Goal: Task Accomplishment & Management: Use online tool/utility

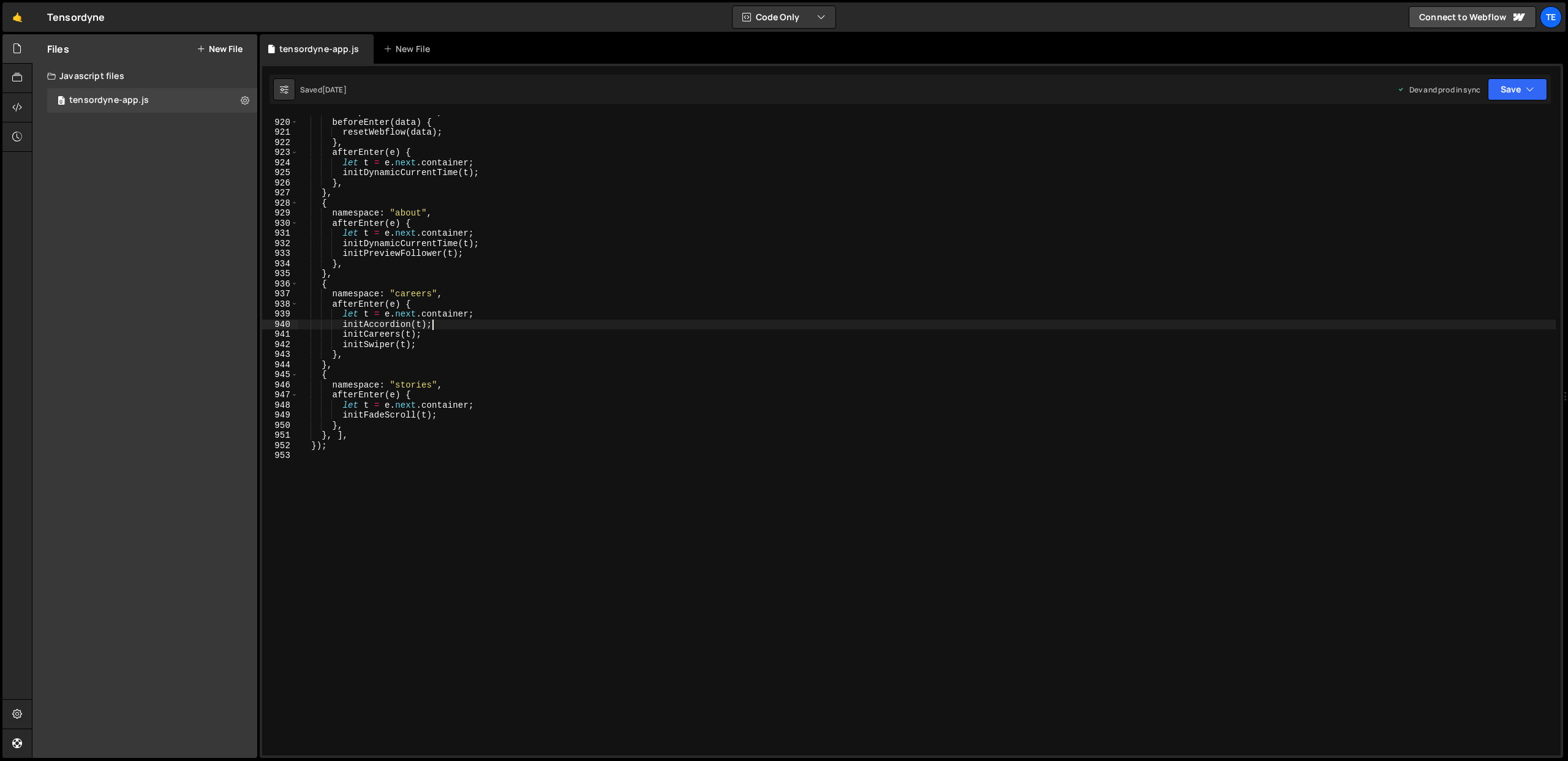
type textarea "});"
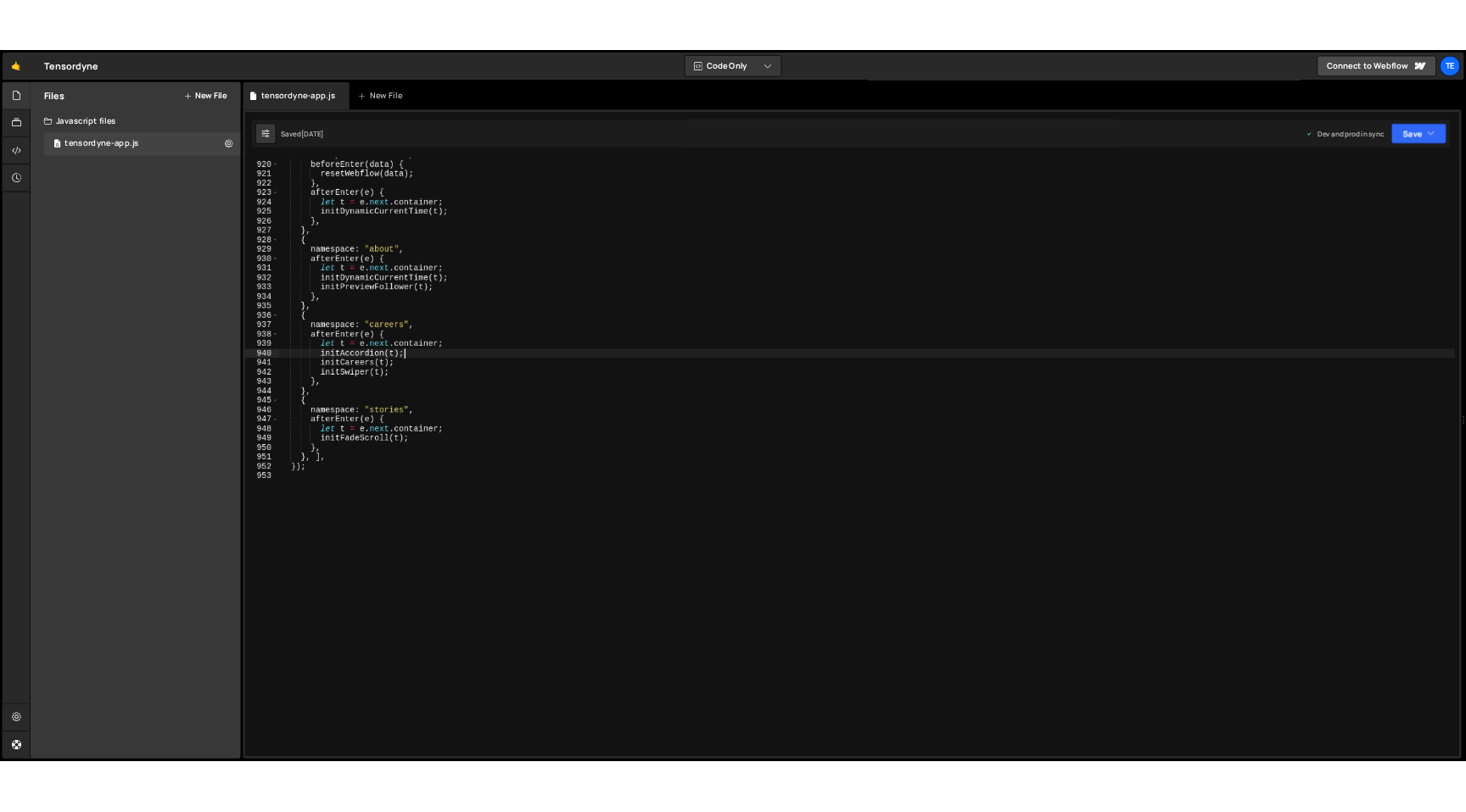
scroll to position [12854, 0]
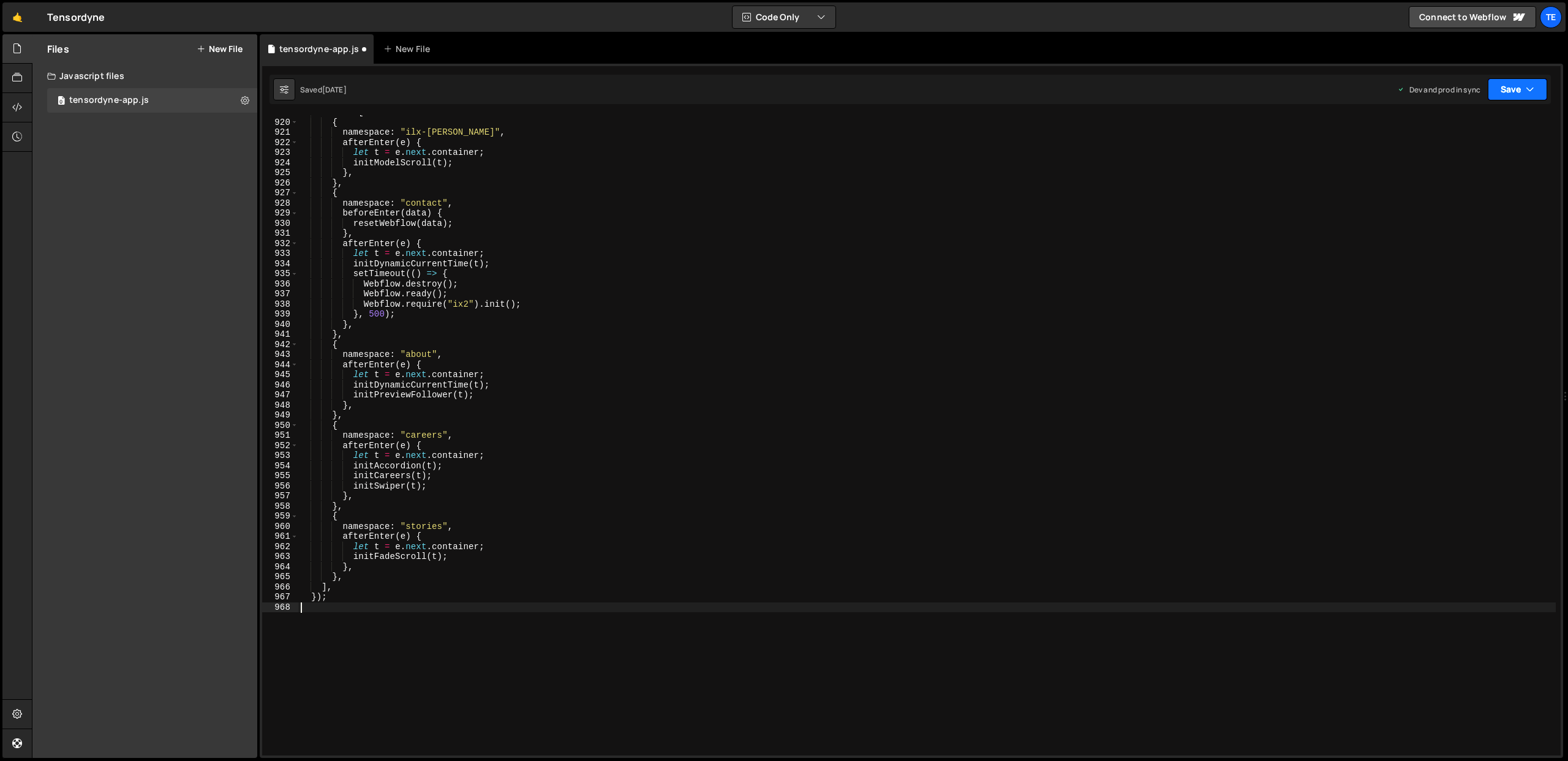
drag, startPoint x: 1518, startPoint y: 94, endPoint x: 1510, endPoint y: 111, distance: 18.8
click at [1518, 94] on button "Save" at bounding box center [1517, 90] width 60 height 22
click at [1439, 164] on div "Save to Production S" at bounding box center [1476, 159] width 128 height 12
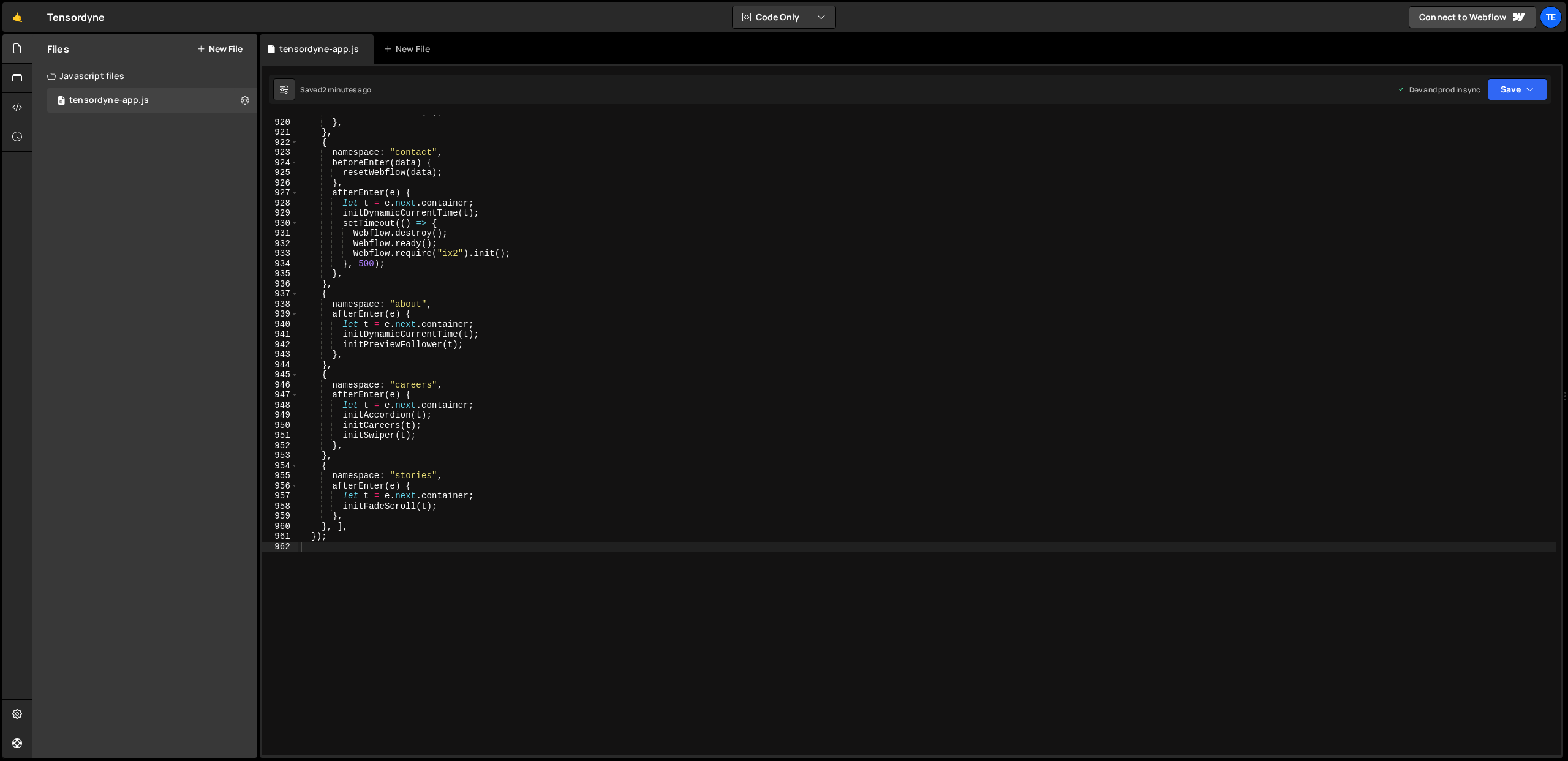
click at [910, 231] on div "initModelScroll ( t ) ; } , } , { namespace : "contact" , beforeEnter ( data ) …" at bounding box center [927, 437] width 1258 height 660
type textarea "});"
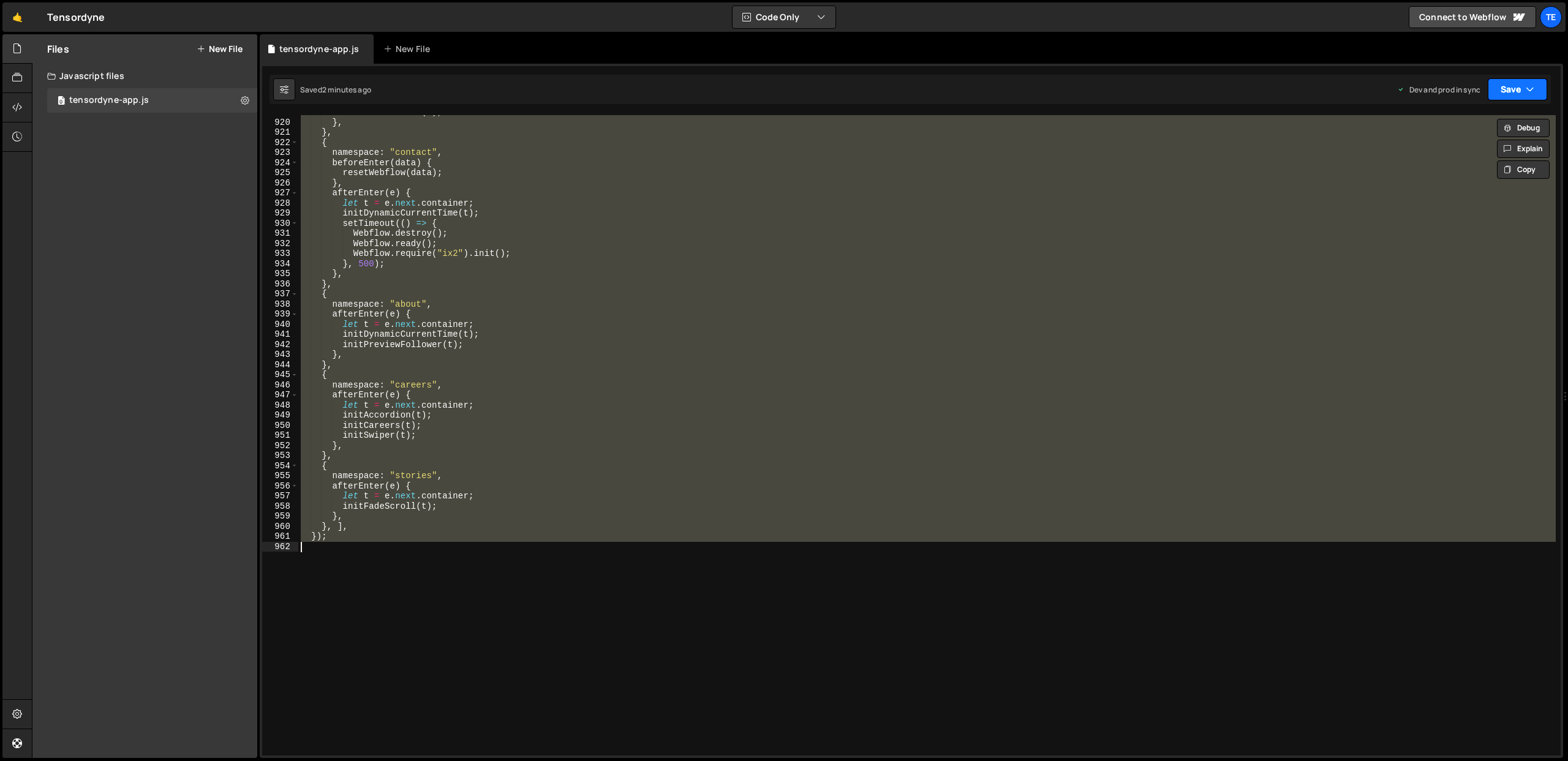
paste textarea
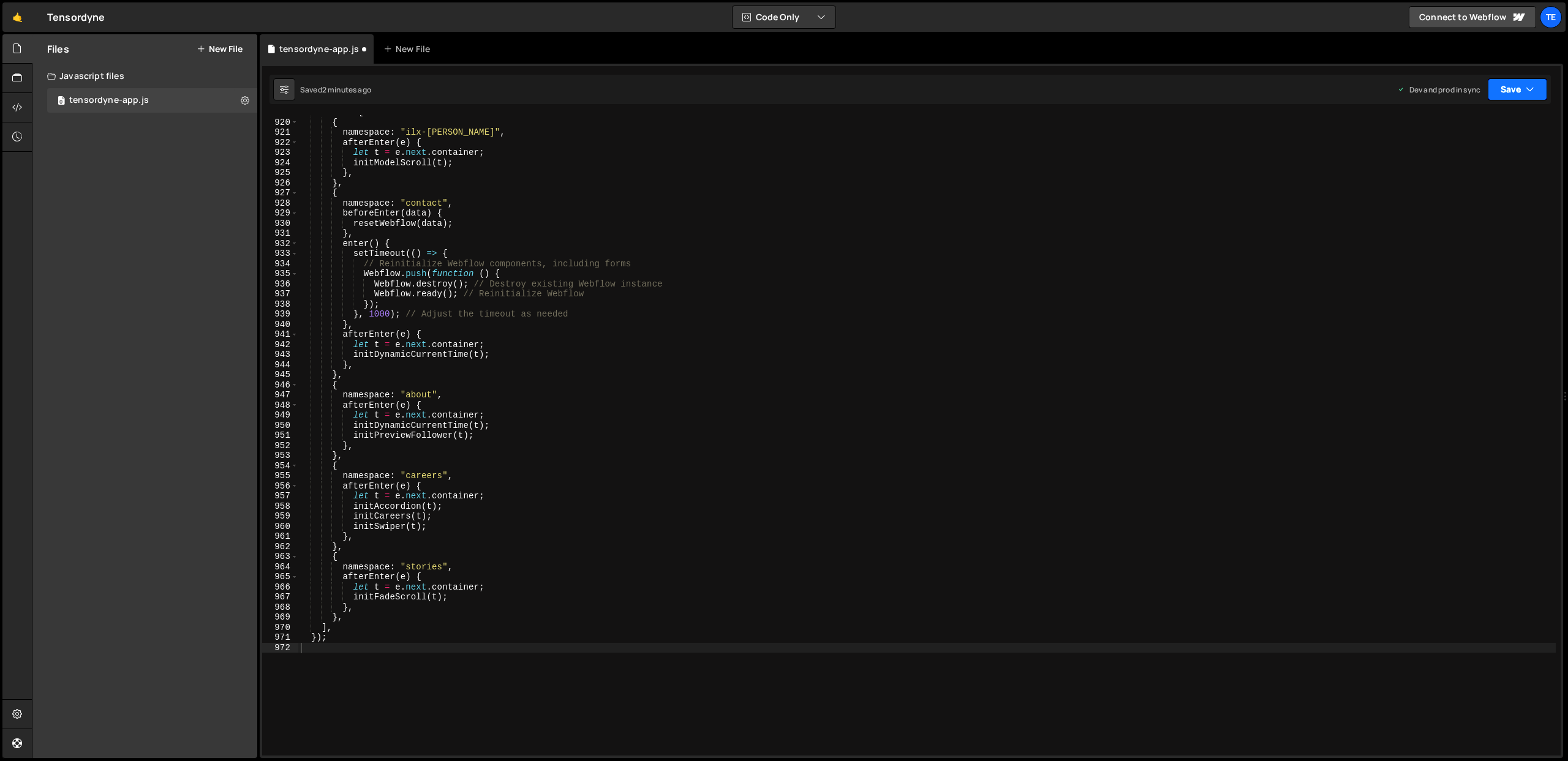
click at [1505, 84] on button "Save" at bounding box center [1517, 90] width 60 height 22
click at [1430, 181] on button "Save to Production S Saved 2 minutes ago" at bounding box center [1476, 167] width 147 height 40
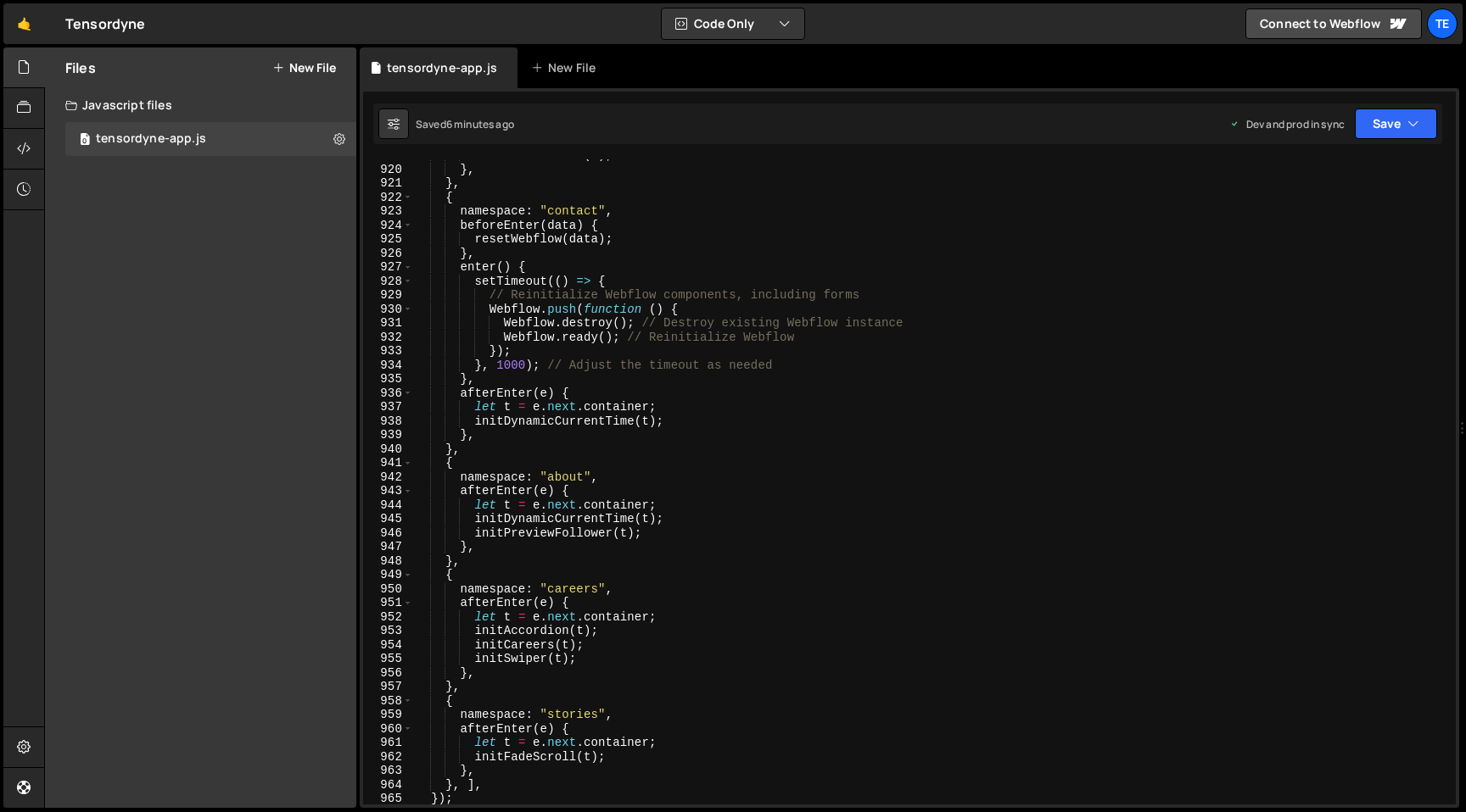
click at [858, 223] on div "initModelScroll ( t ) ; } , } , { namespace : "contact" , beforeEnter ( data ) …" at bounding box center [931, 485] width 1036 height 674
type textarea "});"
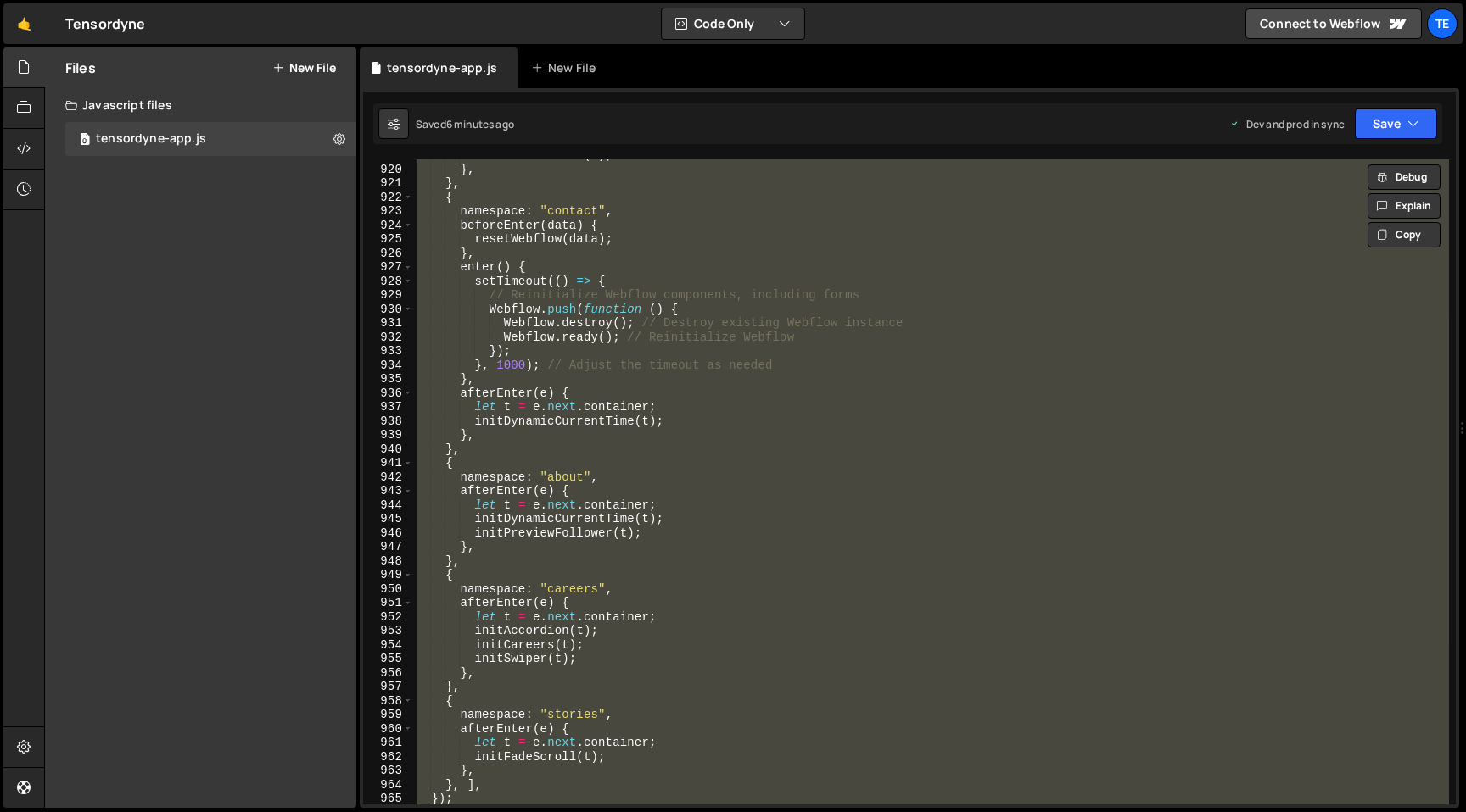
paste textarea
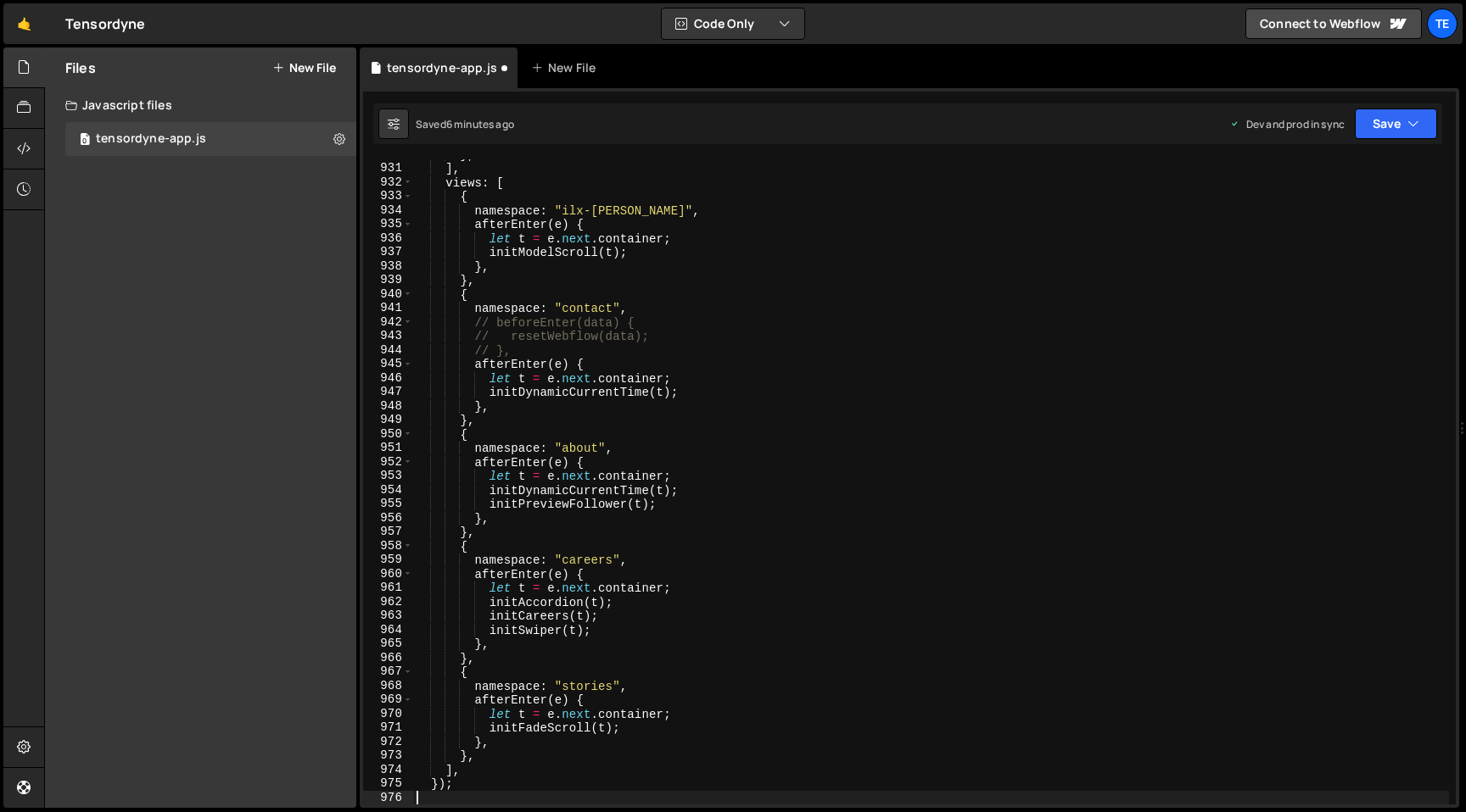
scroll to position [13010, 0]
click at [1377, 127] on button "Save" at bounding box center [1395, 124] width 82 height 31
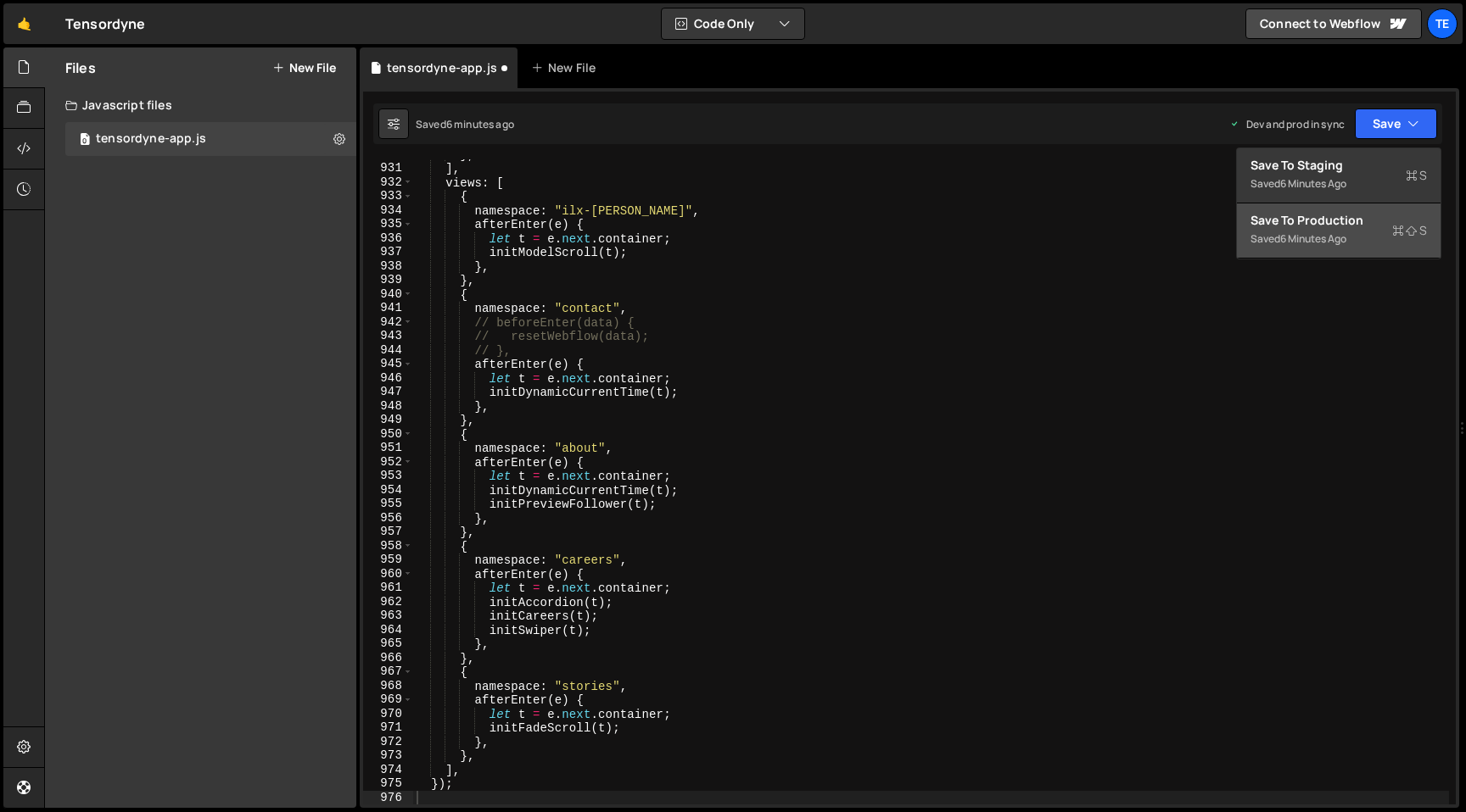
click at [1284, 229] on div "Saved 6 minutes ago" at bounding box center [1339, 240] width 177 height 20
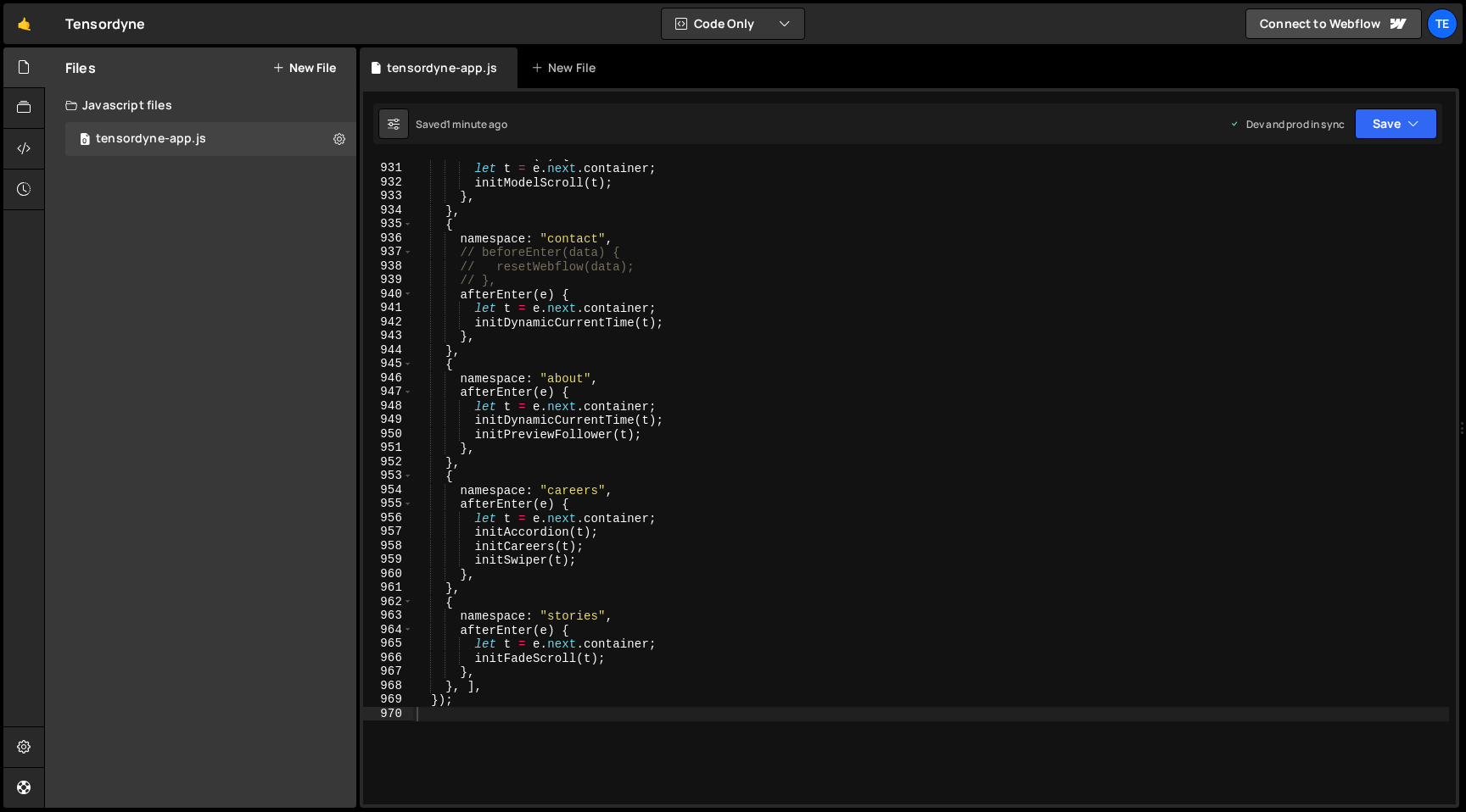
click at [758, 252] on div "afterEnter ( e ) { let t = e . next . container ; initModelScroll ( t ) ; } , }…" at bounding box center [931, 484] width 1036 height 674
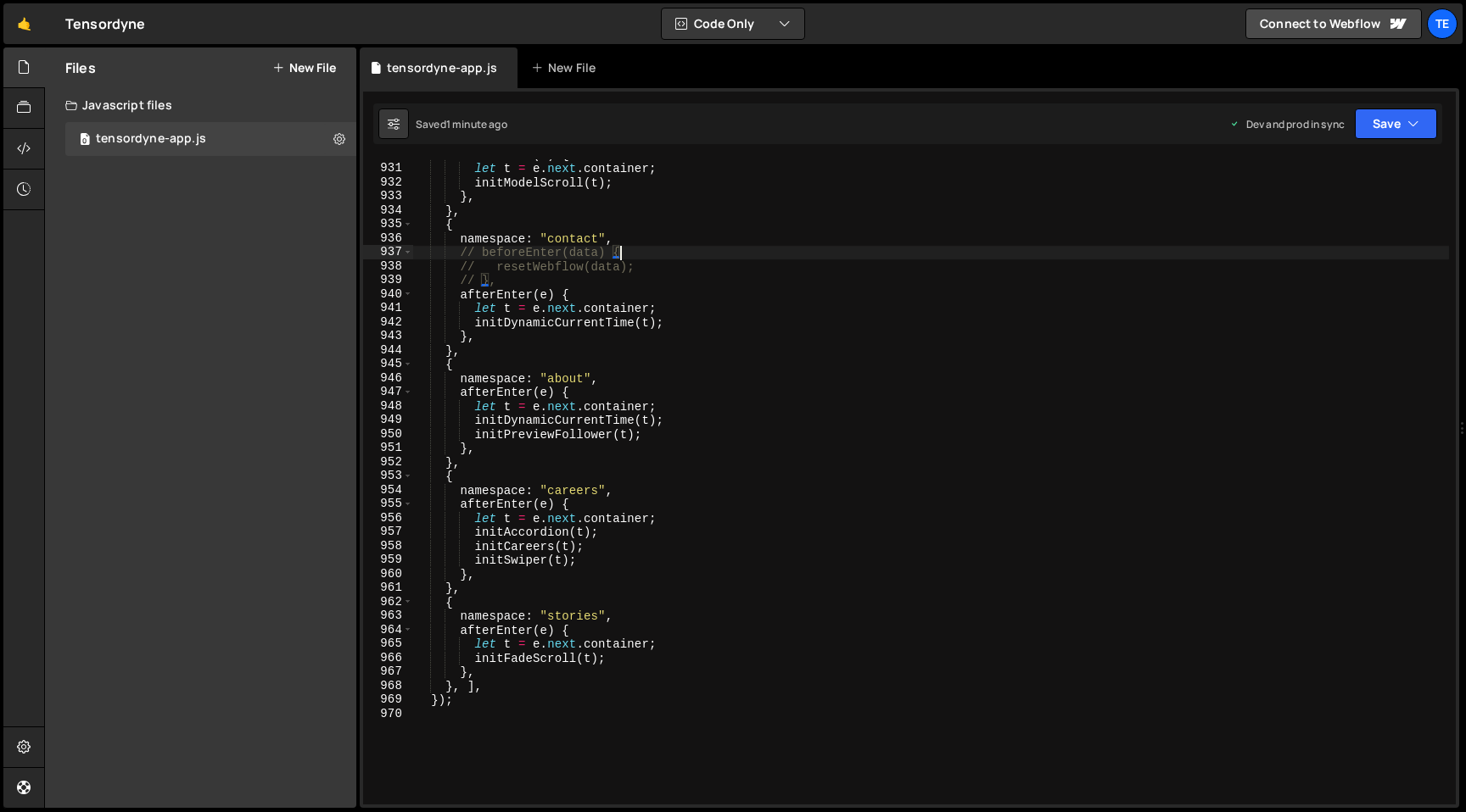
type textarea "});"
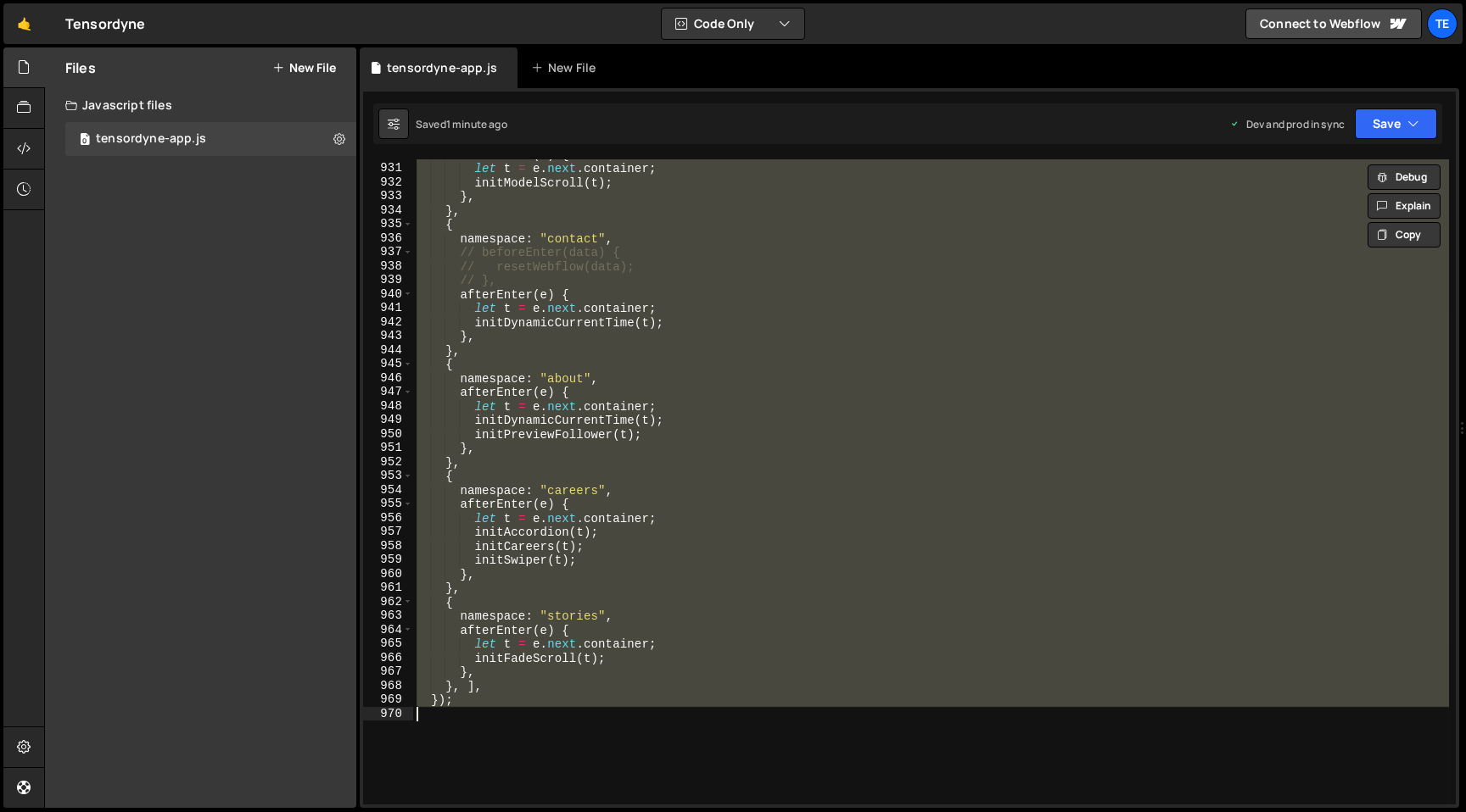
paste textarea
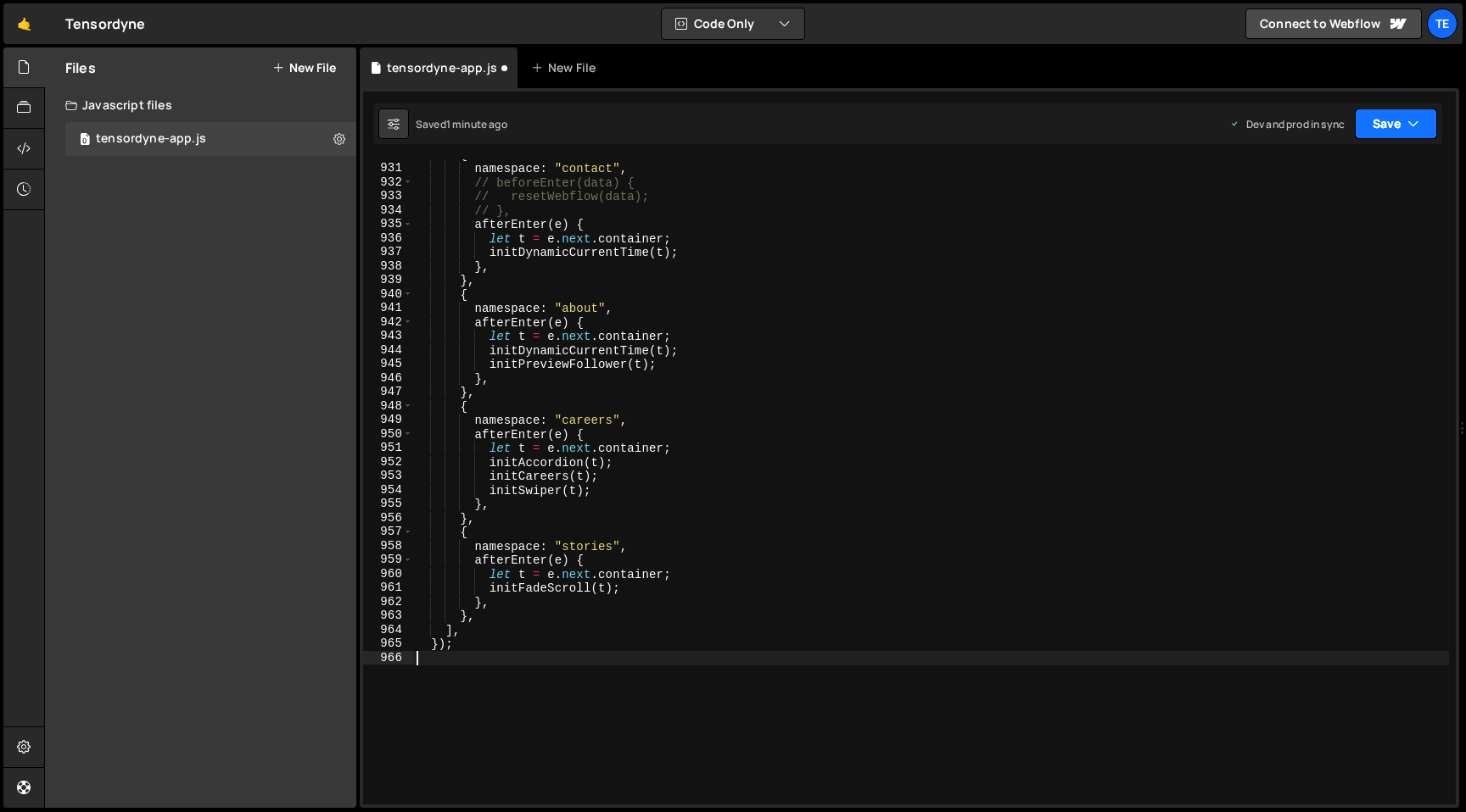
drag, startPoint x: 1387, startPoint y: 132, endPoint x: 1354, endPoint y: 174, distance: 53.4
click at [1387, 131] on button "Save" at bounding box center [1395, 124] width 82 height 31
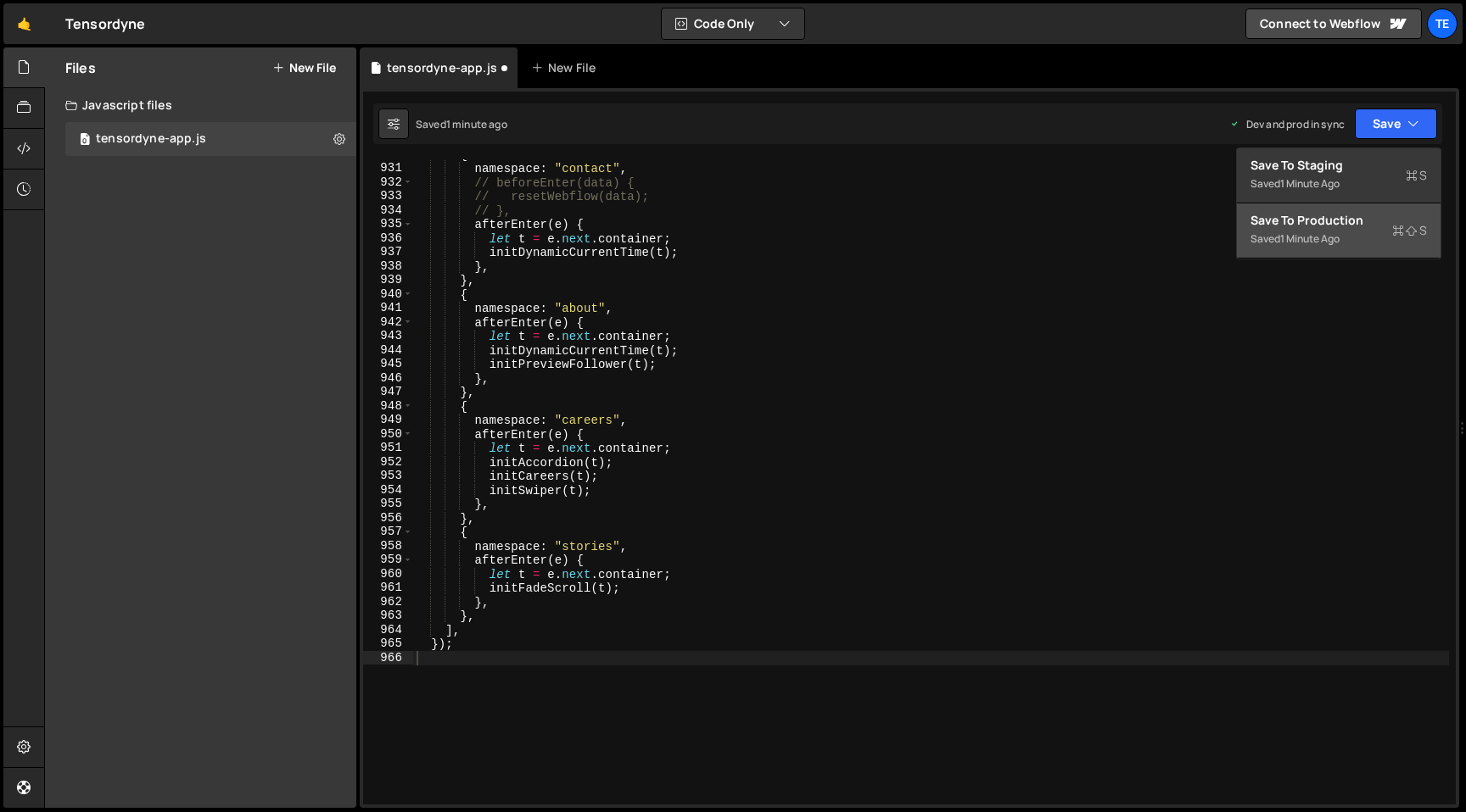
click at [1293, 234] on div "1 minute ago" at bounding box center [1310, 239] width 59 height 14
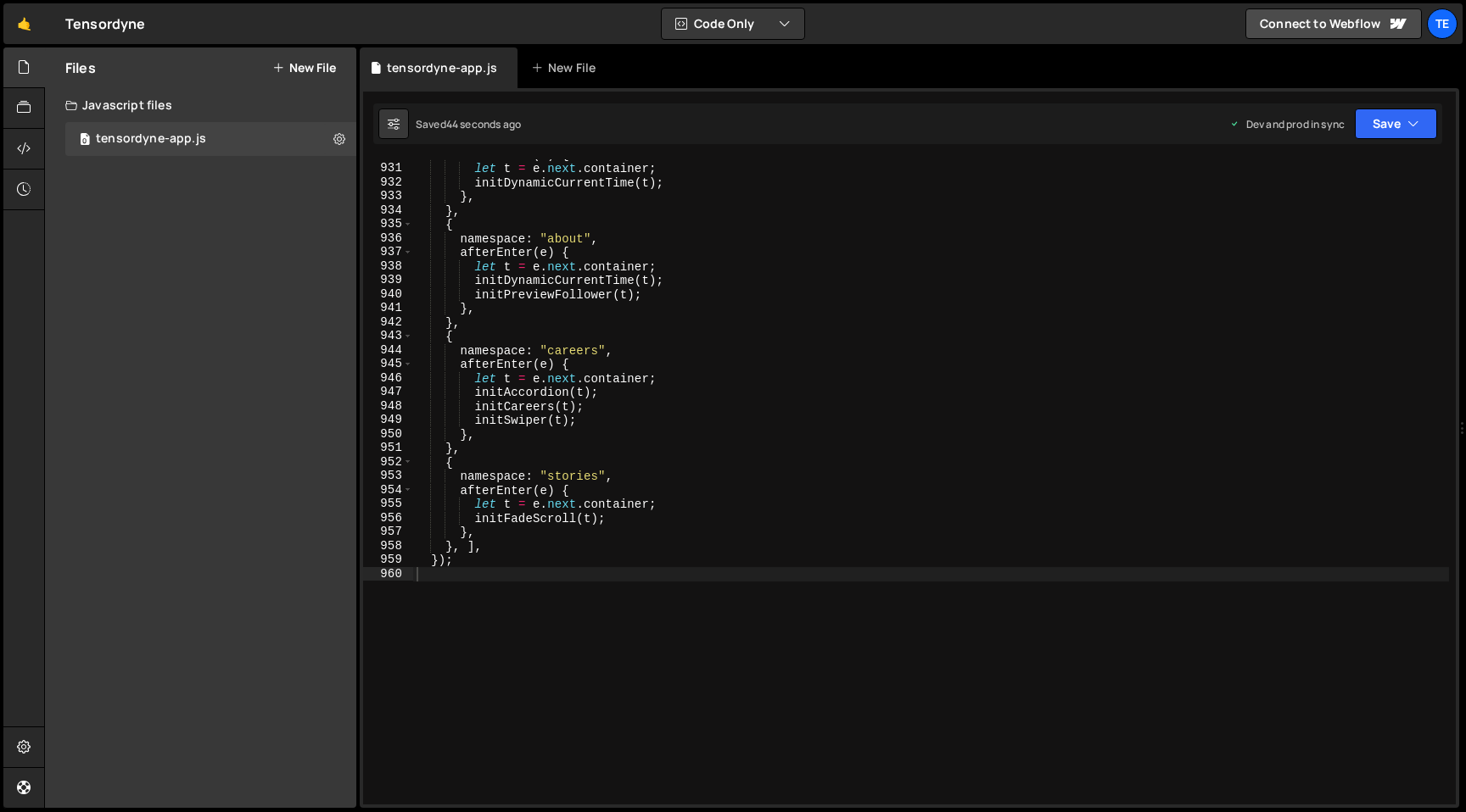
click at [620, 220] on div "afterEnter ( e ) { let t = e . next . container ; initDynamicCurrentTime ( t ) …" at bounding box center [931, 484] width 1036 height 674
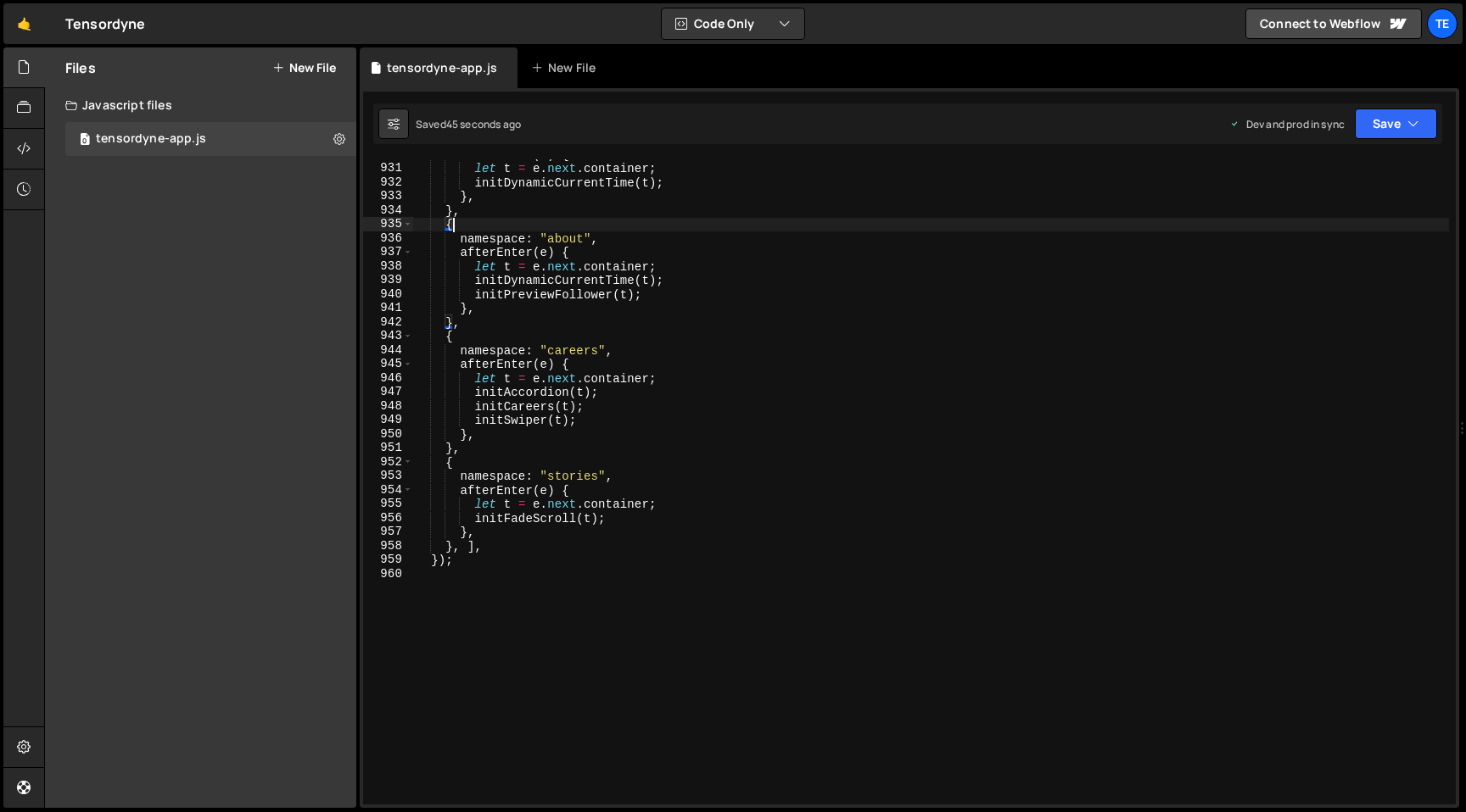
type textarea "});"
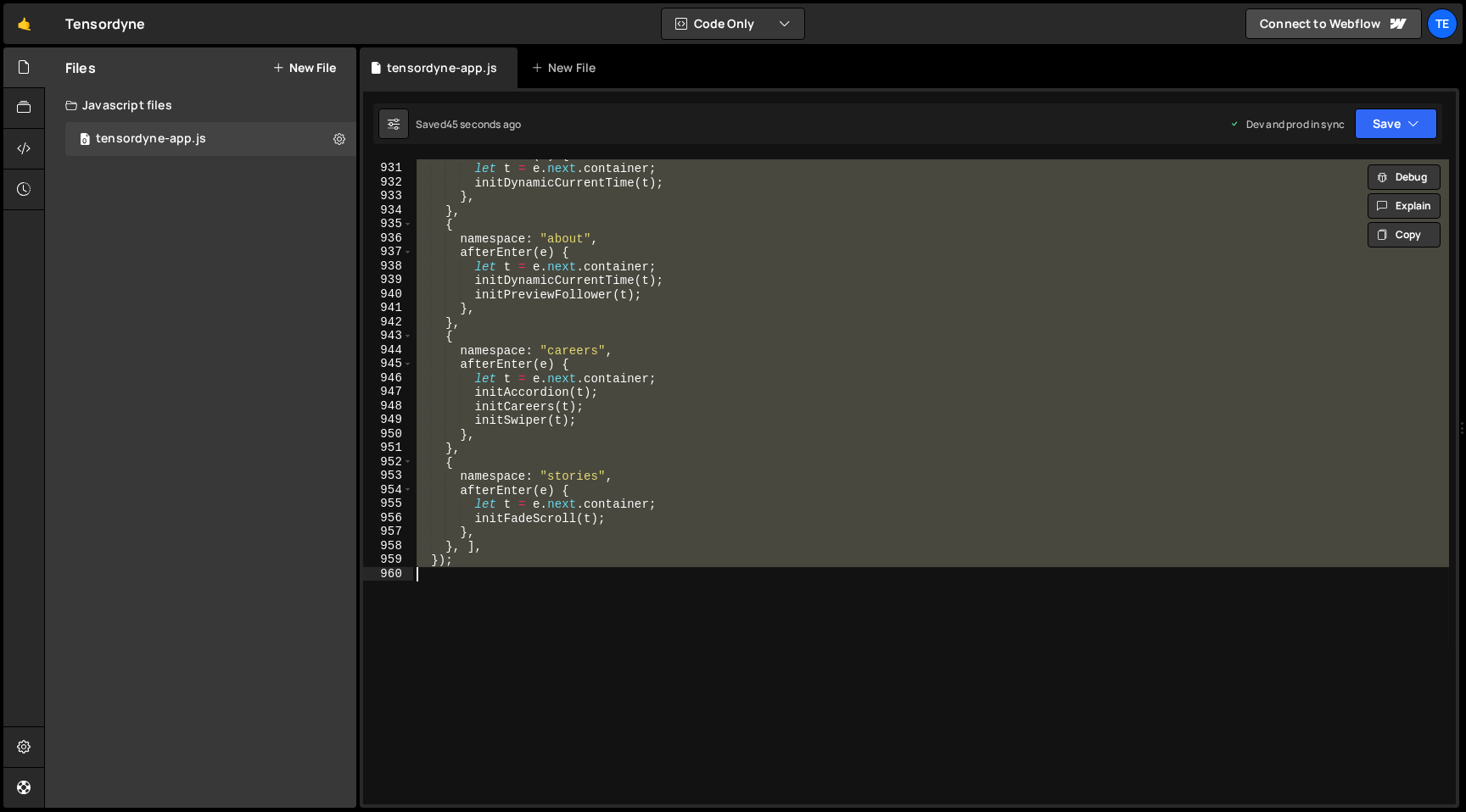
paste textarea
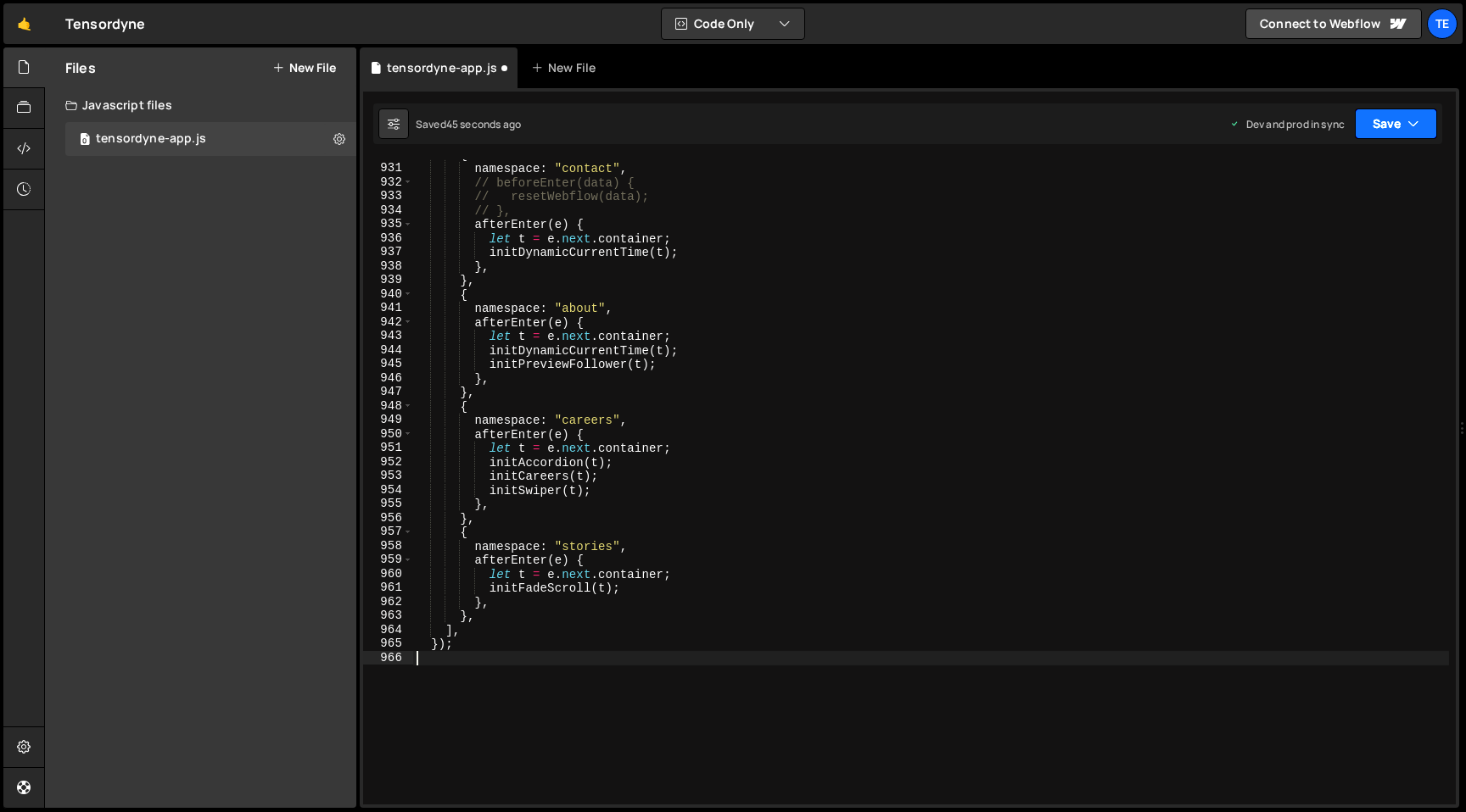
click at [1371, 130] on button "Save" at bounding box center [1395, 124] width 82 height 31
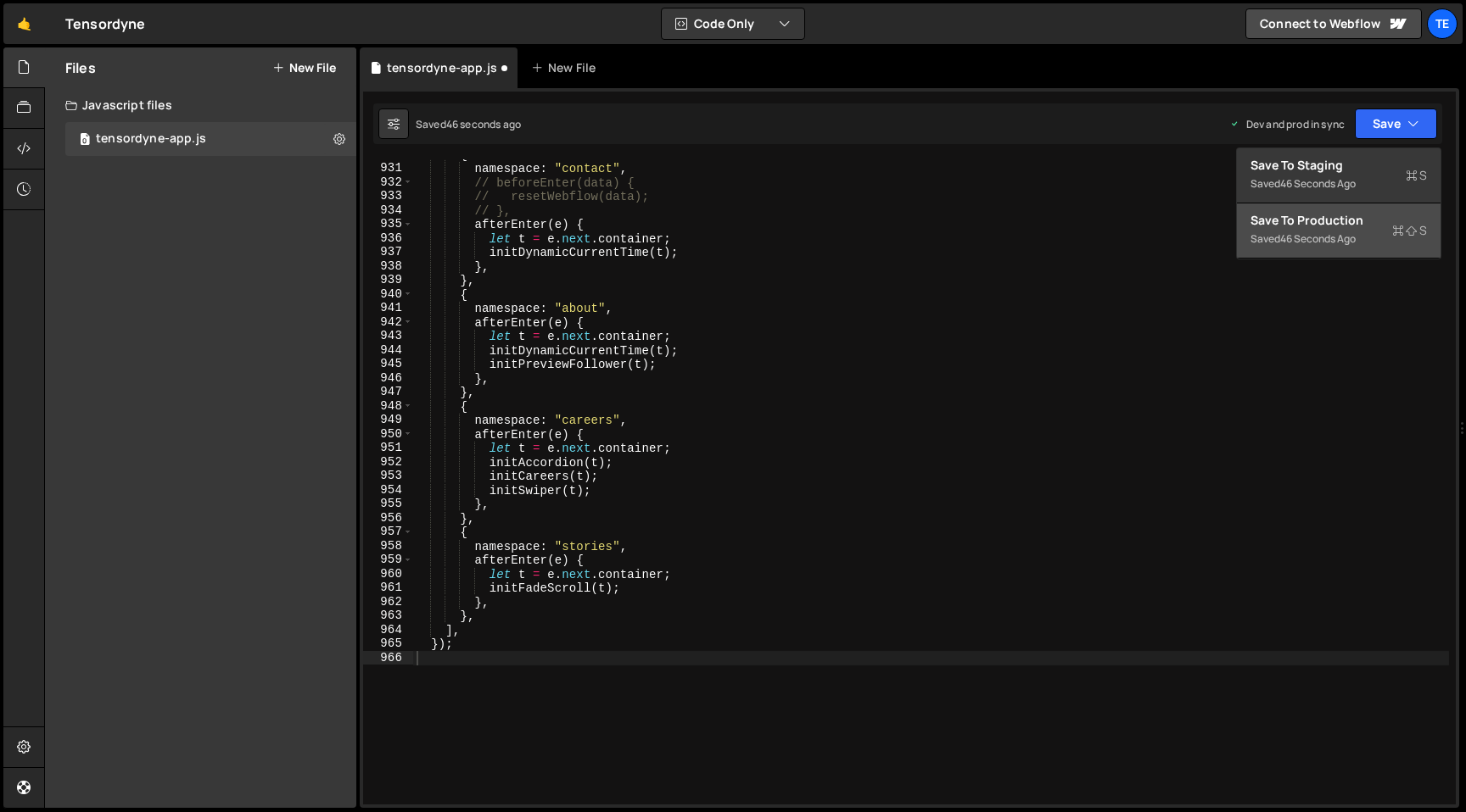
click at [1309, 209] on button "Save to Production S Saved 46 seconds ago" at bounding box center [1339, 231] width 204 height 55
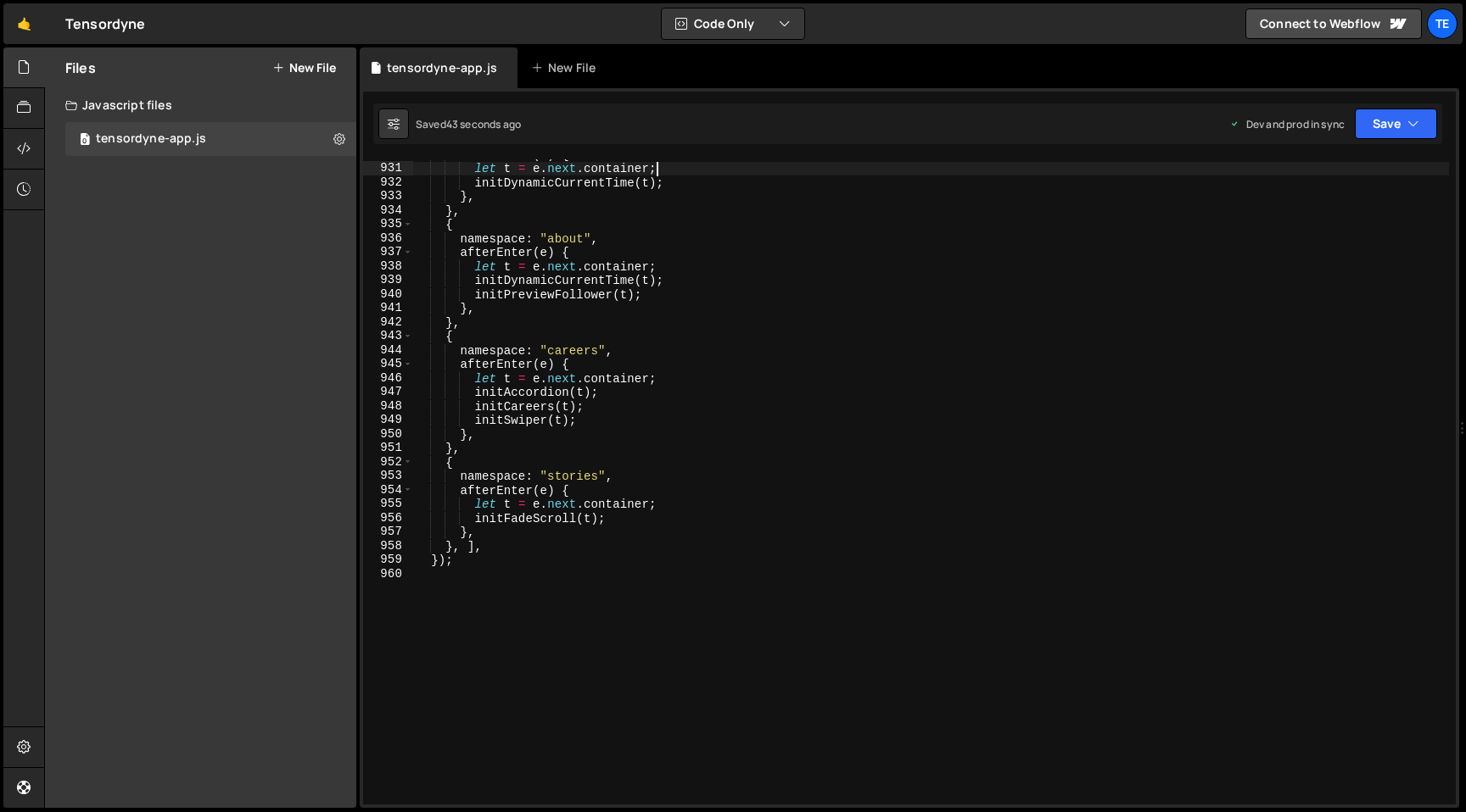
click at [688, 162] on div "afterEnter ( e ) { let t = e . next . container ; initDynamicCurrentTime ( t ) …" at bounding box center [931, 484] width 1036 height 674
type textarea "});"
paste textarea
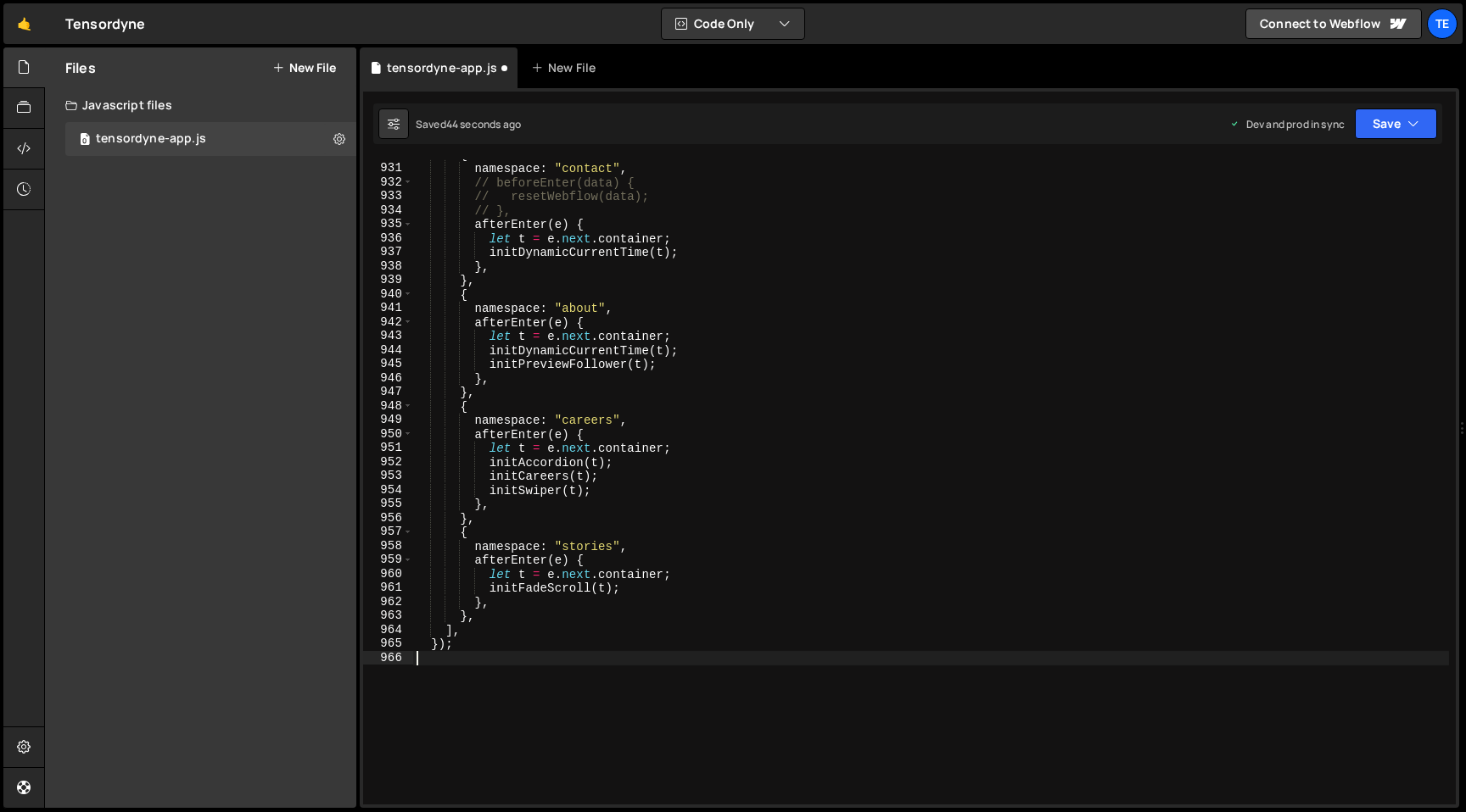
click at [1382, 108] on div "Saved 44 seconds ago Dev and prod in sync Upgrade to Edit Save Save to Staging …" at bounding box center [908, 124] width 1069 height 41
click at [1401, 127] on button "Save" at bounding box center [1395, 124] width 82 height 31
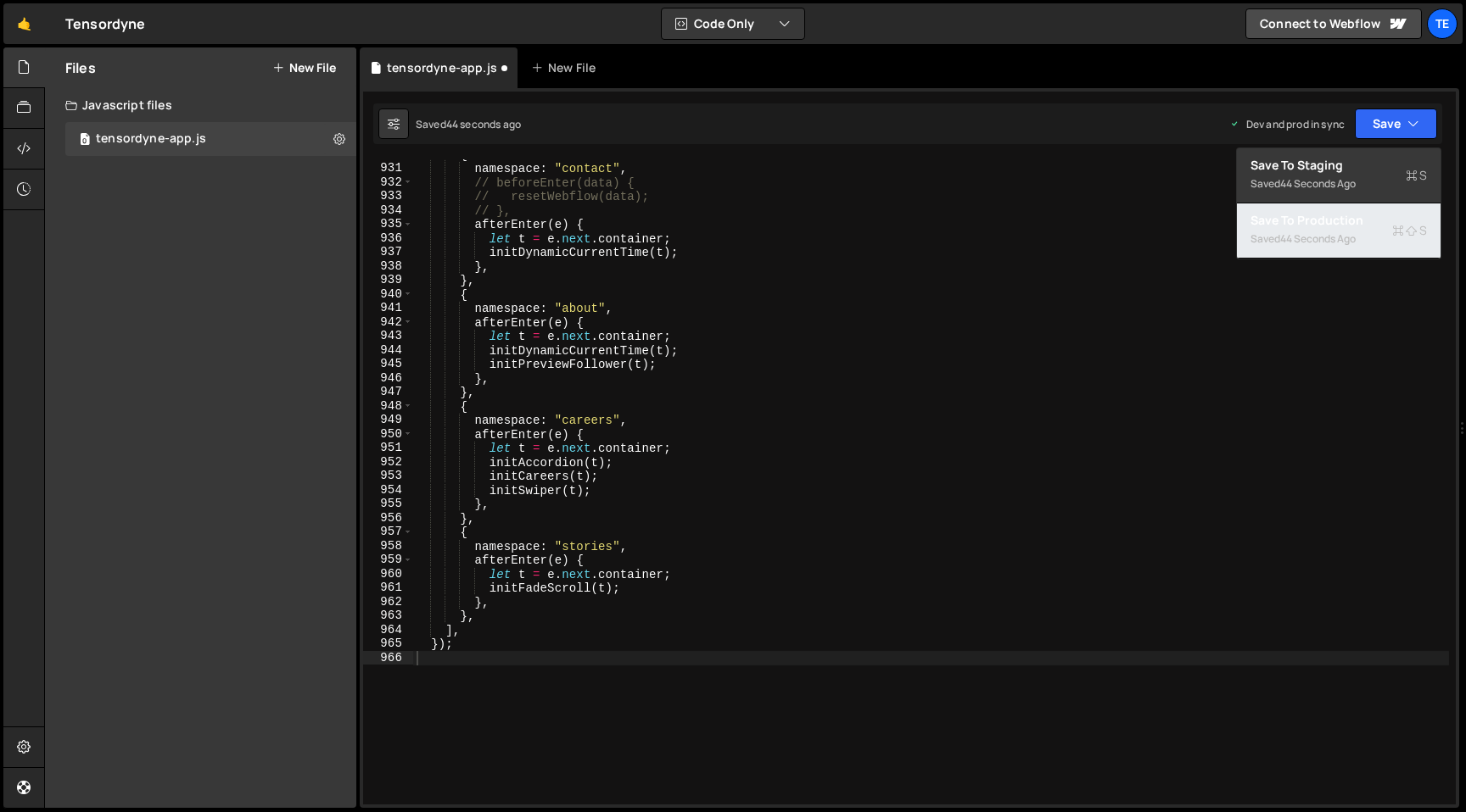
click at [1281, 219] on div "Save to Production S" at bounding box center [1339, 221] width 177 height 17
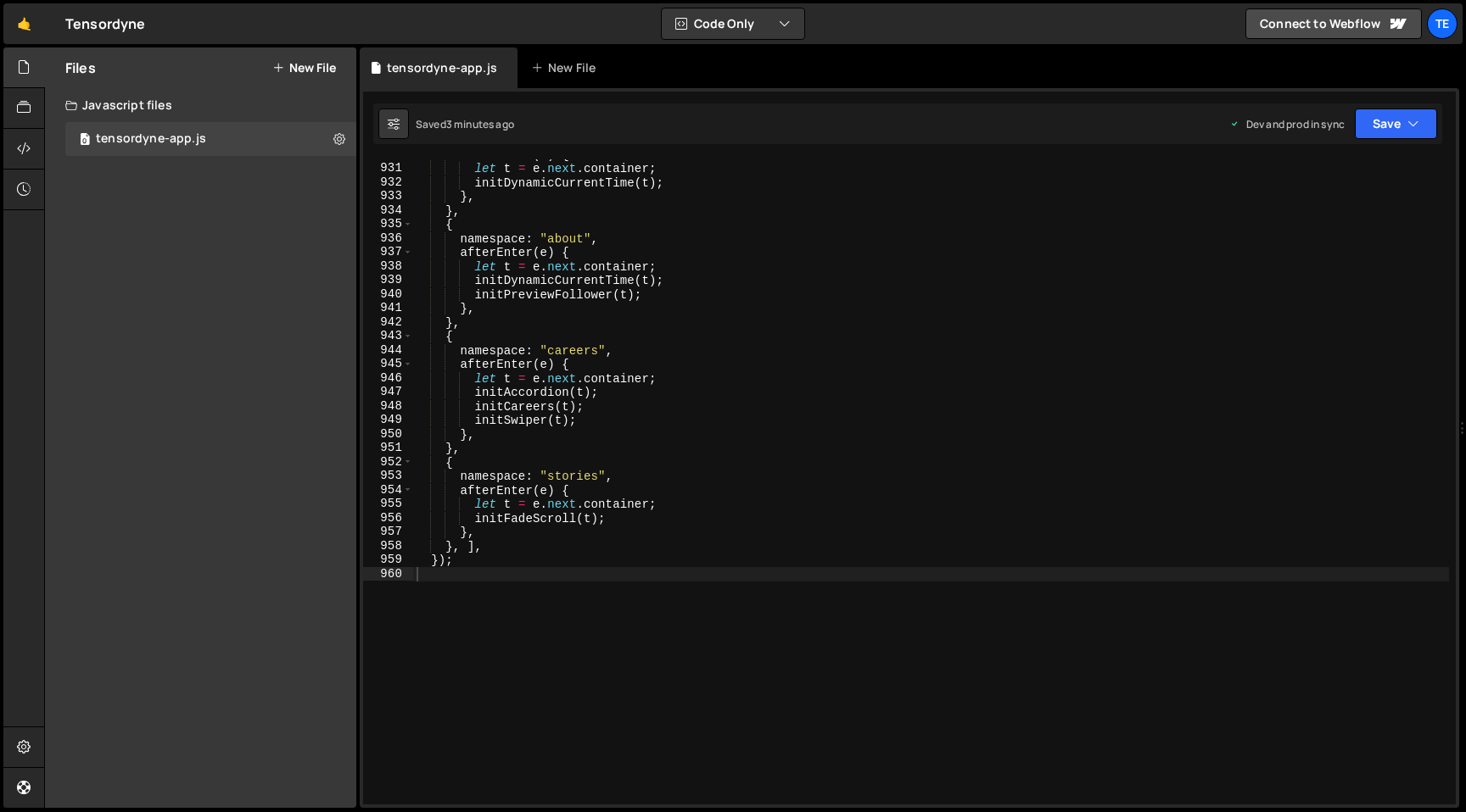
click at [716, 238] on div "afterEnter ( e ) { let t = e . next . container ; initDynamicCurrentTime ( t ) …" at bounding box center [931, 484] width 1036 height 674
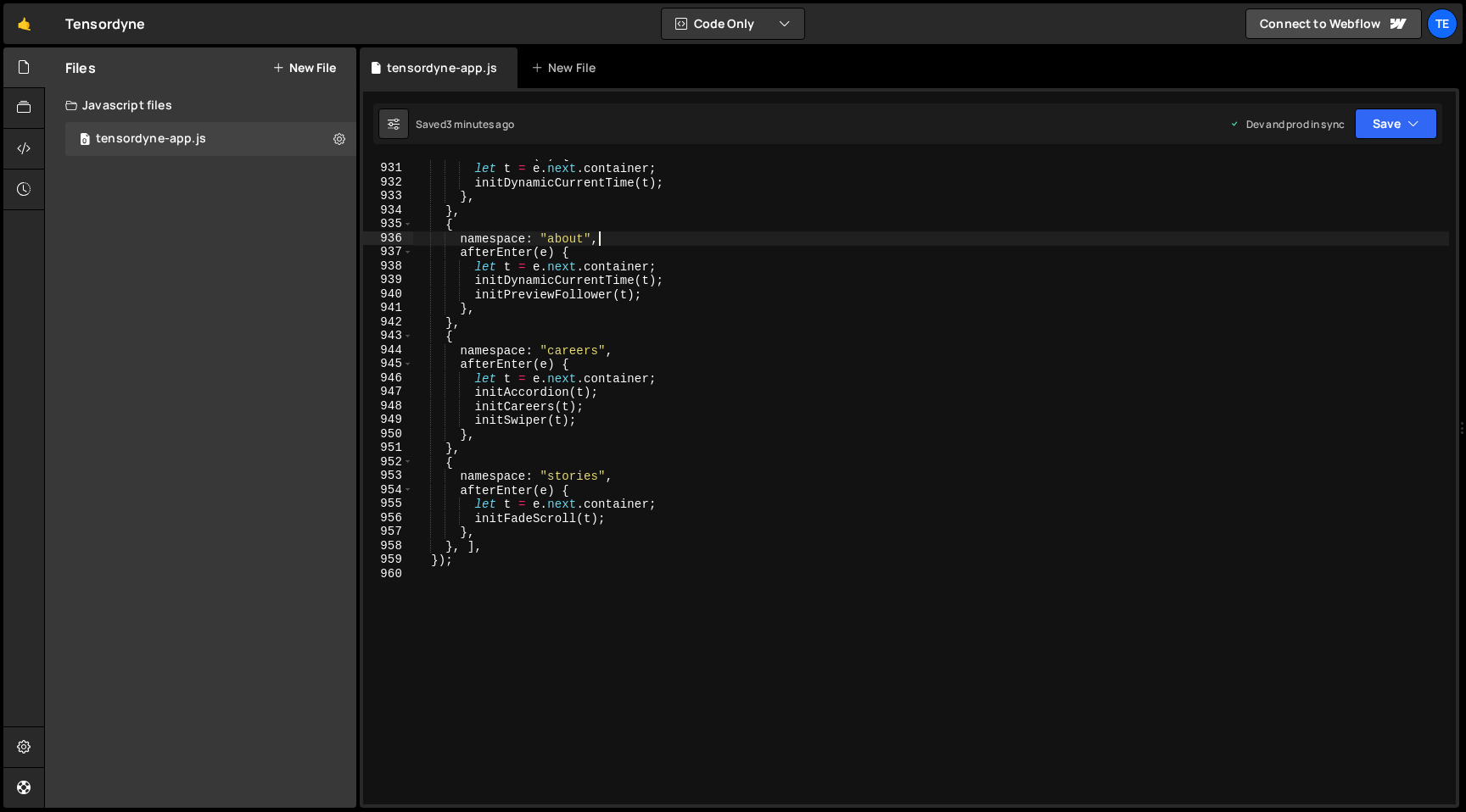
type textarea "});"
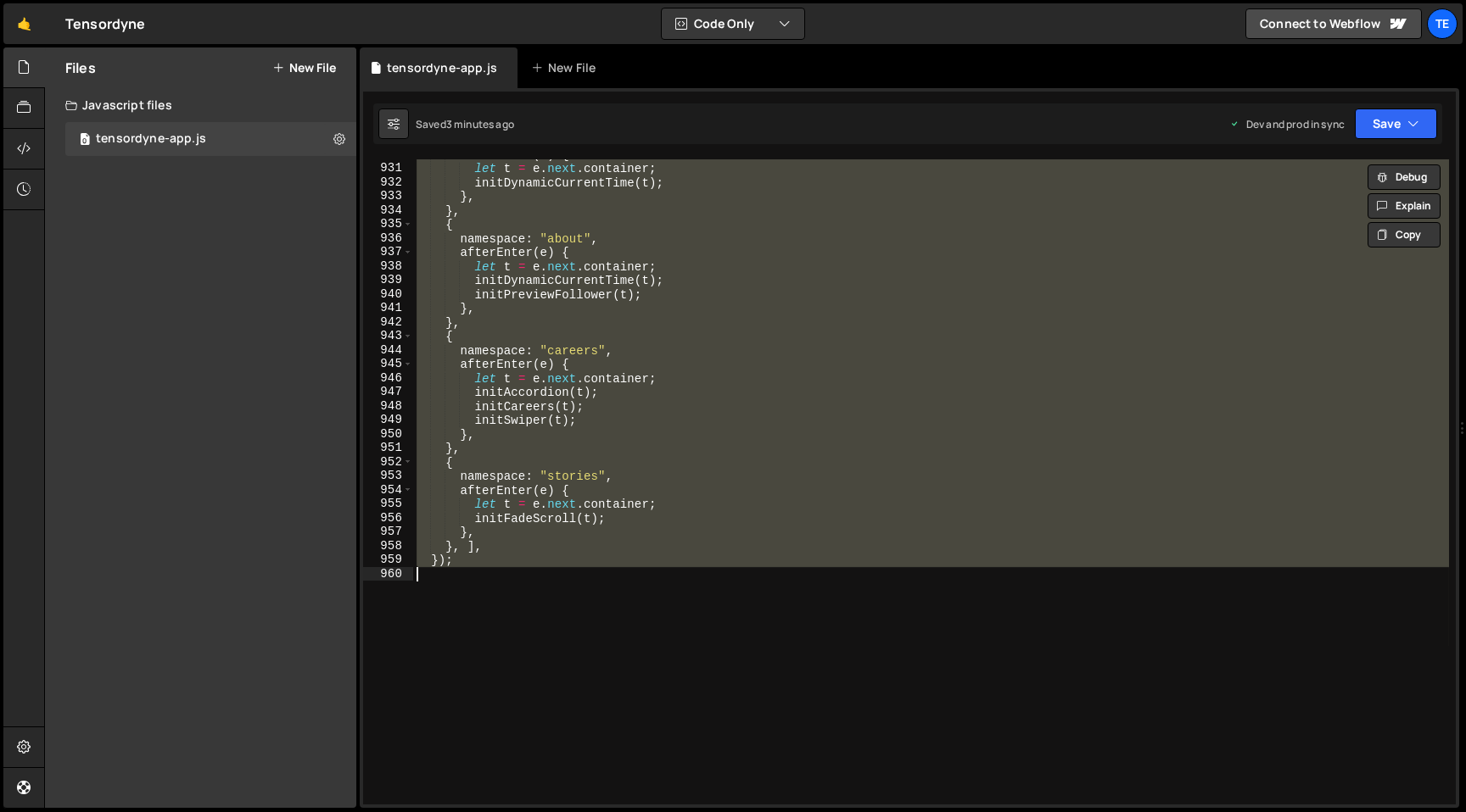
paste textarea
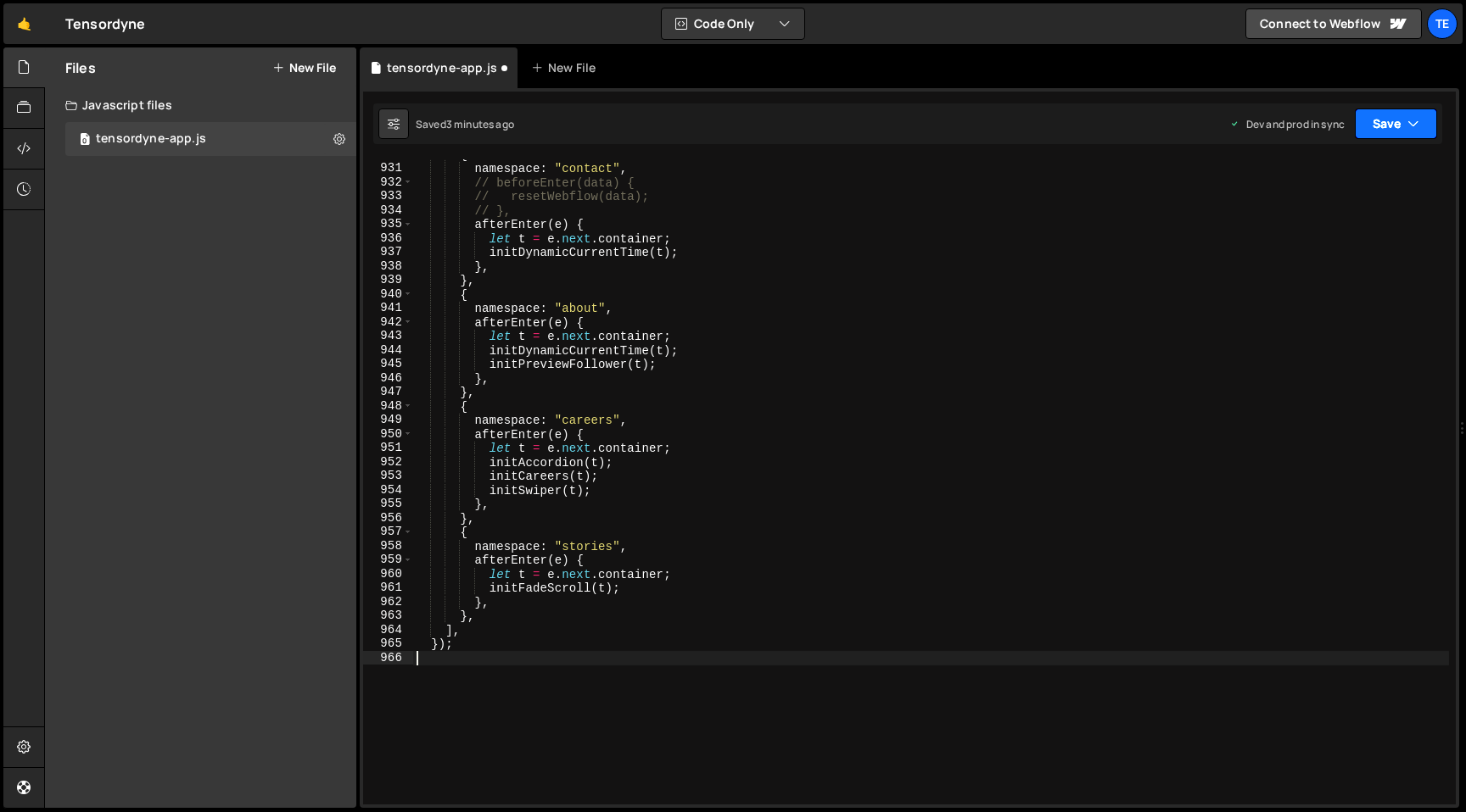
click at [1381, 133] on button "Save" at bounding box center [1395, 124] width 82 height 31
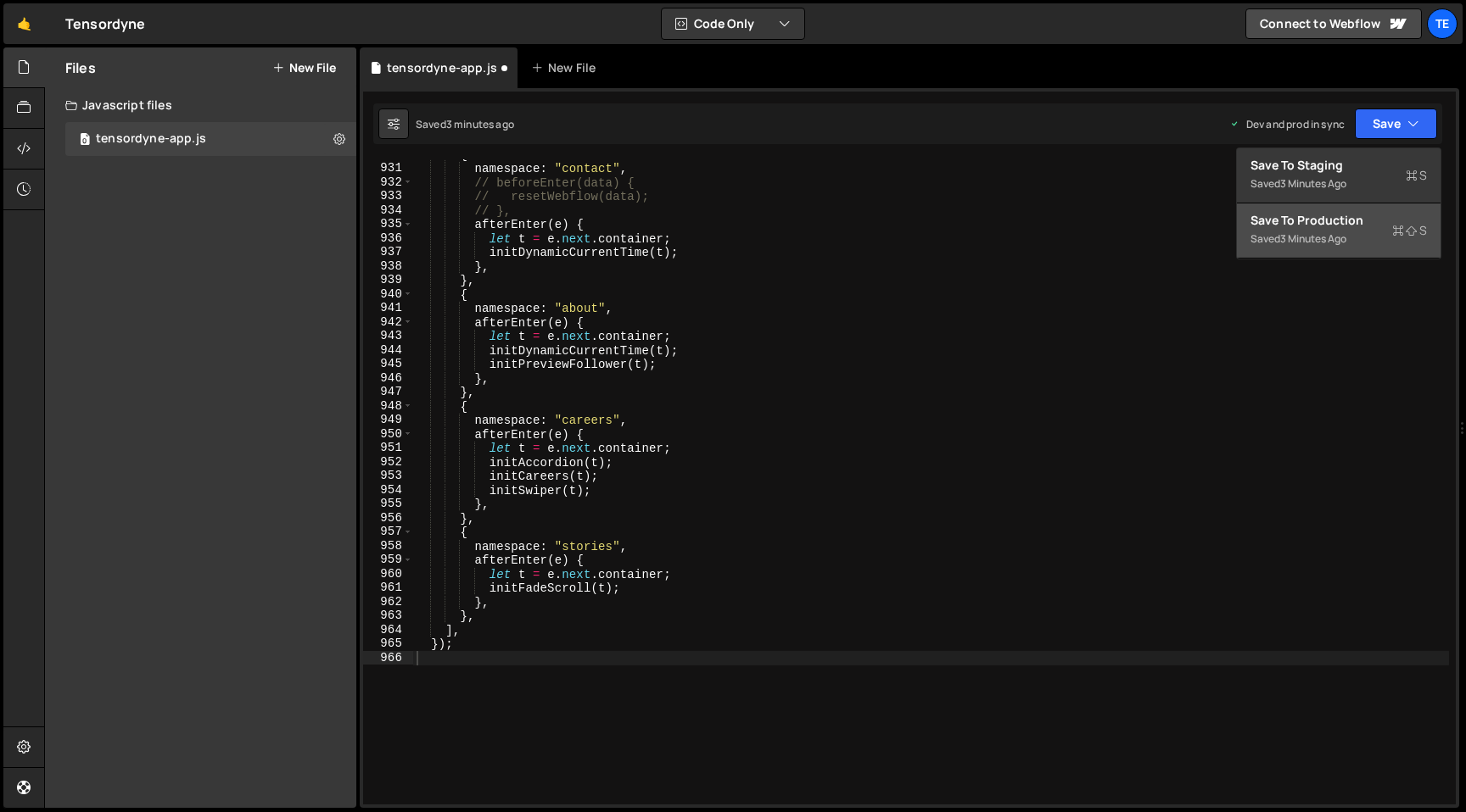
click at [1300, 218] on div "Save to Production S" at bounding box center [1339, 221] width 177 height 17
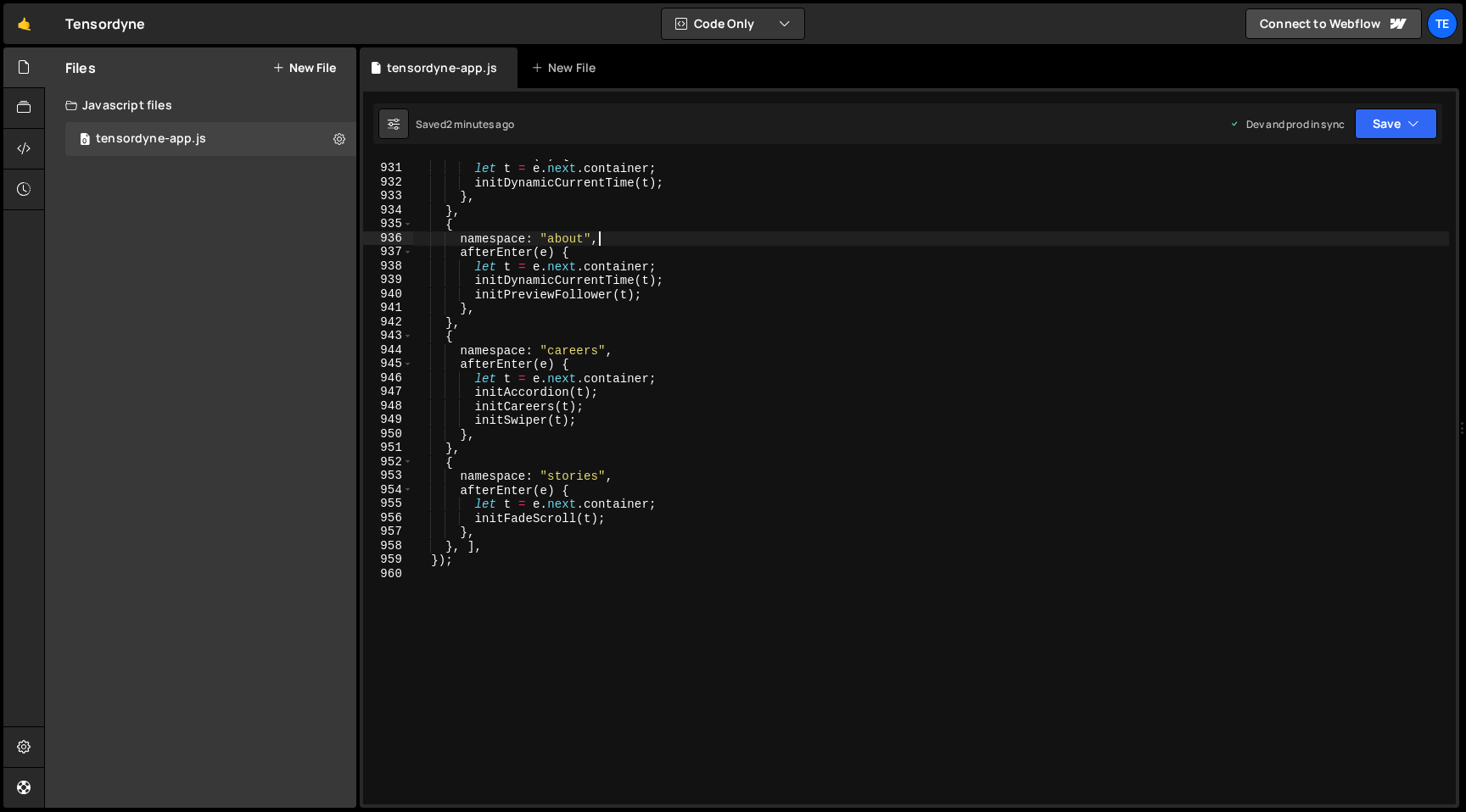
click at [659, 243] on div "afterEnter ( e ) { let t = e . next . container ; initDynamicCurrentTime ( t ) …" at bounding box center [931, 484] width 1036 height 674
type textarea "});"
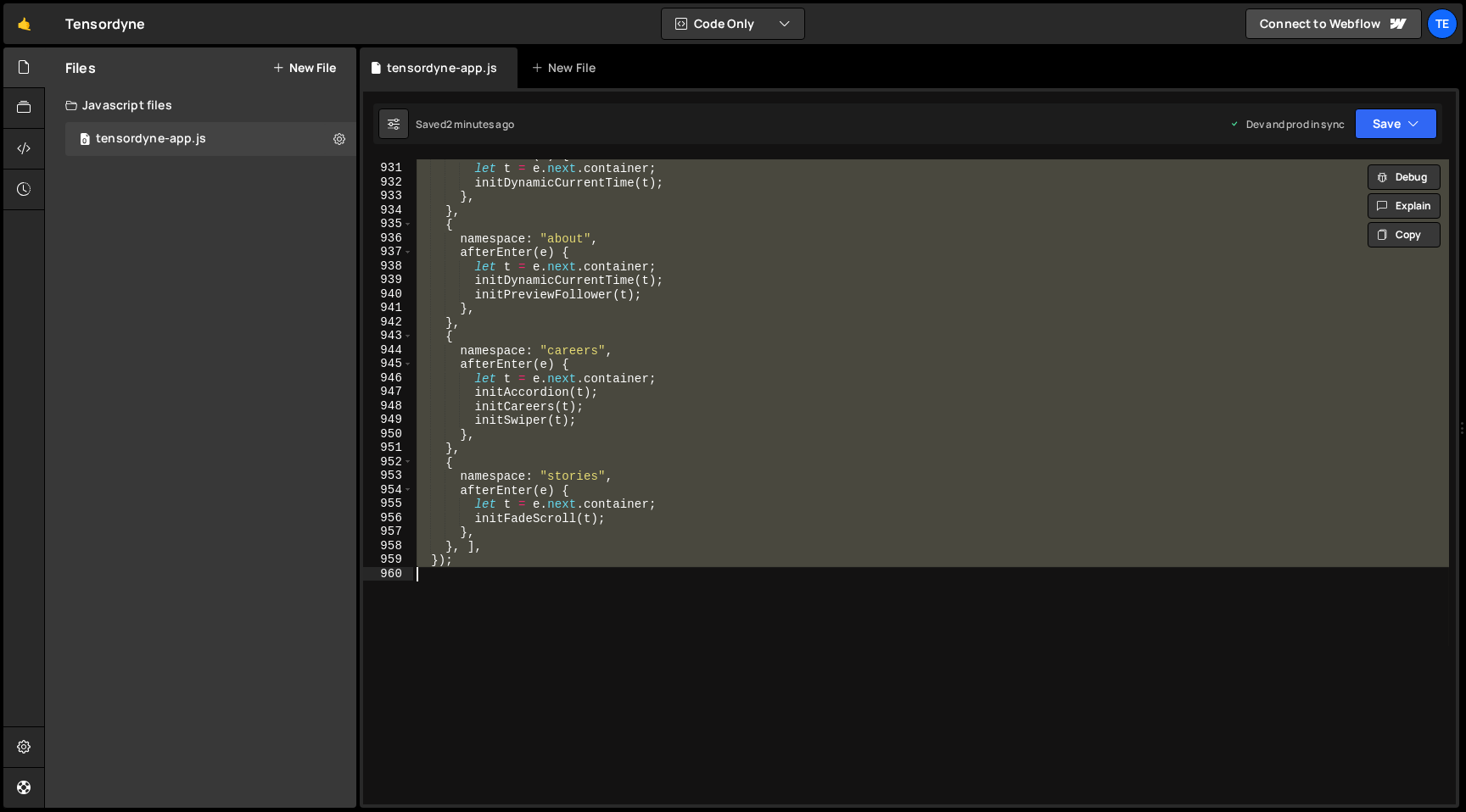
paste textarea
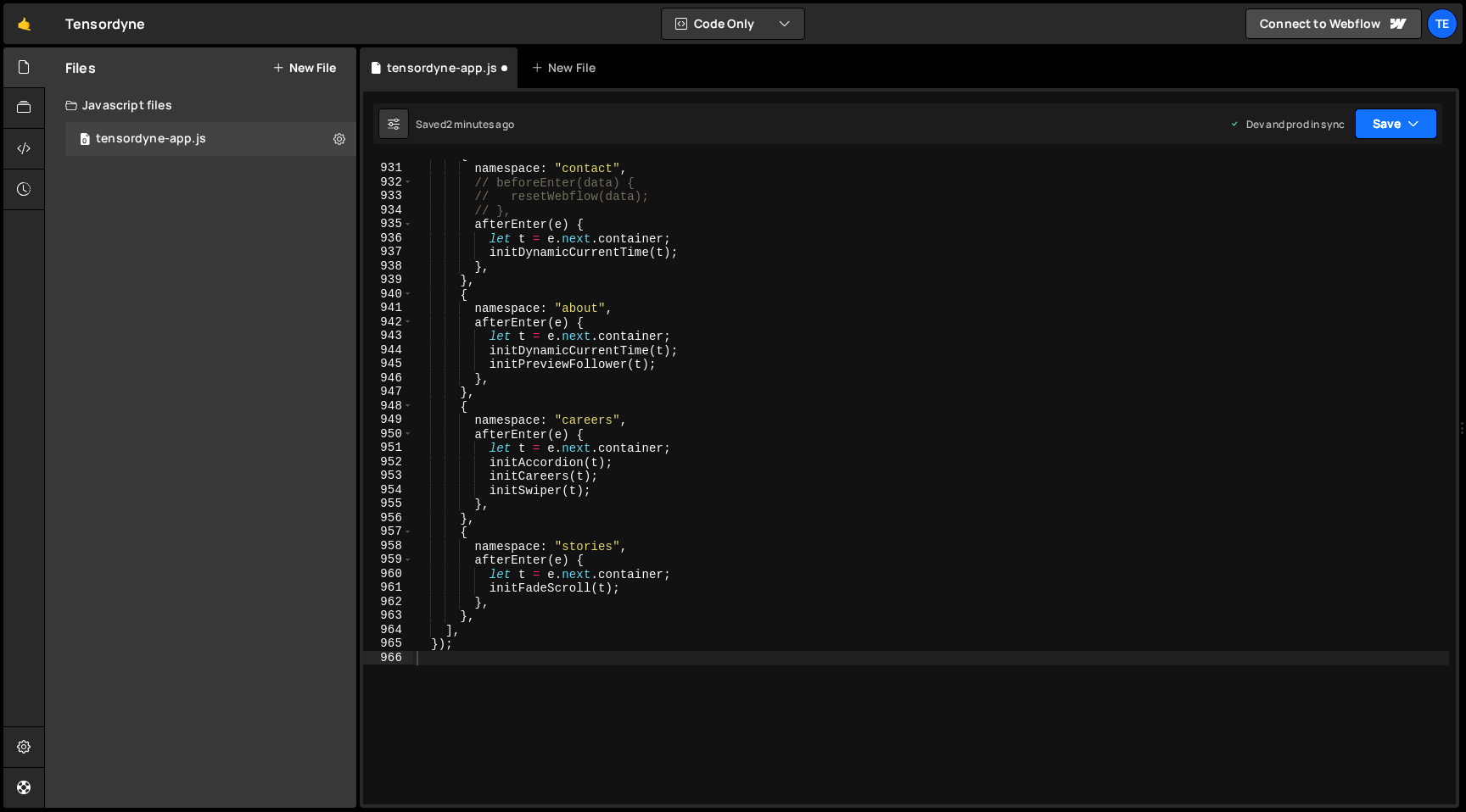
click at [1397, 123] on button "Save" at bounding box center [1395, 124] width 82 height 31
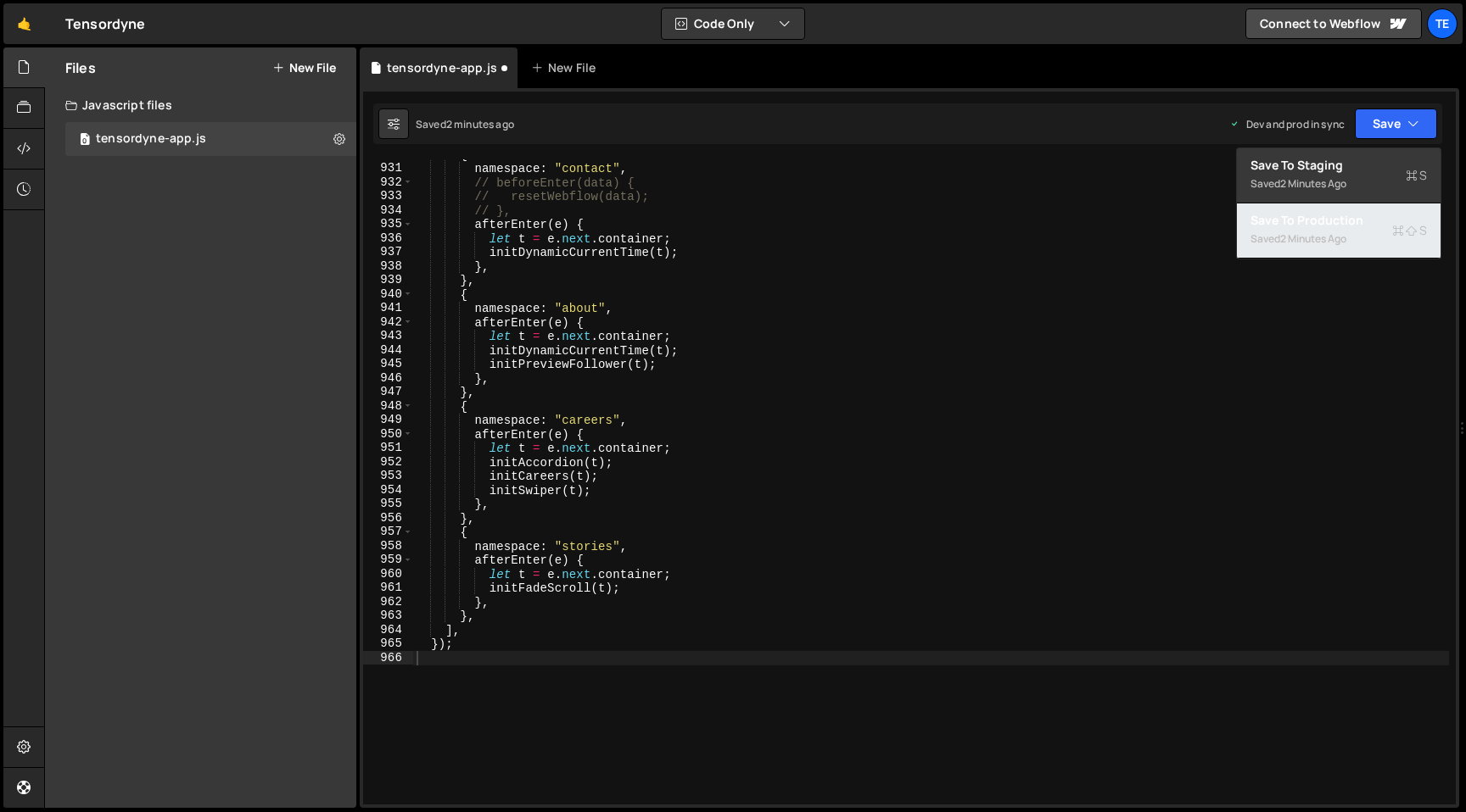
click at [1295, 238] on div "2 minutes ago" at bounding box center [1313, 239] width 66 height 14
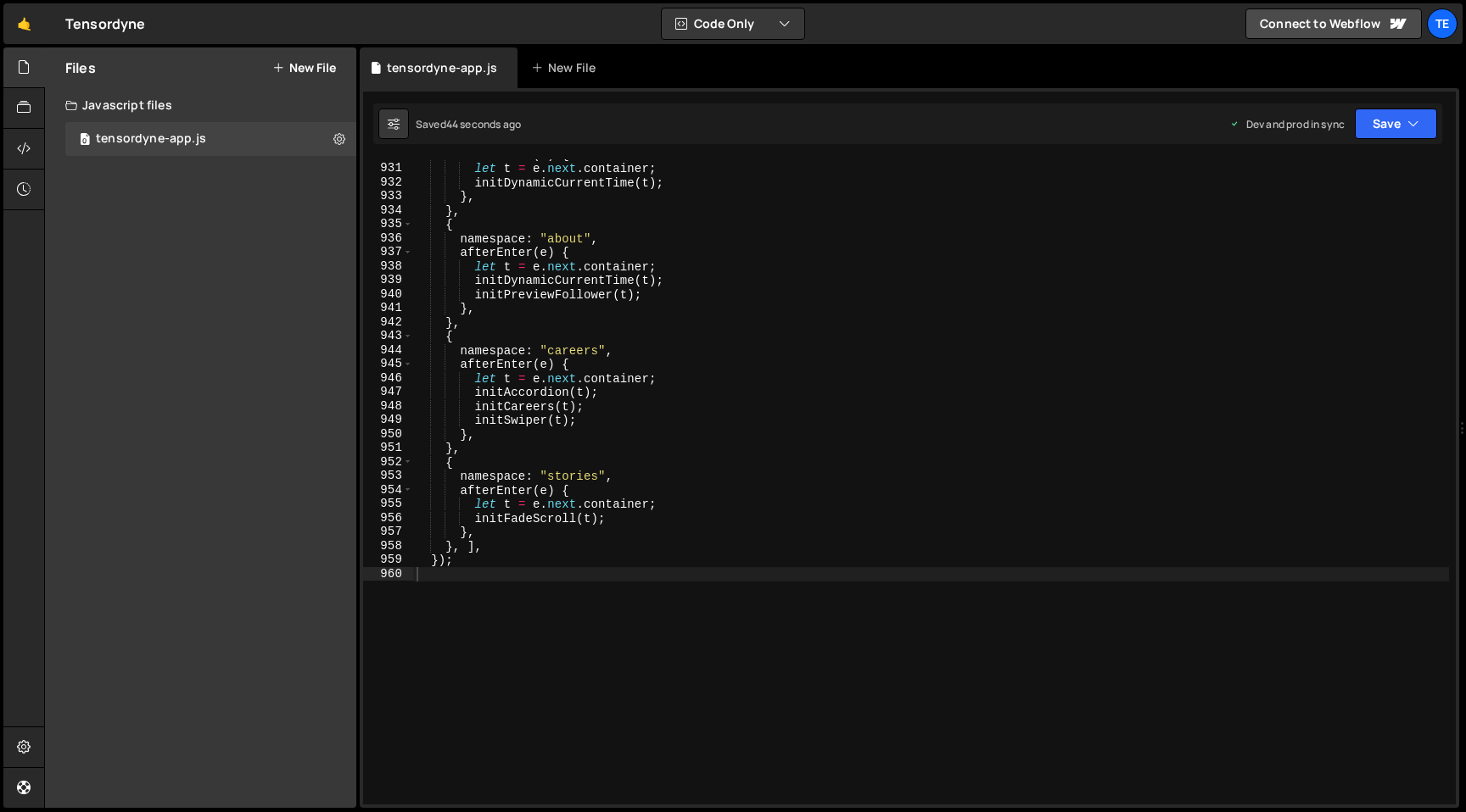
click at [866, 250] on div "afterEnter ( e ) { let t = e . next . container ; initDynamicCurrentTime ( t ) …" at bounding box center [931, 484] width 1036 height 674
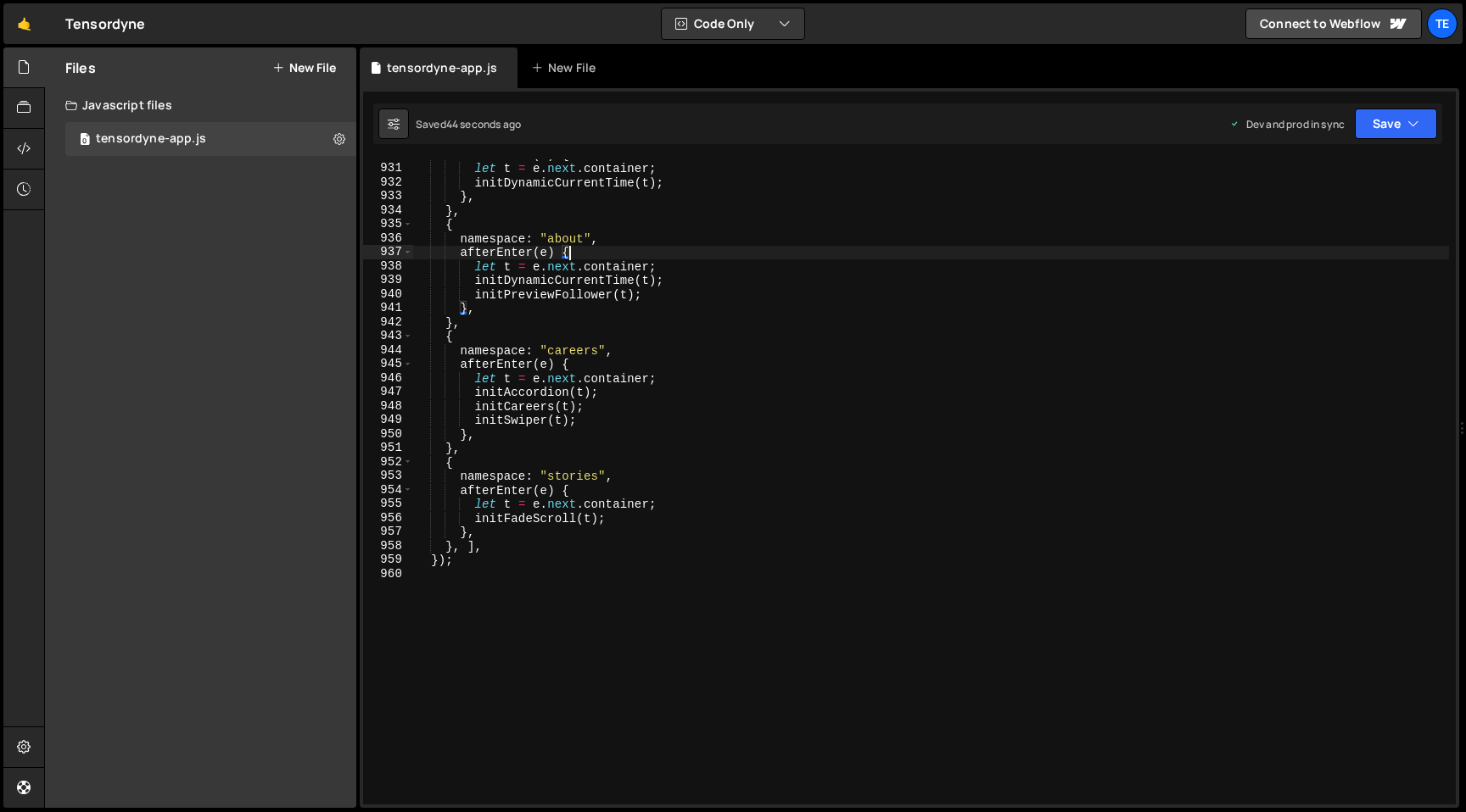
type textarea "});"
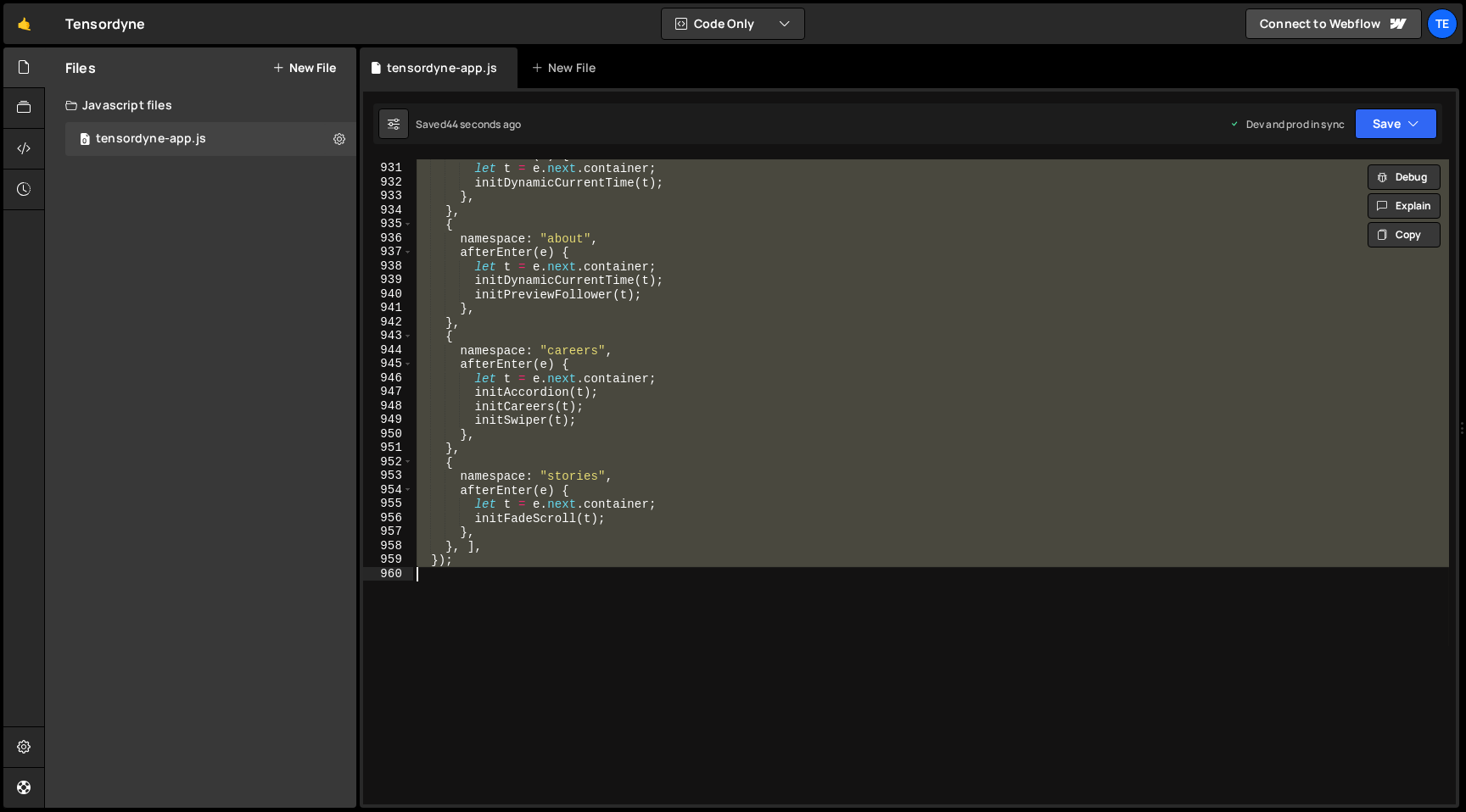
paste textarea
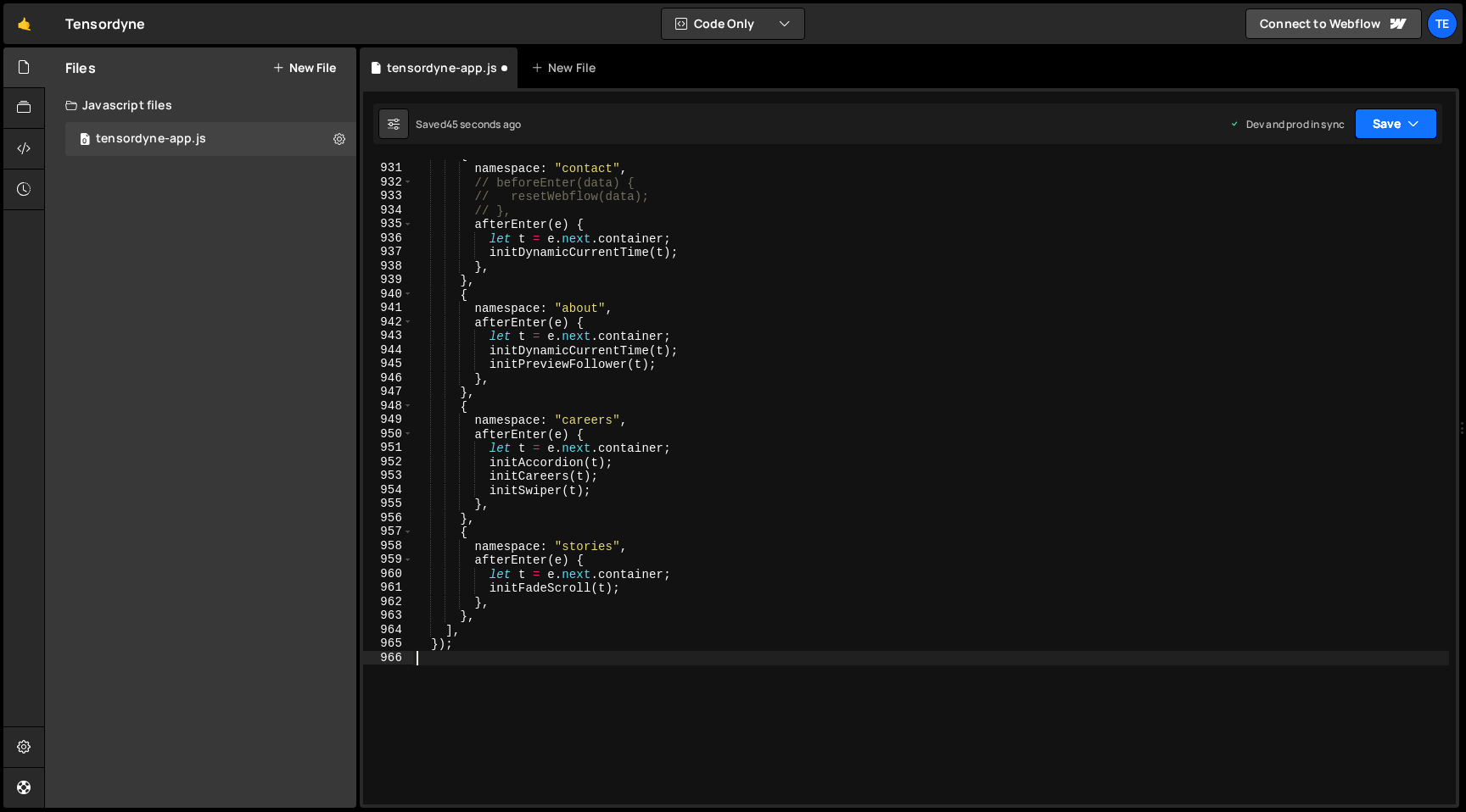
click at [1367, 124] on button "Save" at bounding box center [1395, 124] width 82 height 31
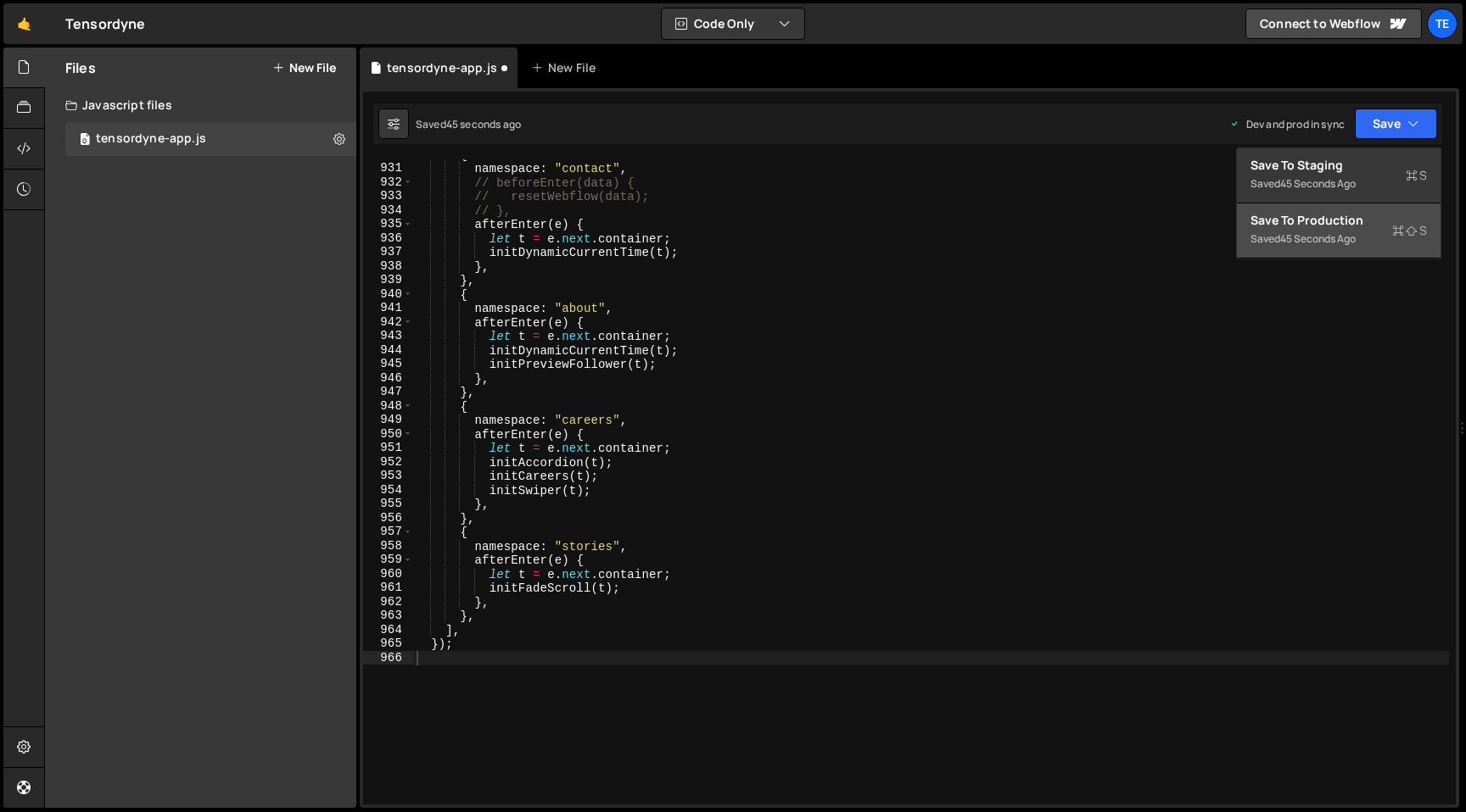
click at [1289, 227] on div "Save to Production S" at bounding box center [1339, 221] width 177 height 17
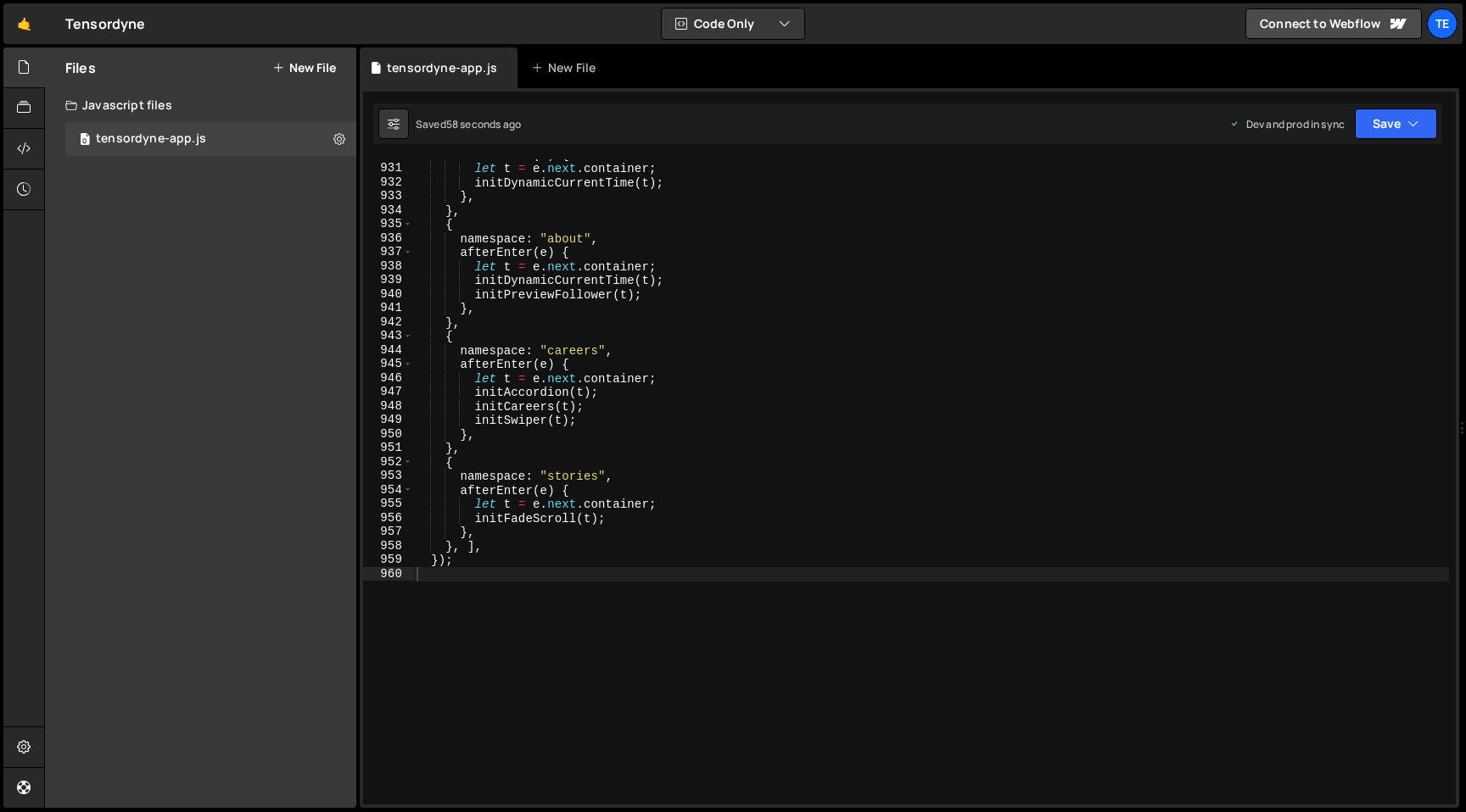
click at [803, 212] on div "afterEnter ( e ) { let t = e . next . container ; initDynamicCurrentTime ( t ) …" at bounding box center [931, 484] width 1036 height 674
type textarea "});"
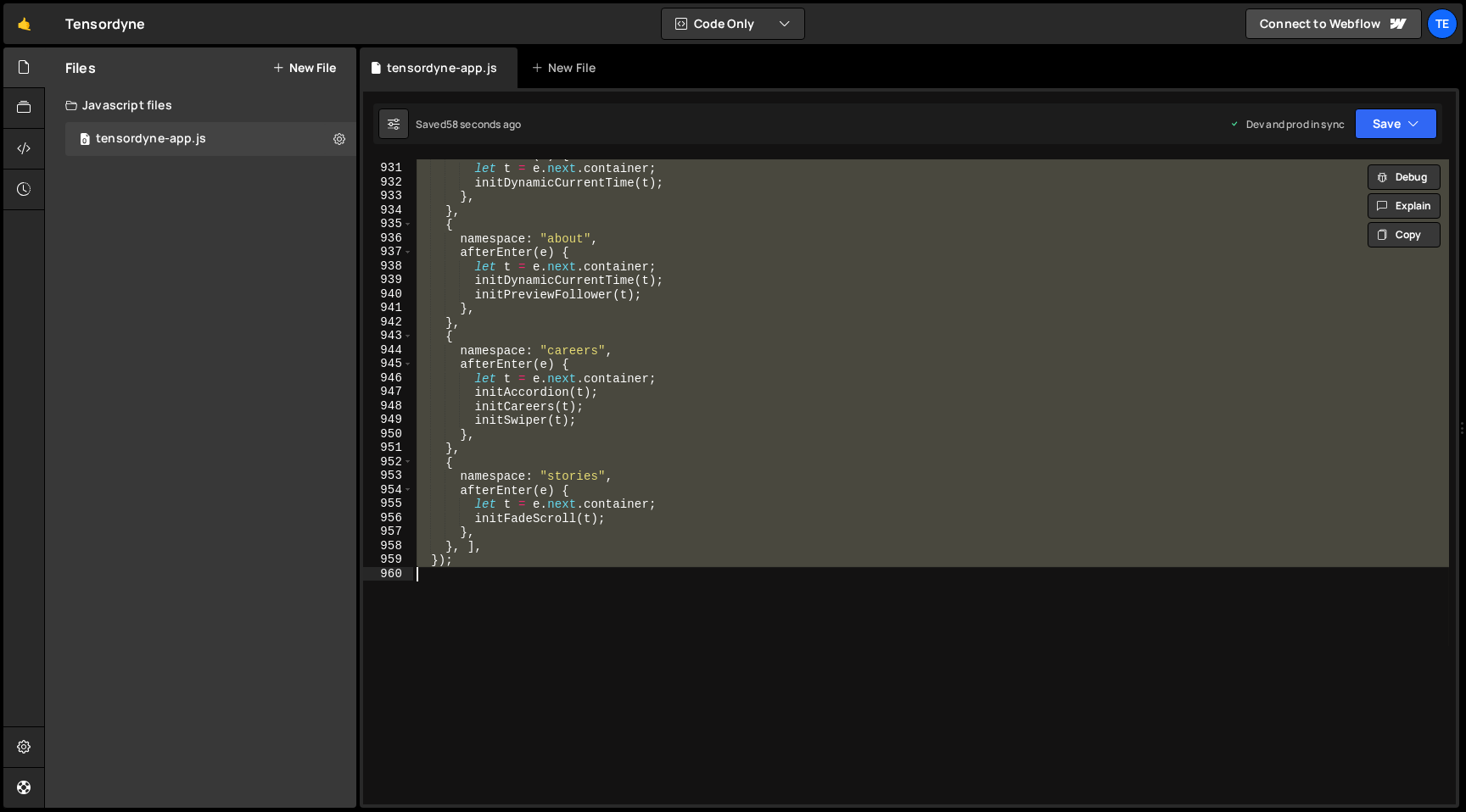
paste textarea
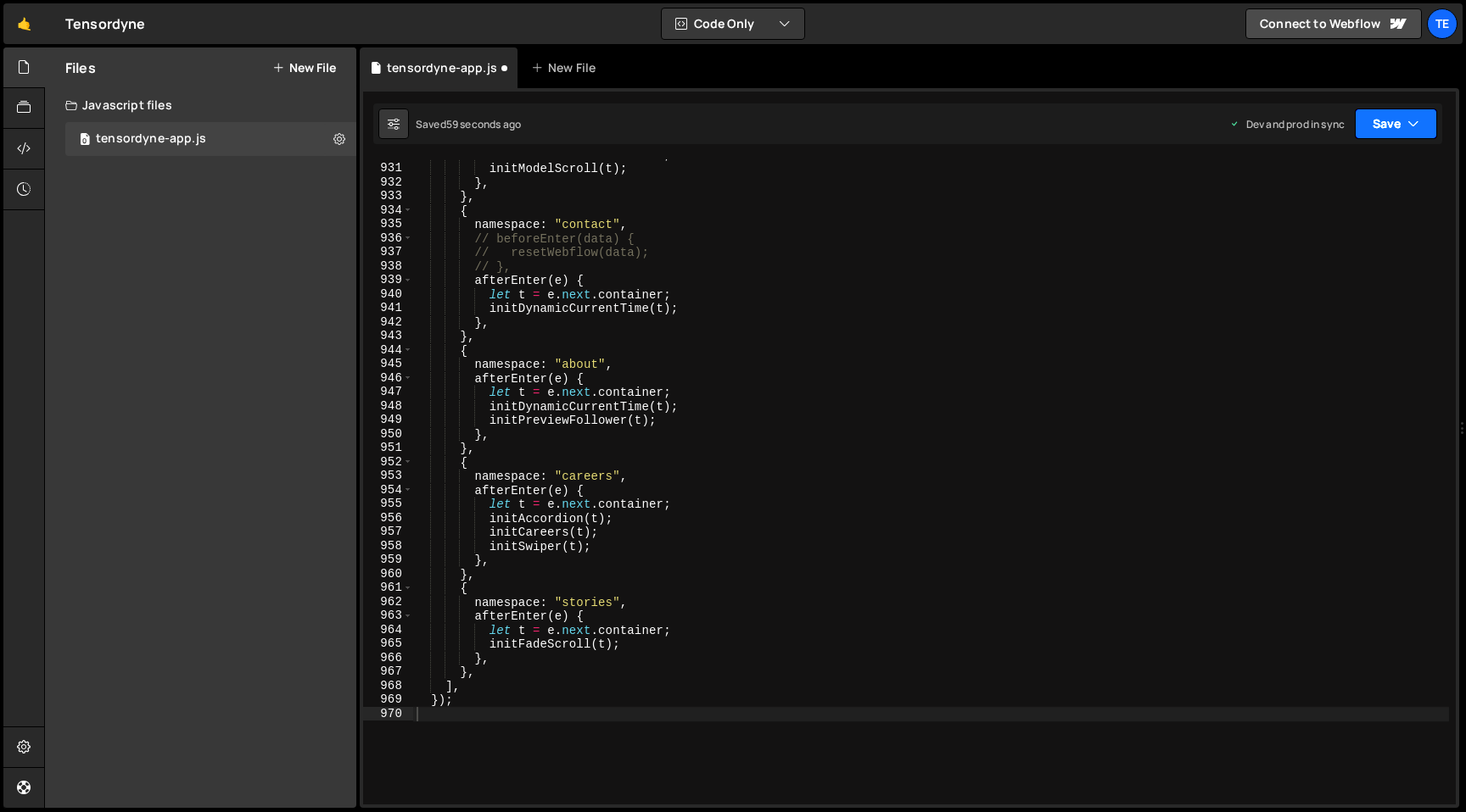
click at [1369, 126] on button "Save" at bounding box center [1395, 124] width 82 height 31
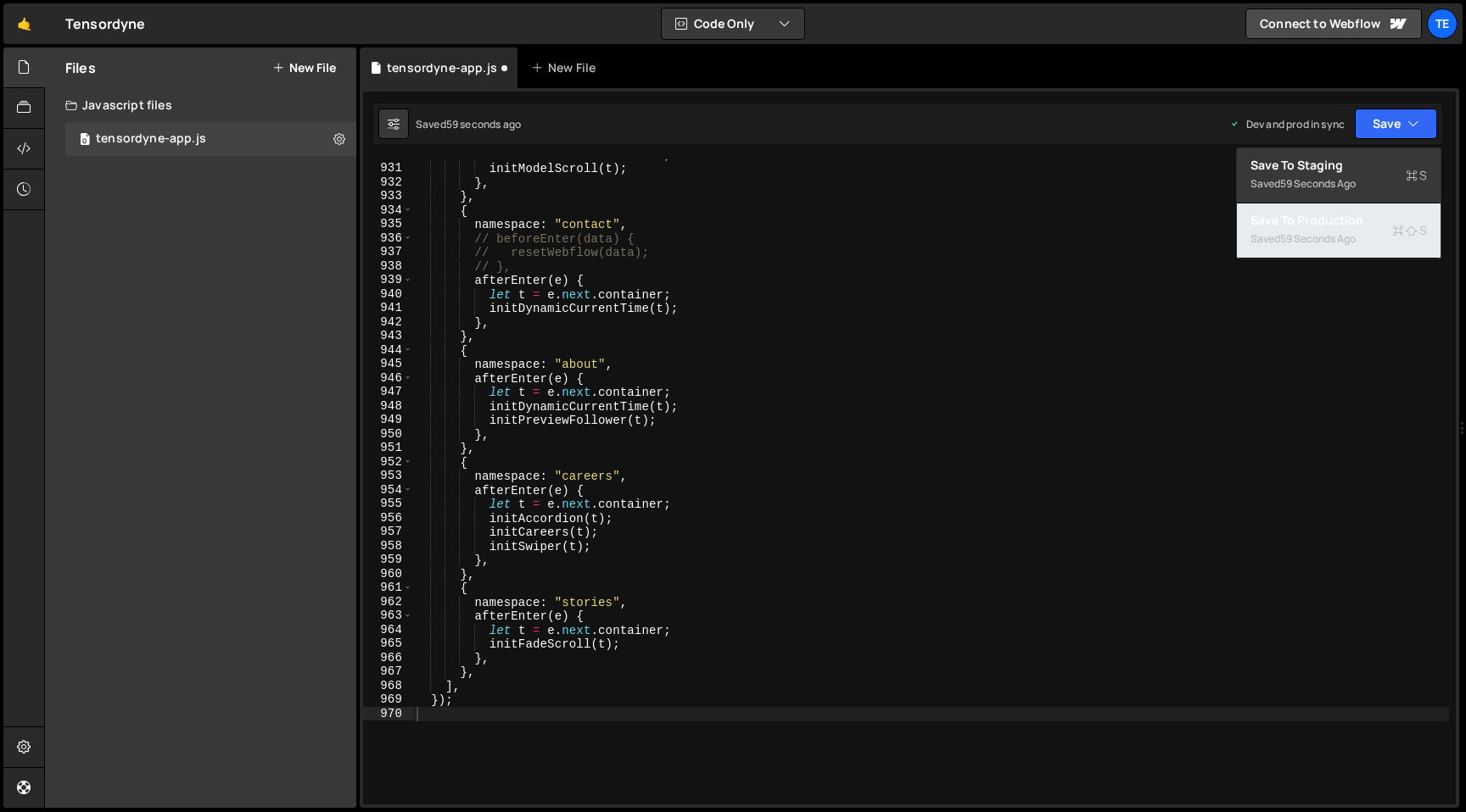
click at [1284, 238] on div "59 seconds ago" at bounding box center [1317, 239] width 76 height 14
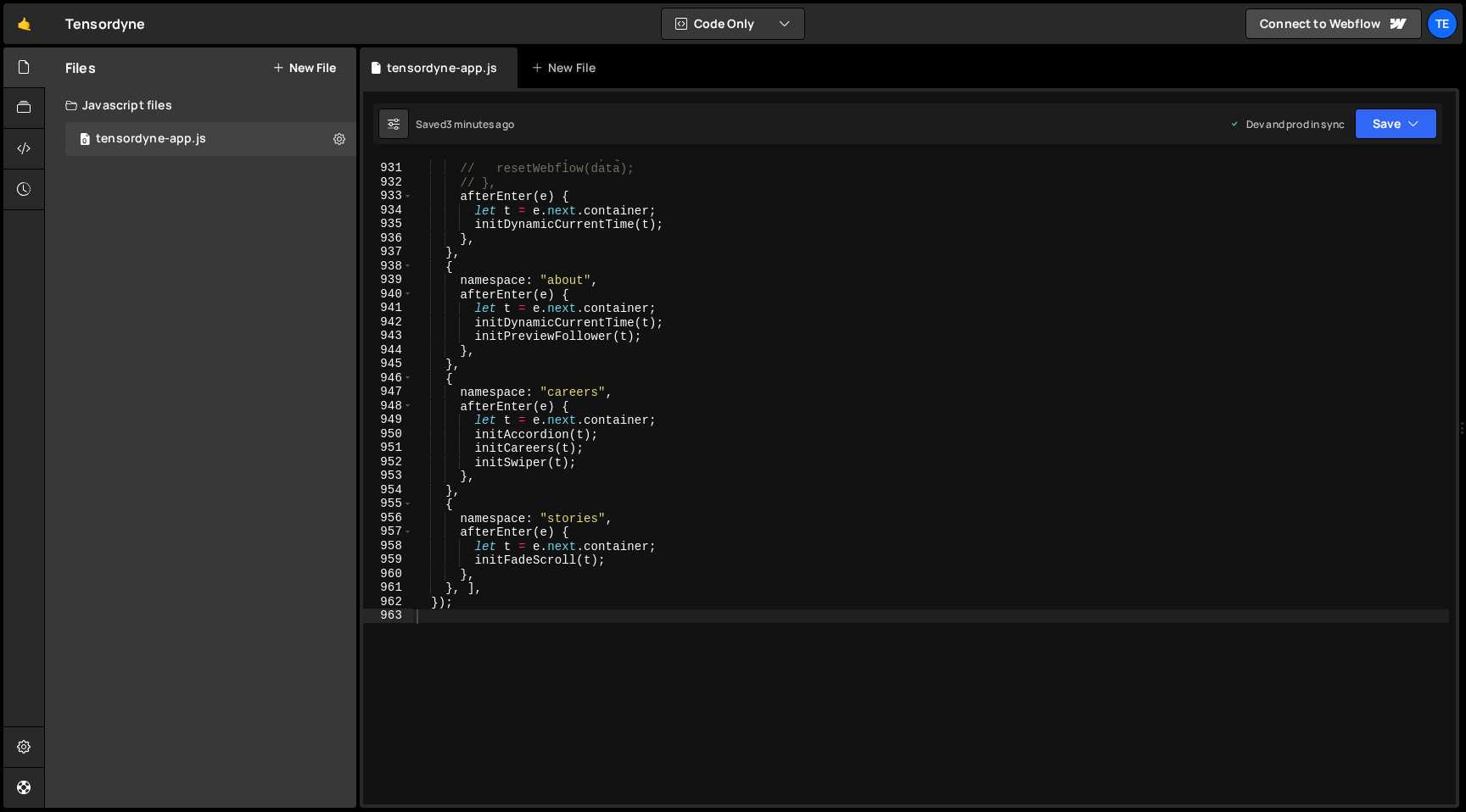
click at [572, 394] on div "// beforeEnter(data) { // resetWebflow(data); // }, afterEnter ( e ) { let t = …" at bounding box center [931, 484] width 1036 height 674
type textarea "});"
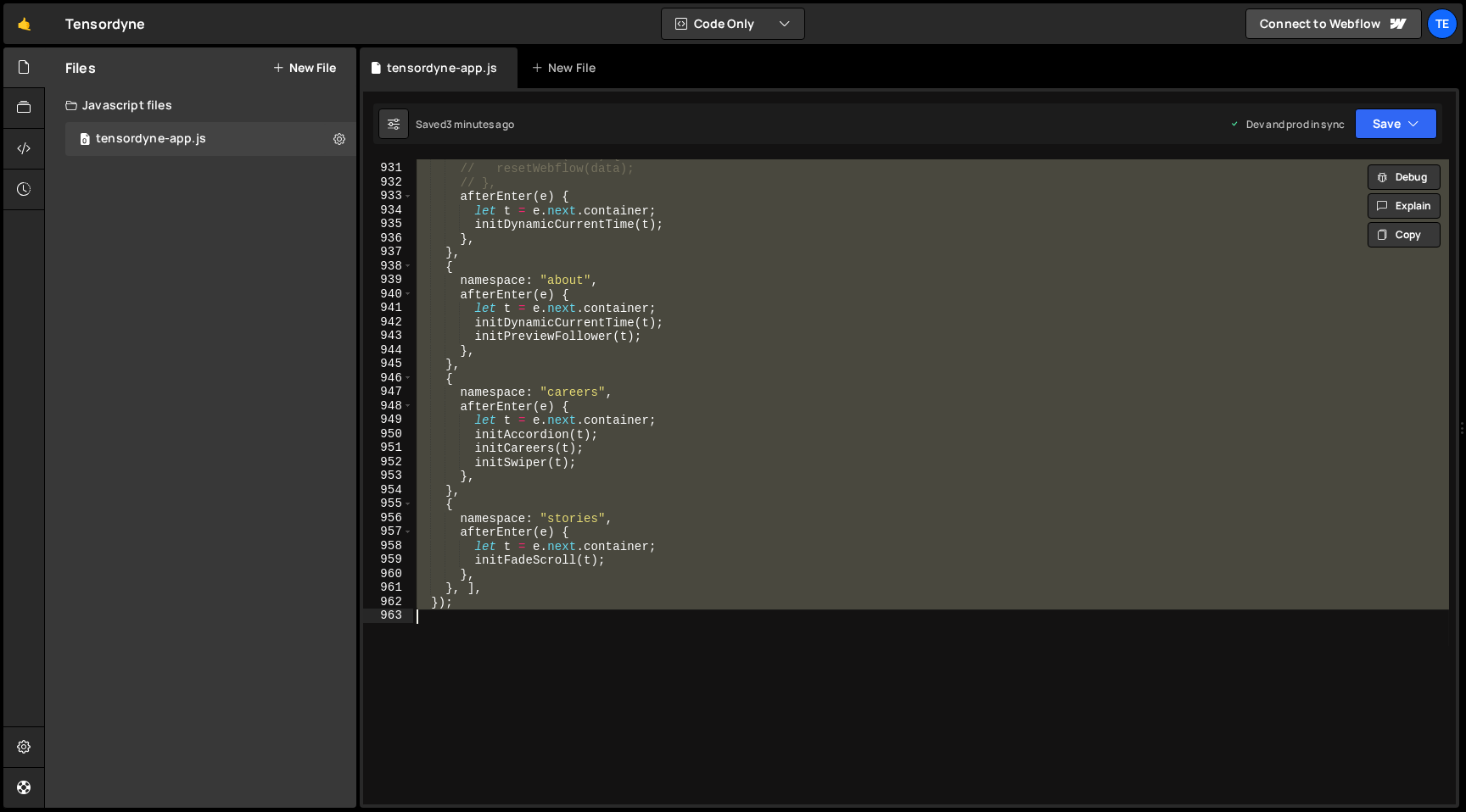
paste textarea
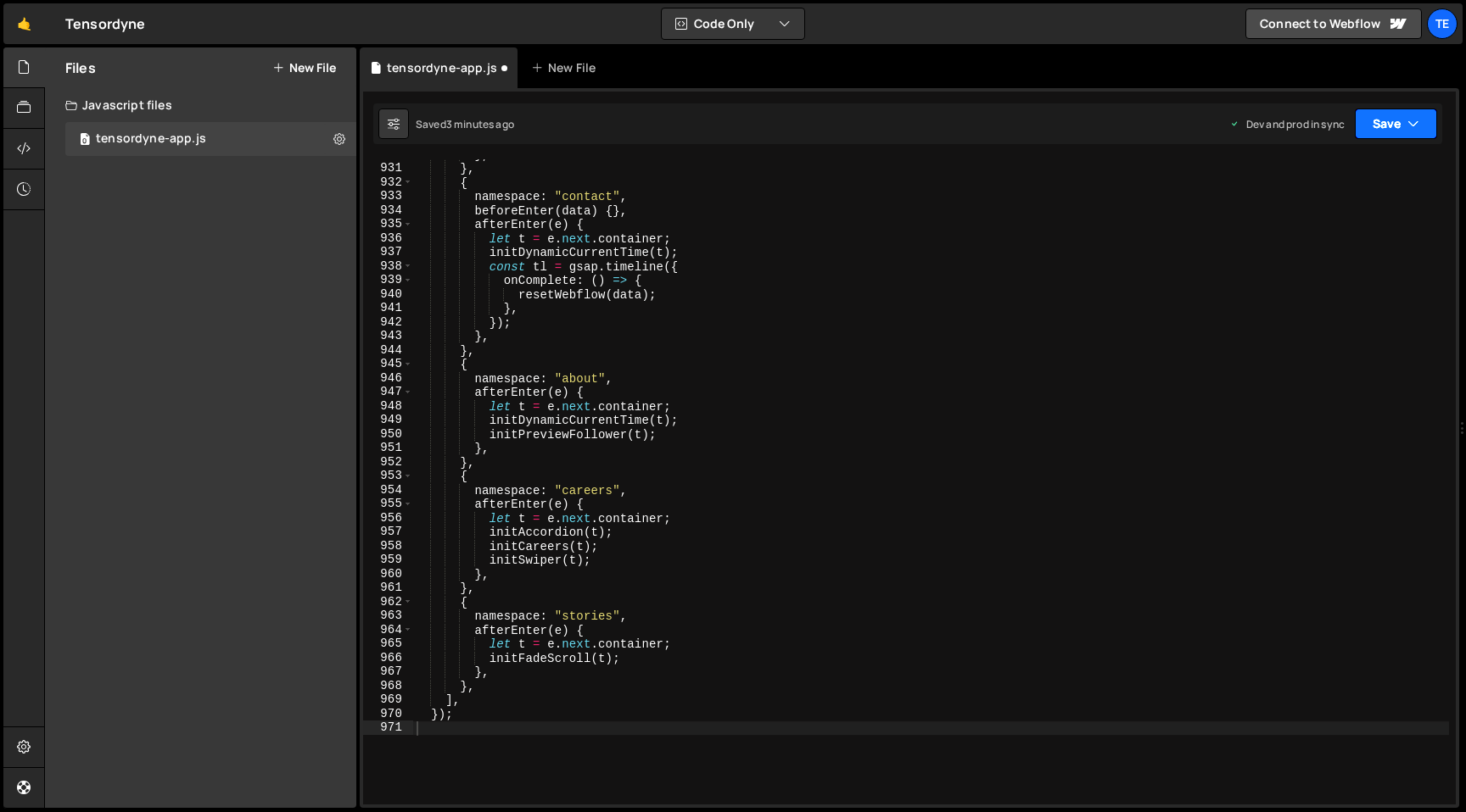
click at [1384, 124] on button "Save" at bounding box center [1395, 124] width 82 height 31
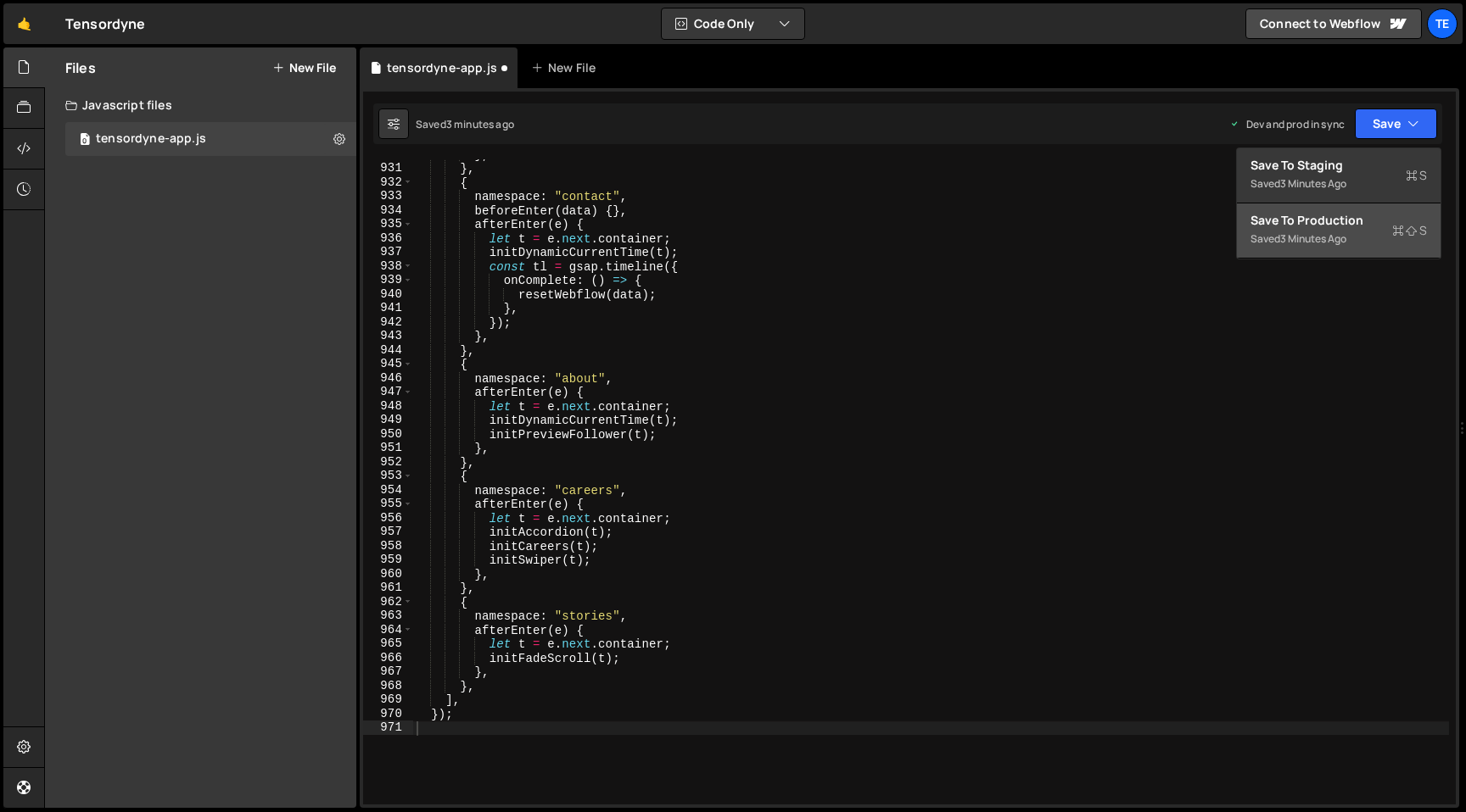
click at [1298, 216] on div "Save to Production S" at bounding box center [1339, 221] width 177 height 17
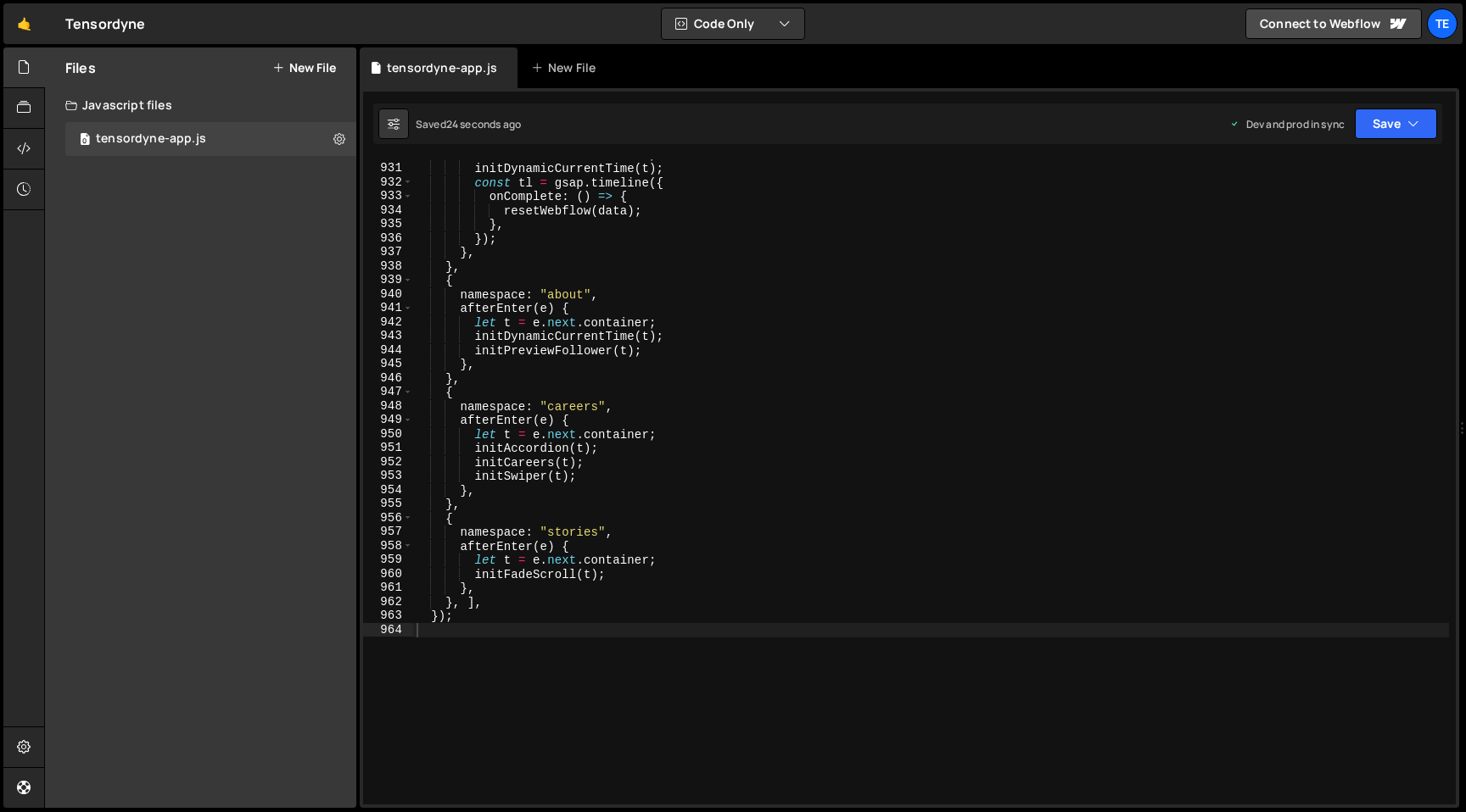
click at [644, 327] on div "let t = e . next . container ; initDynamicCurrentTime ( t ) ; const tl = gsap .…" at bounding box center [931, 484] width 1036 height 674
type textarea "});"
paste textarea
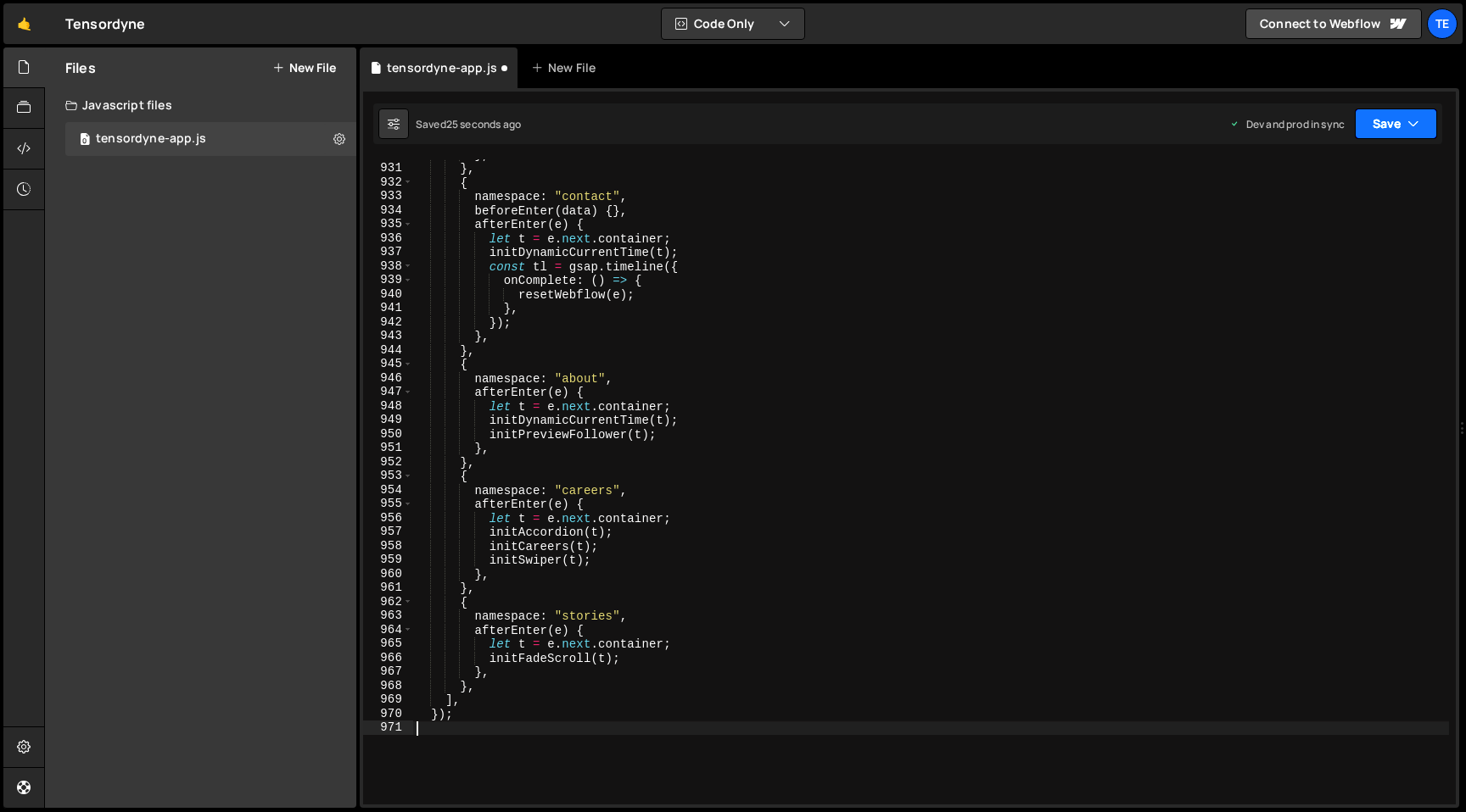
click at [1391, 127] on button "Save" at bounding box center [1395, 124] width 82 height 31
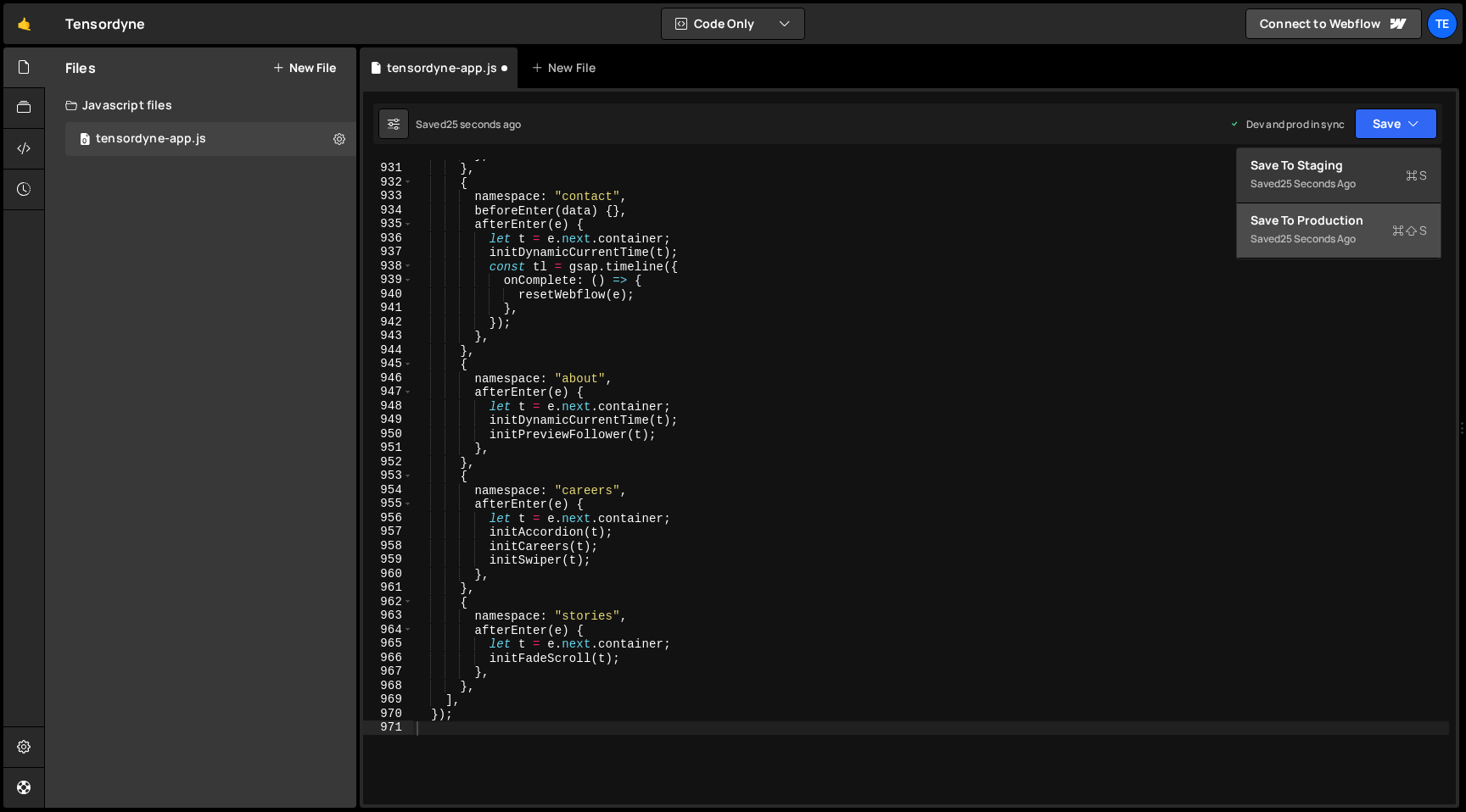
click at [1264, 210] on button "Save to Production S Saved 25 seconds ago" at bounding box center [1339, 231] width 204 height 55
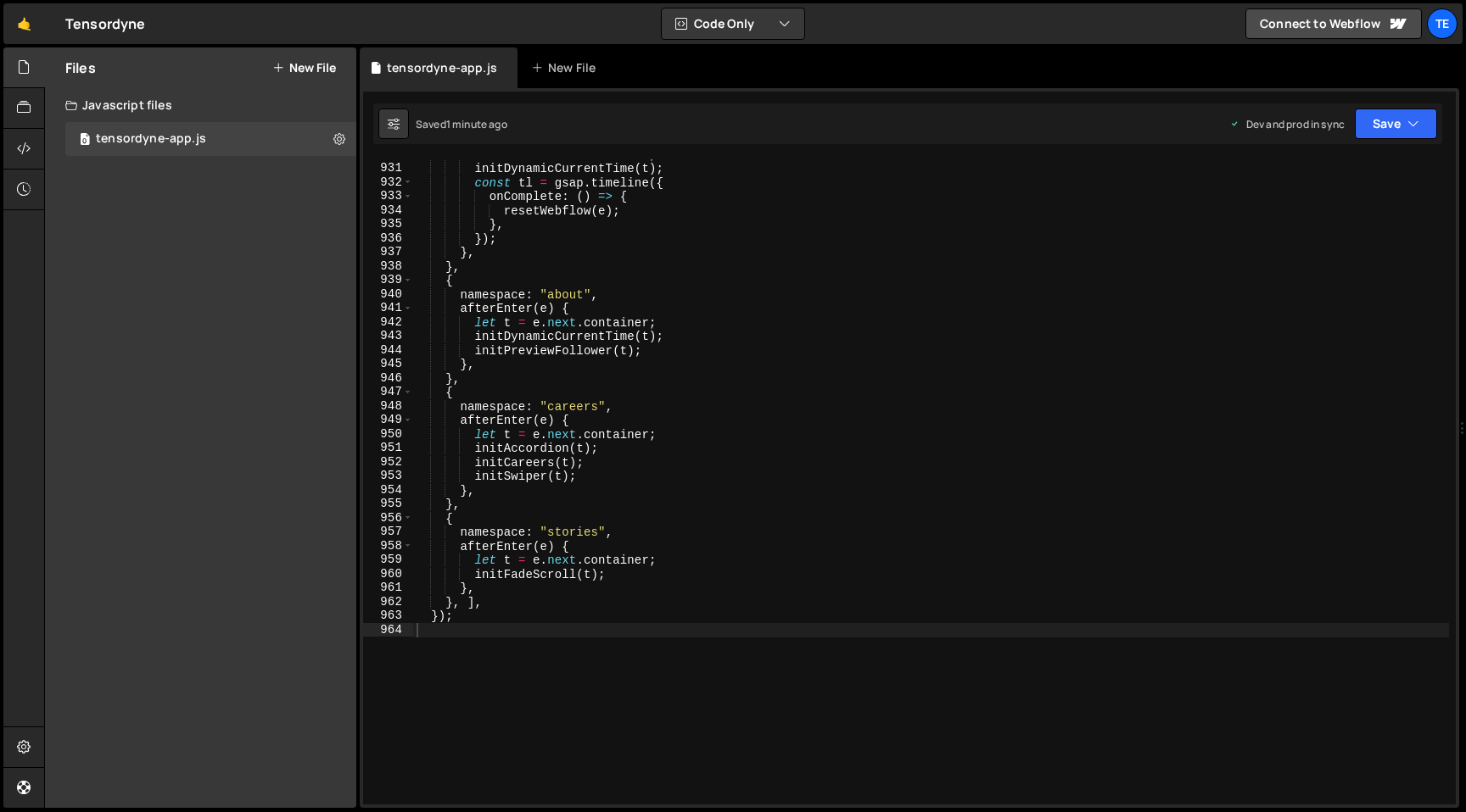
click at [900, 167] on div "let t = e . next . container ; initDynamicCurrentTime ( t ) ; const tl = gsap .…" at bounding box center [931, 484] width 1036 height 674
type textarea "});"
paste textarea
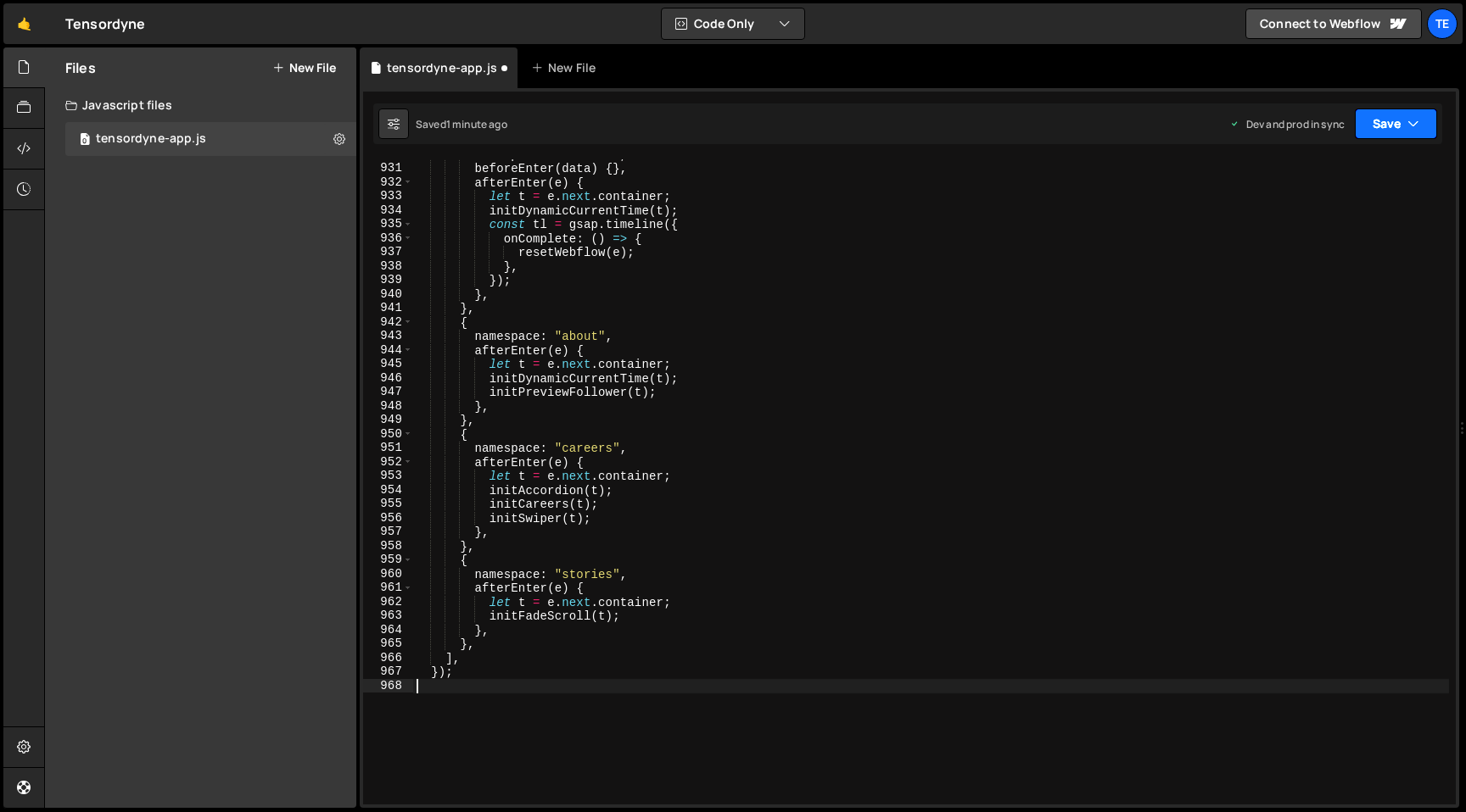
click at [1386, 134] on button "Save" at bounding box center [1395, 124] width 82 height 31
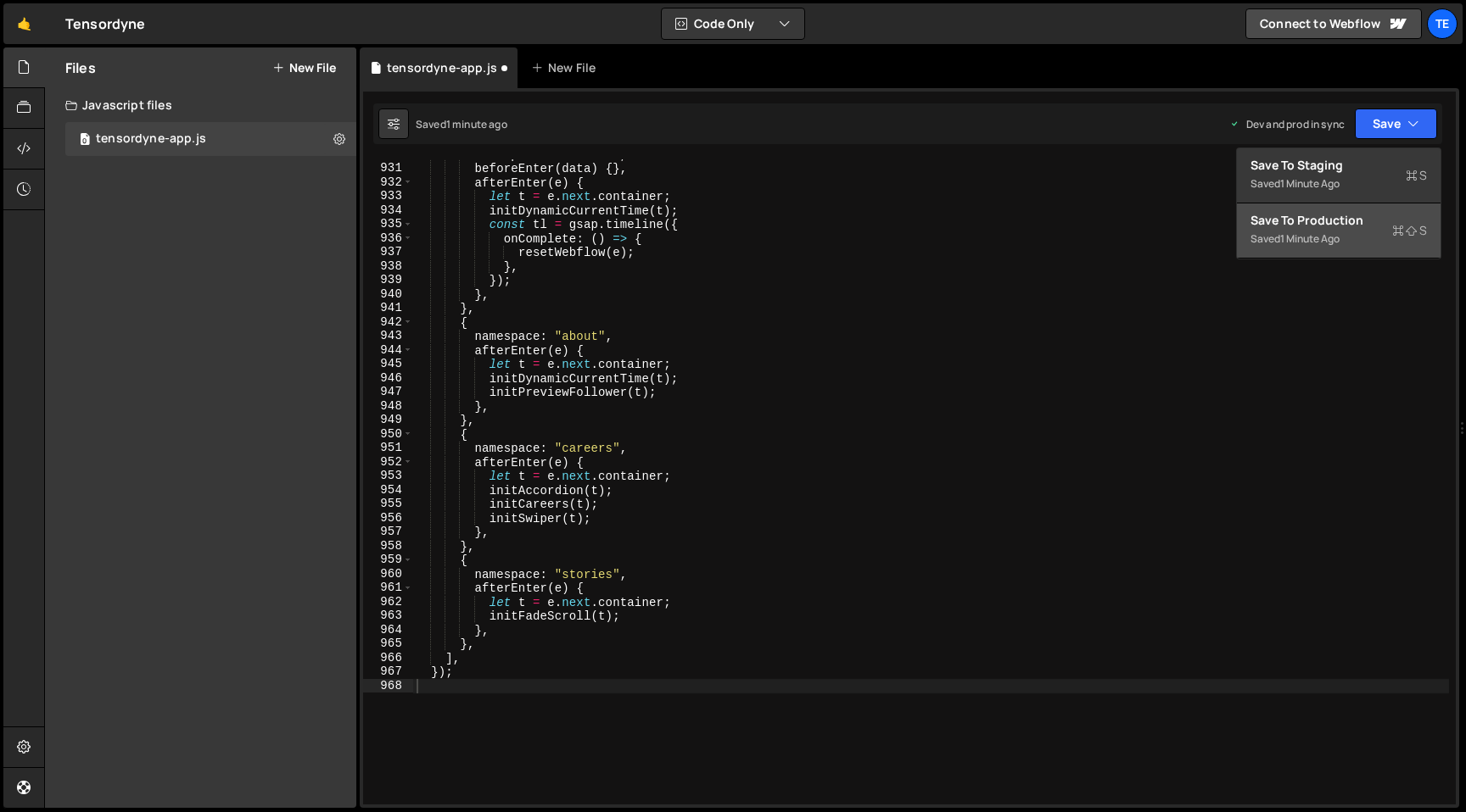
click at [1279, 228] on div "Save to Production S" at bounding box center [1339, 221] width 177 height 17
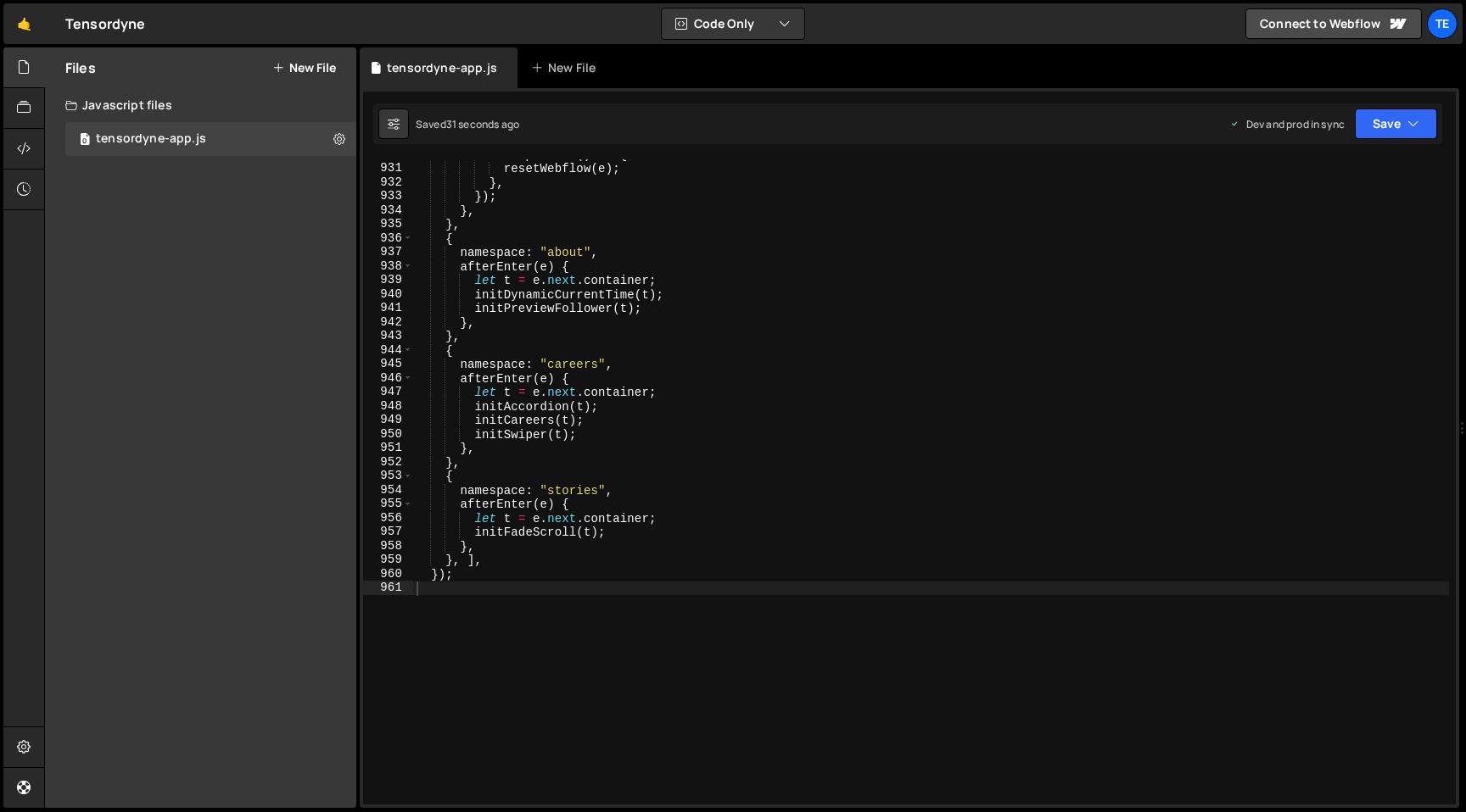
click at [655, 245] on div "onComplete : ( ) => { resetWebflow ( e ) ; } , }) ; } , } , { namespace : "abou…" at bounding box center [931, 484] width 1036 height 674
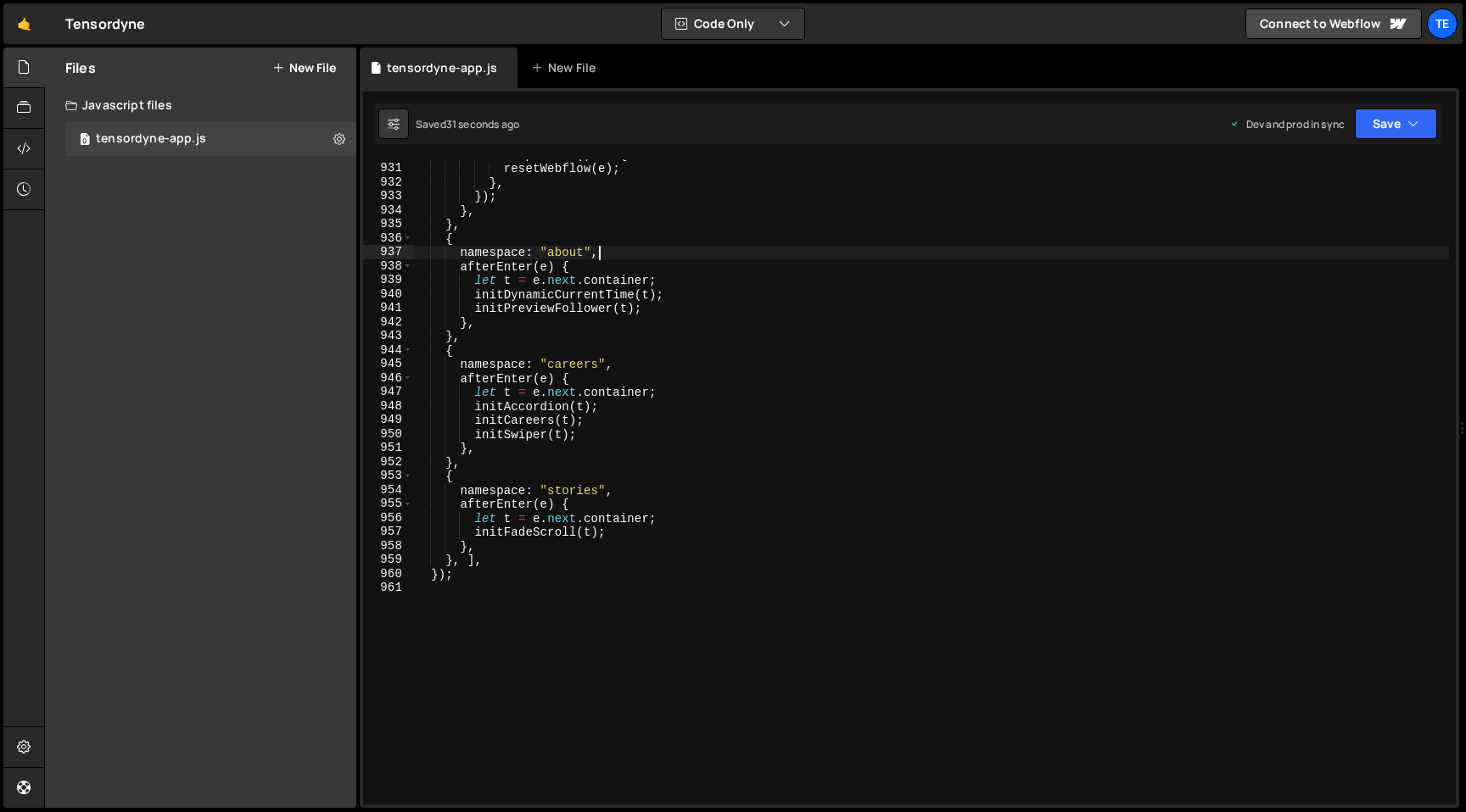
type textarea "});"
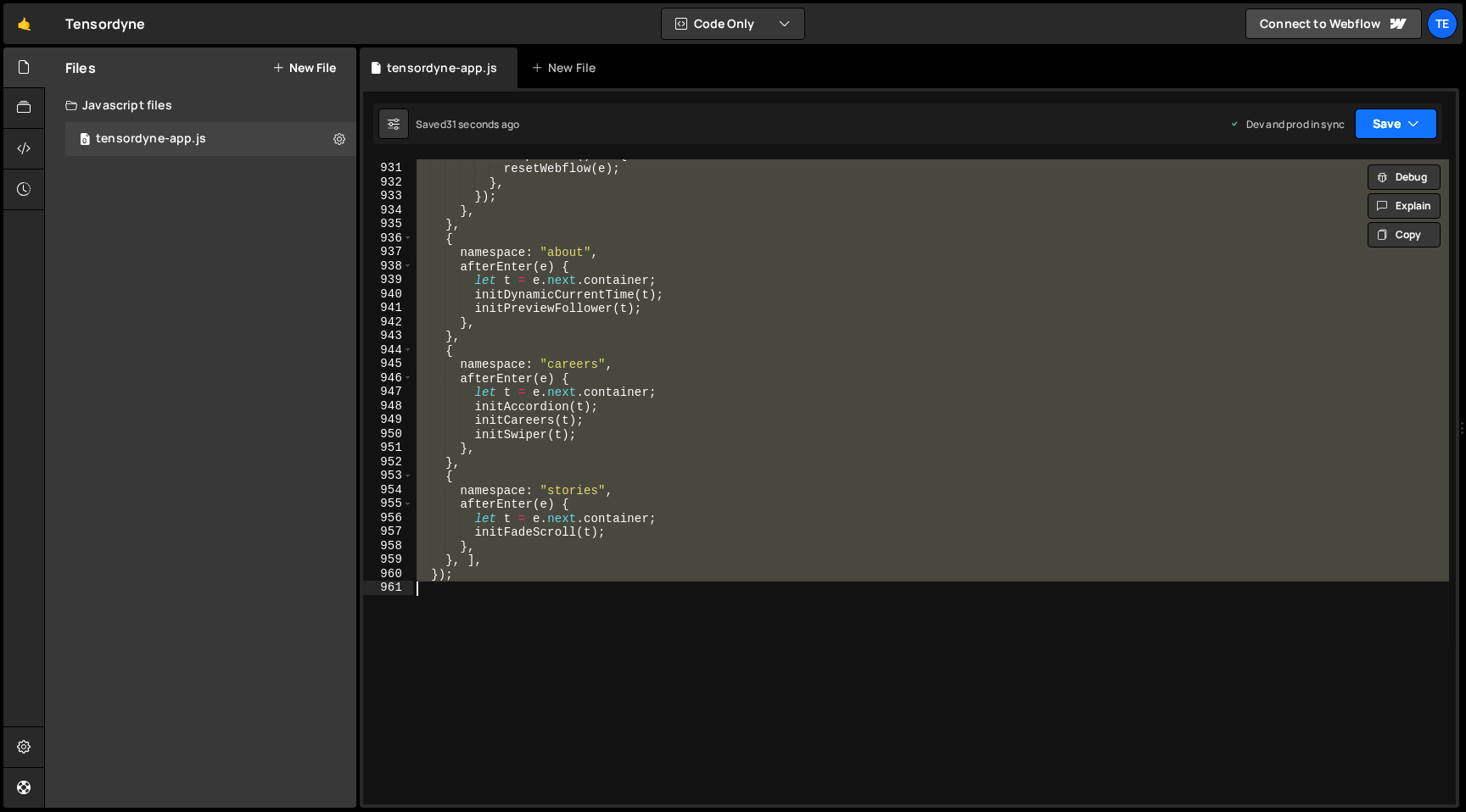
paste textarea
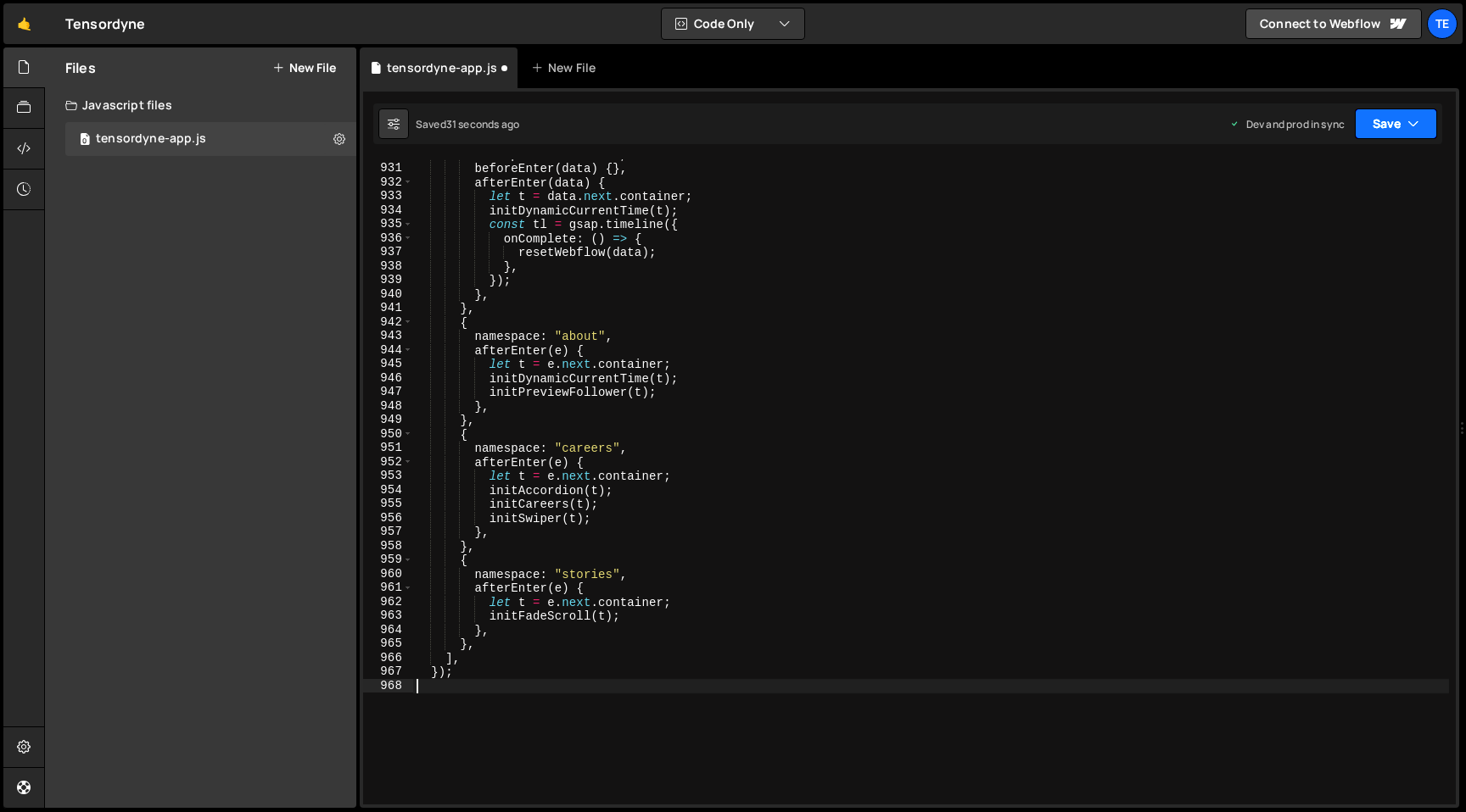
drag, startPoint x: 1367, startPoint y: 131, endPoint x: 1310, endPoint y: 182, distance: 76.5
click at [1367, 131] on button "Save" at bounding box center [1395, 124] width 82 height 31
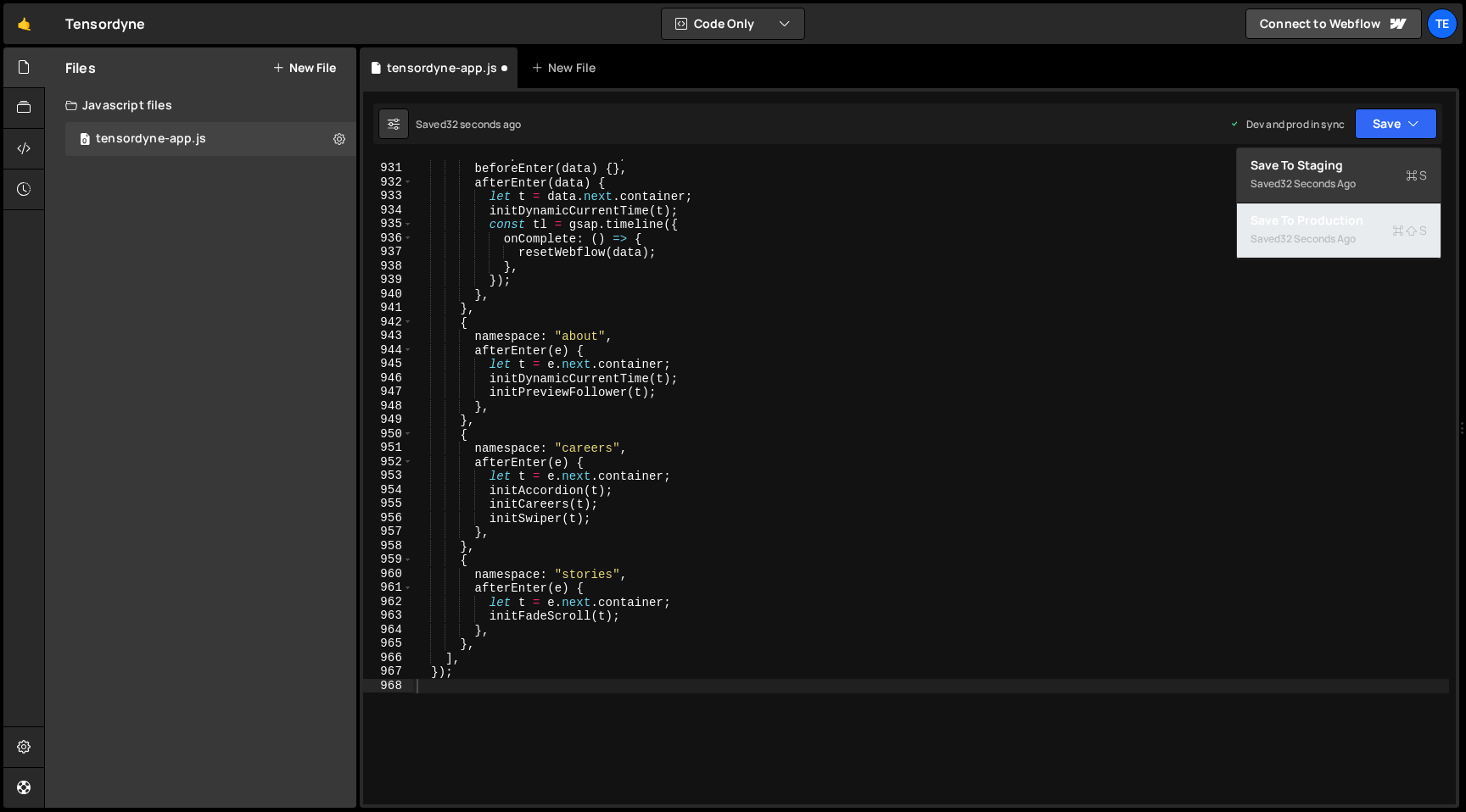
click at [1271, 233] on div "Saved 32 seconds ago" at bounding box center [1339, 240] width 177 height 20
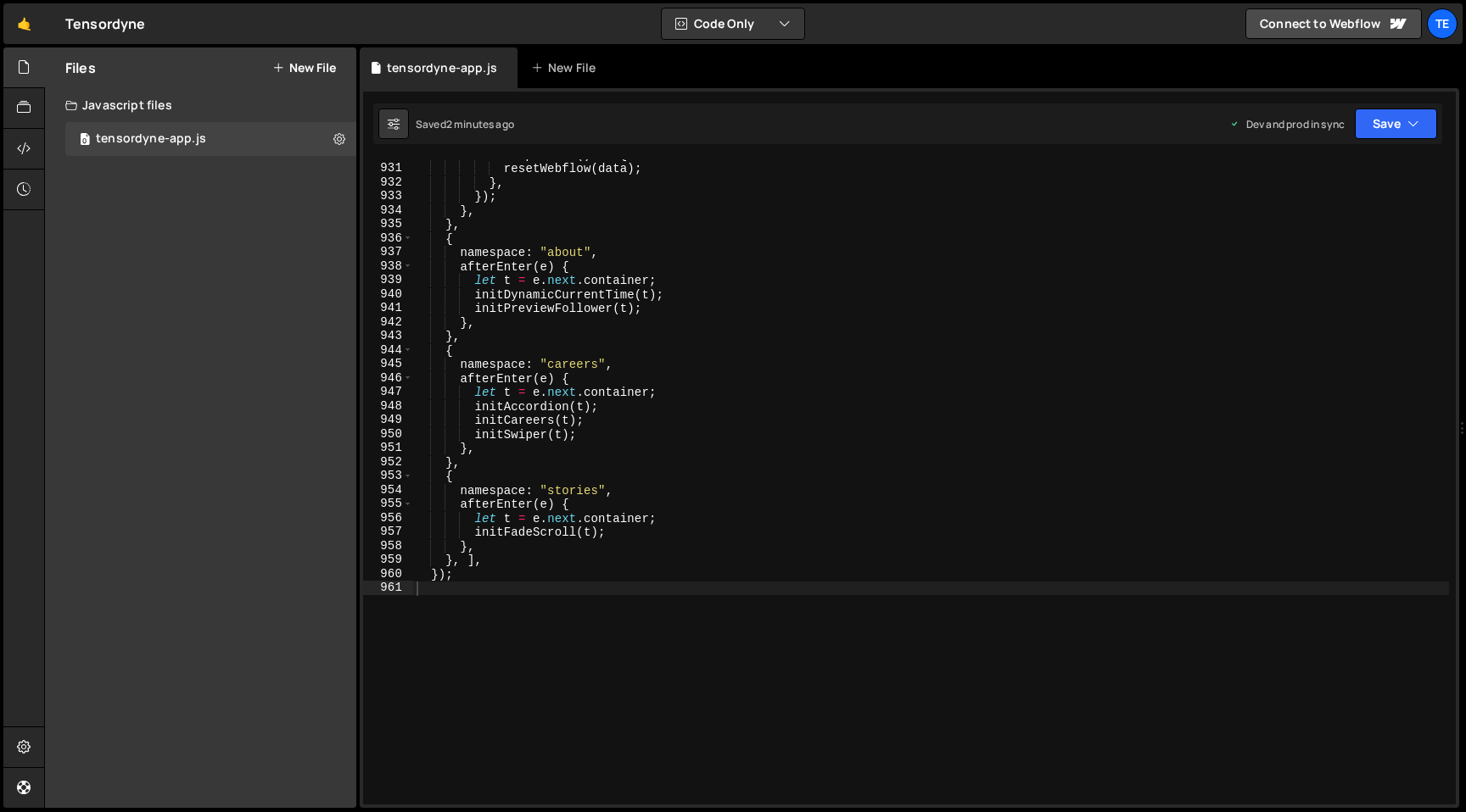
click at [676, 255] on div "onComplete : ( ) => { resetWebflow ( data ) ; } , }) ; } , } , { namespace : "a…" at bounding box center [931, 484] width 1036 height 674
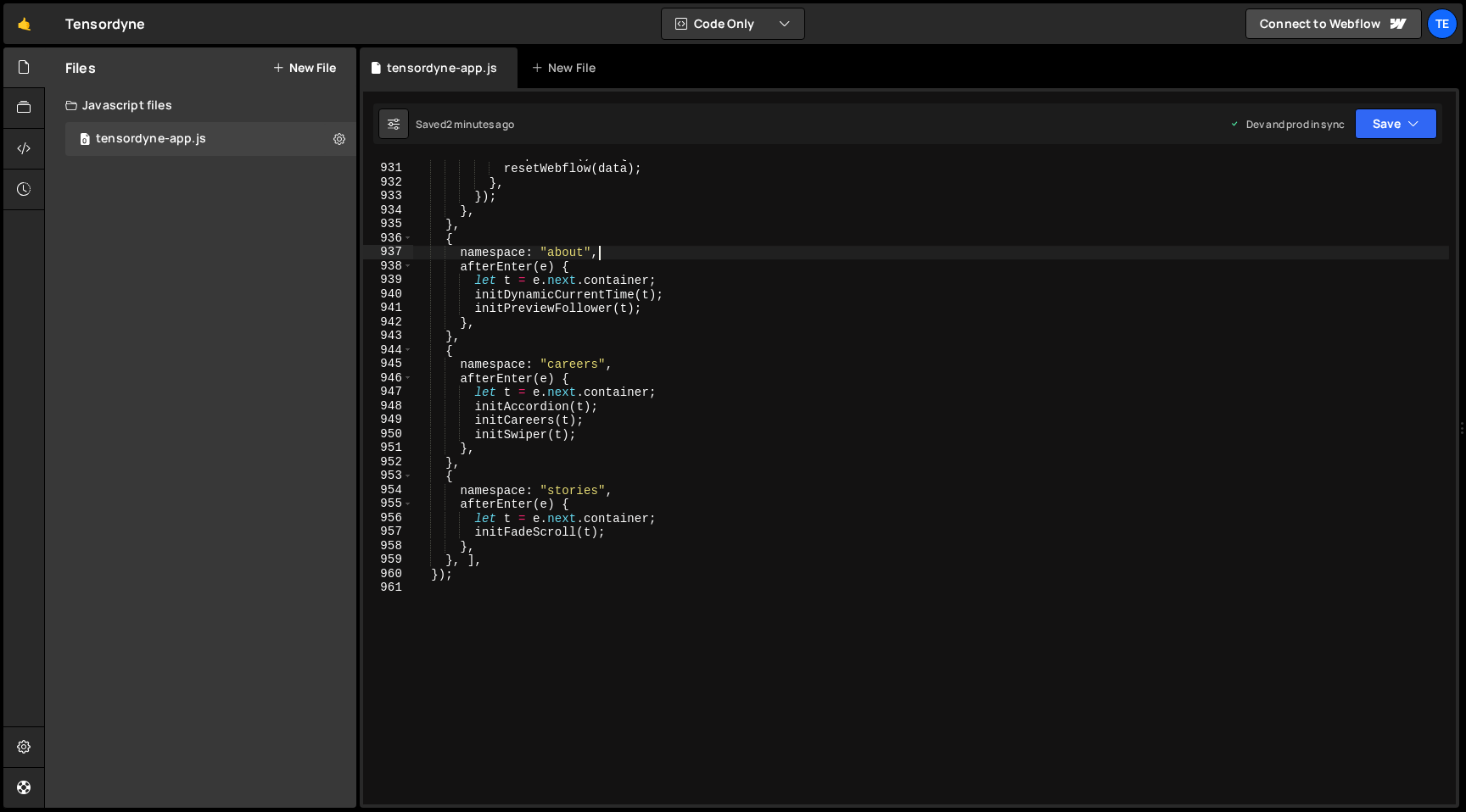
type textarea "});"
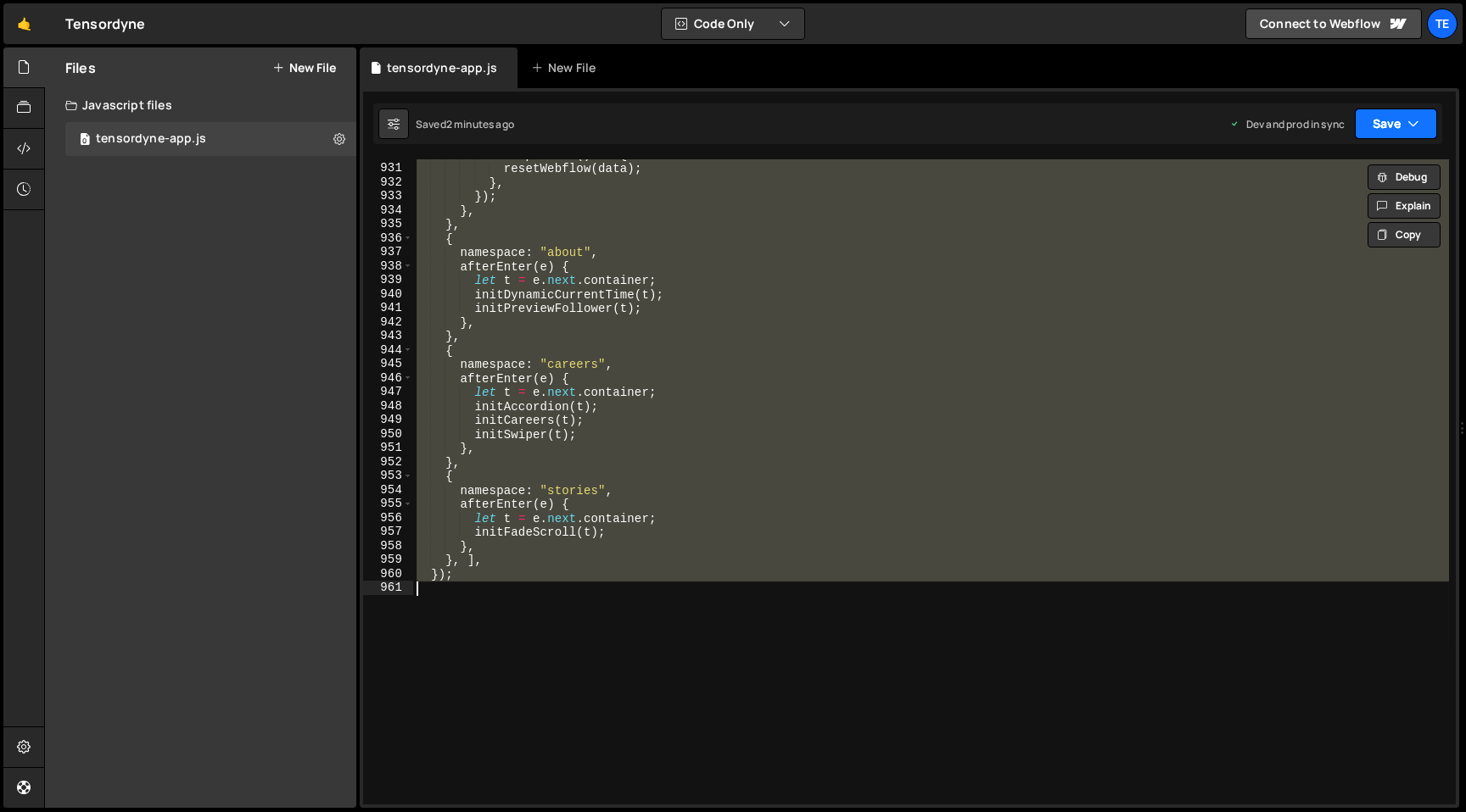
type input "function initLenis() { ([PERSON_NAME] = new [PERSON_NAME]({ lerp: 0.1 })), [PER…"
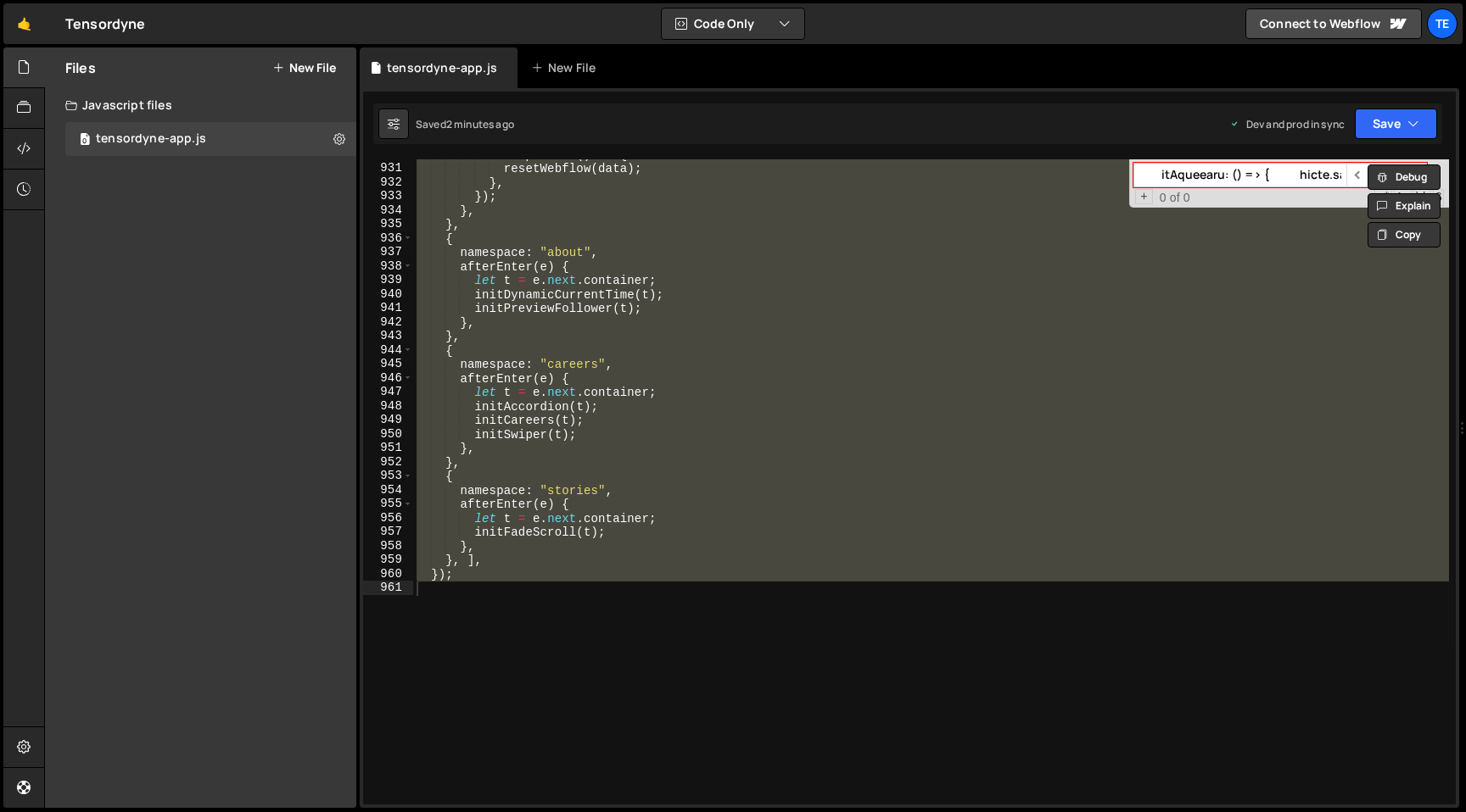
scroll to position [0, 0]
click at [1073, 240] on div "onComplete : ( ) => { resetWebflow ( data ) ; } , }) ; } , } , { namespace : "a…" at bounding box center [931, 482] width 1036 height 646
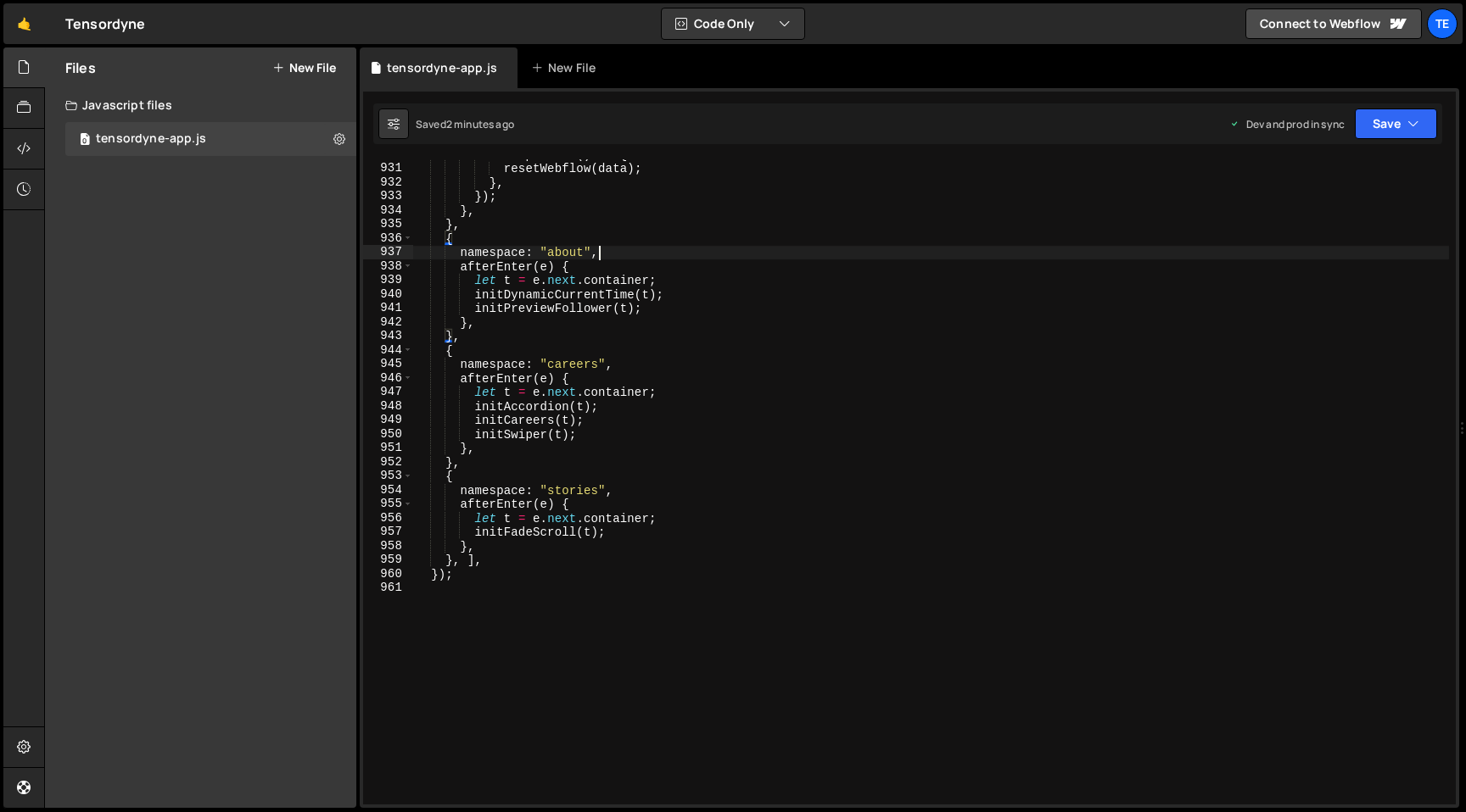
click at [1046, 251] on div "onComplete : ( ) => { resetWebflow ( data ) ; } , }) ; } , } , { namespace : "a…" at bounding box center [931, 484] width 1036 height 674
type textarea "});"
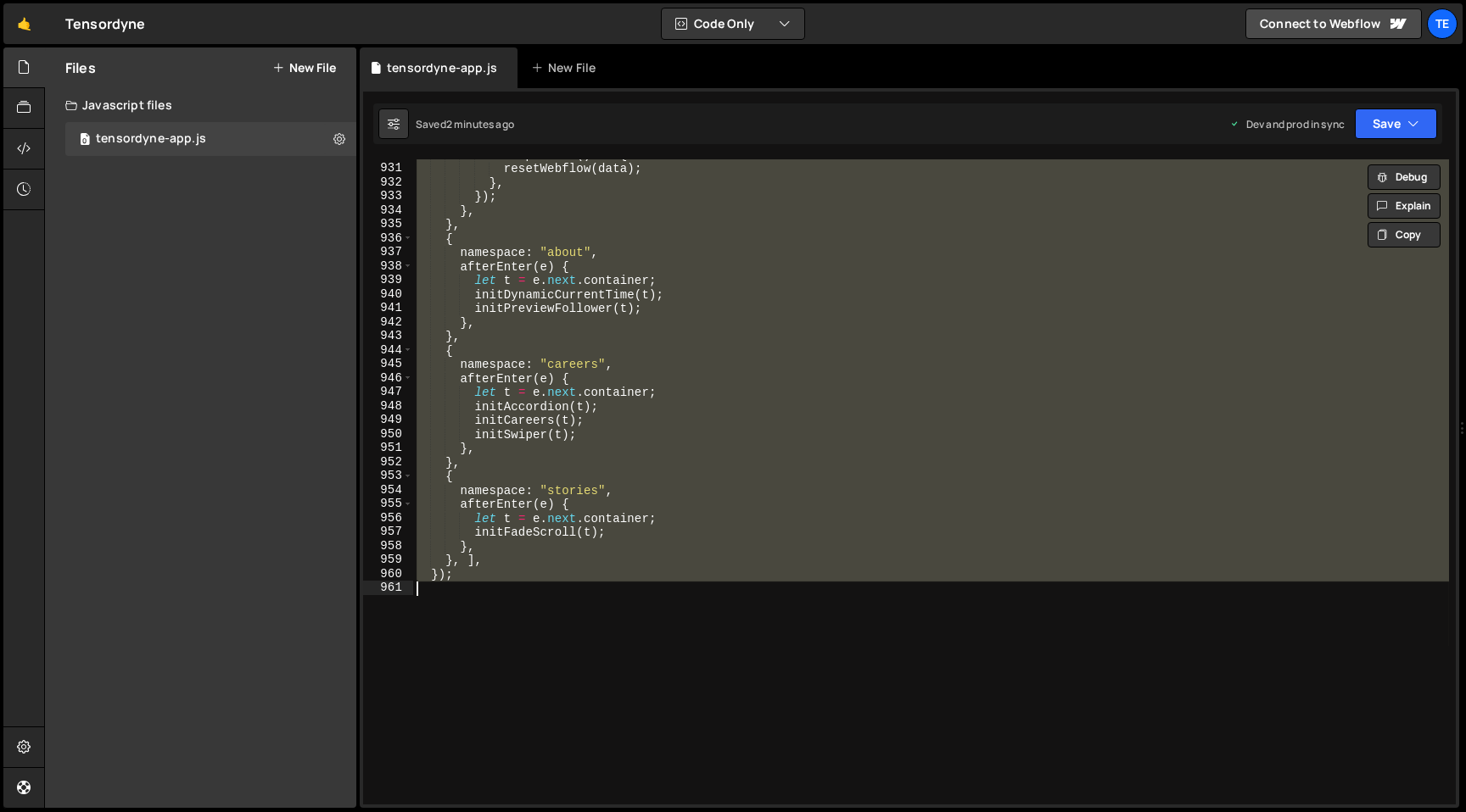
paste textarea
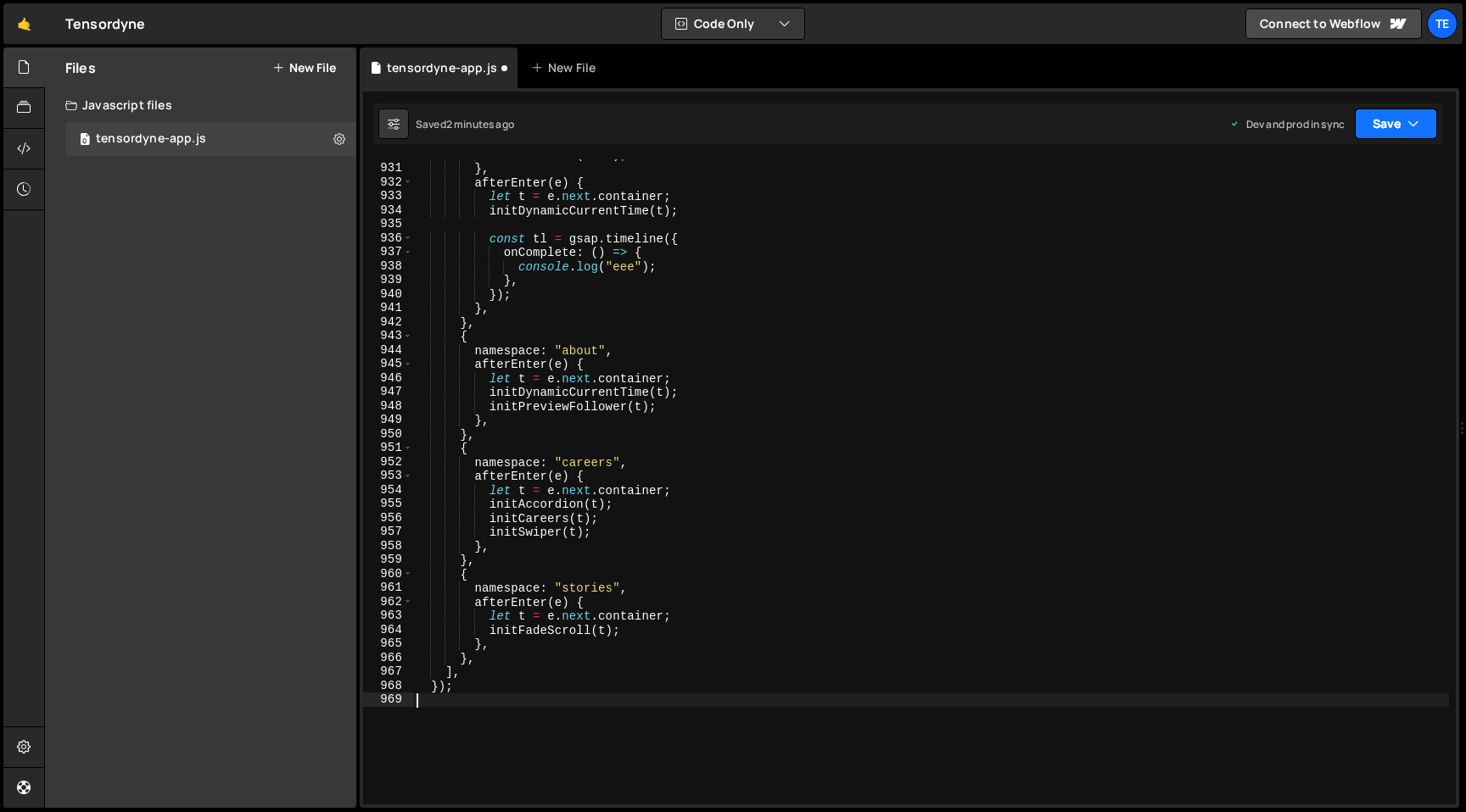
click at [1386, 122] on button "Save" at bounding box center [1395, 124] width 82 height 31
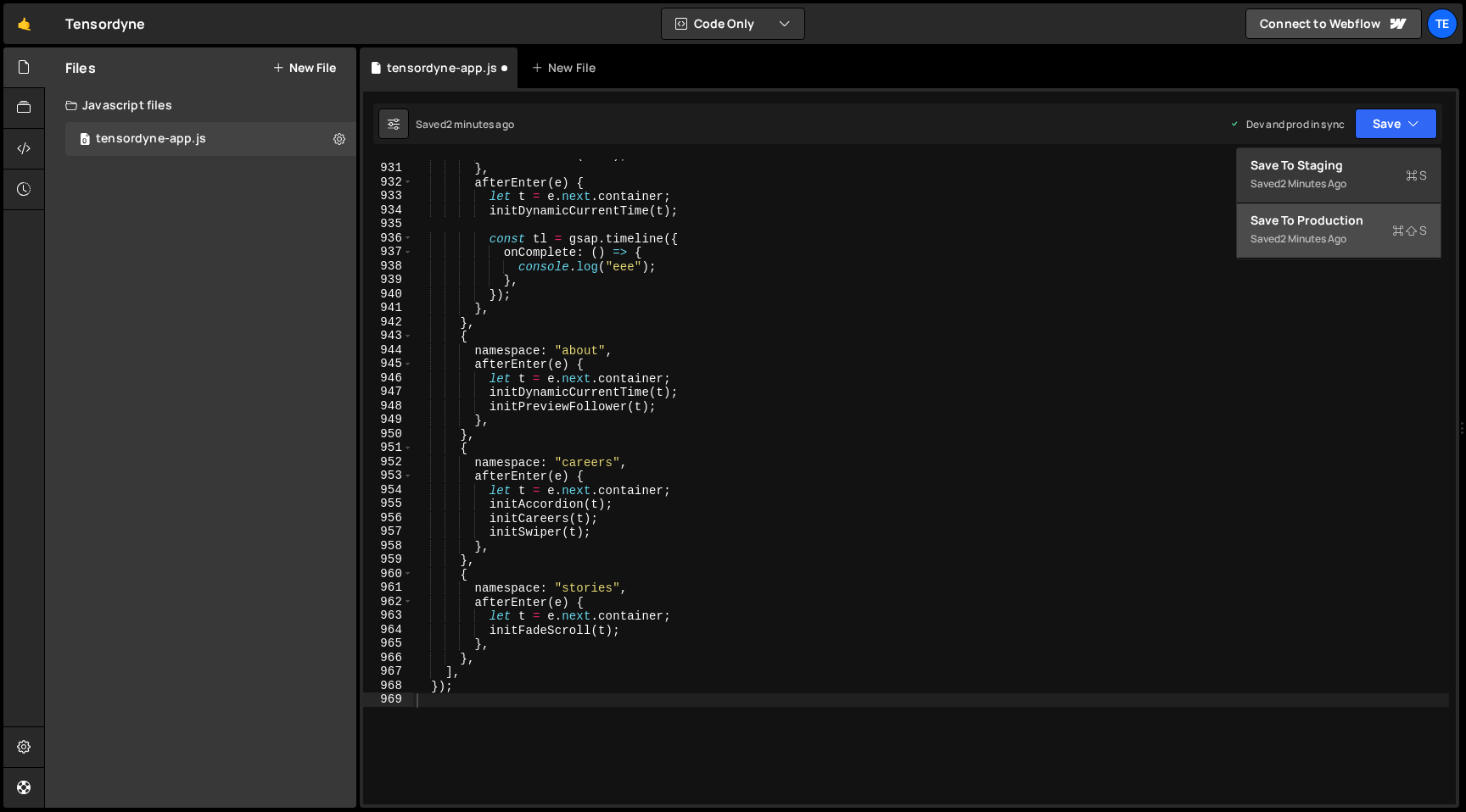
click at [1289, 215] on div "Save to Production S" at bounding box center [1339, 221] width 177 height 17
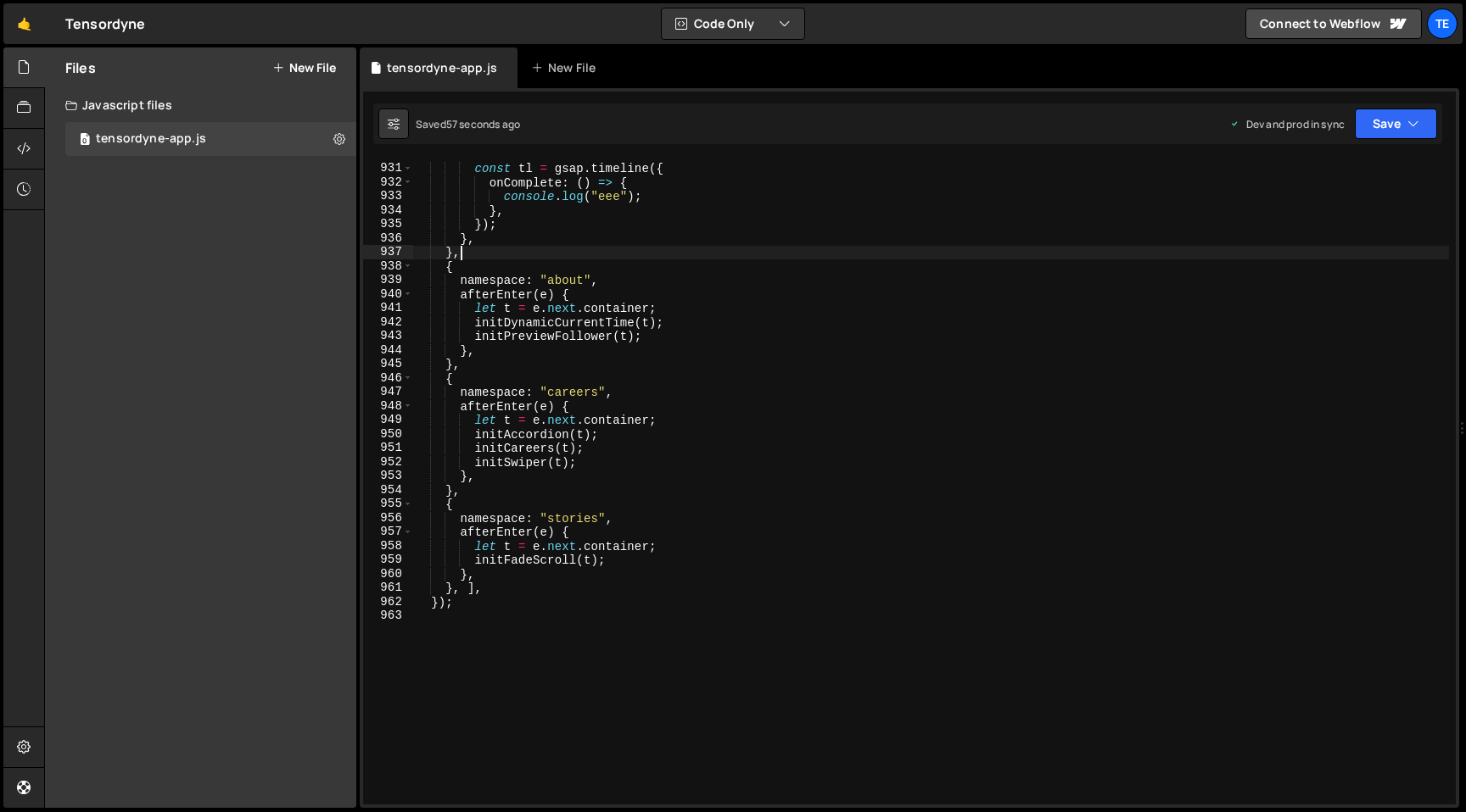
click at [801, 252] on div "const tl = gsap . timeline ({ onComplete : ( ) => { console . log ( "eee" ) ; }…" at bounding box center [931, 484] width 1036 height 674
type textarea "});"
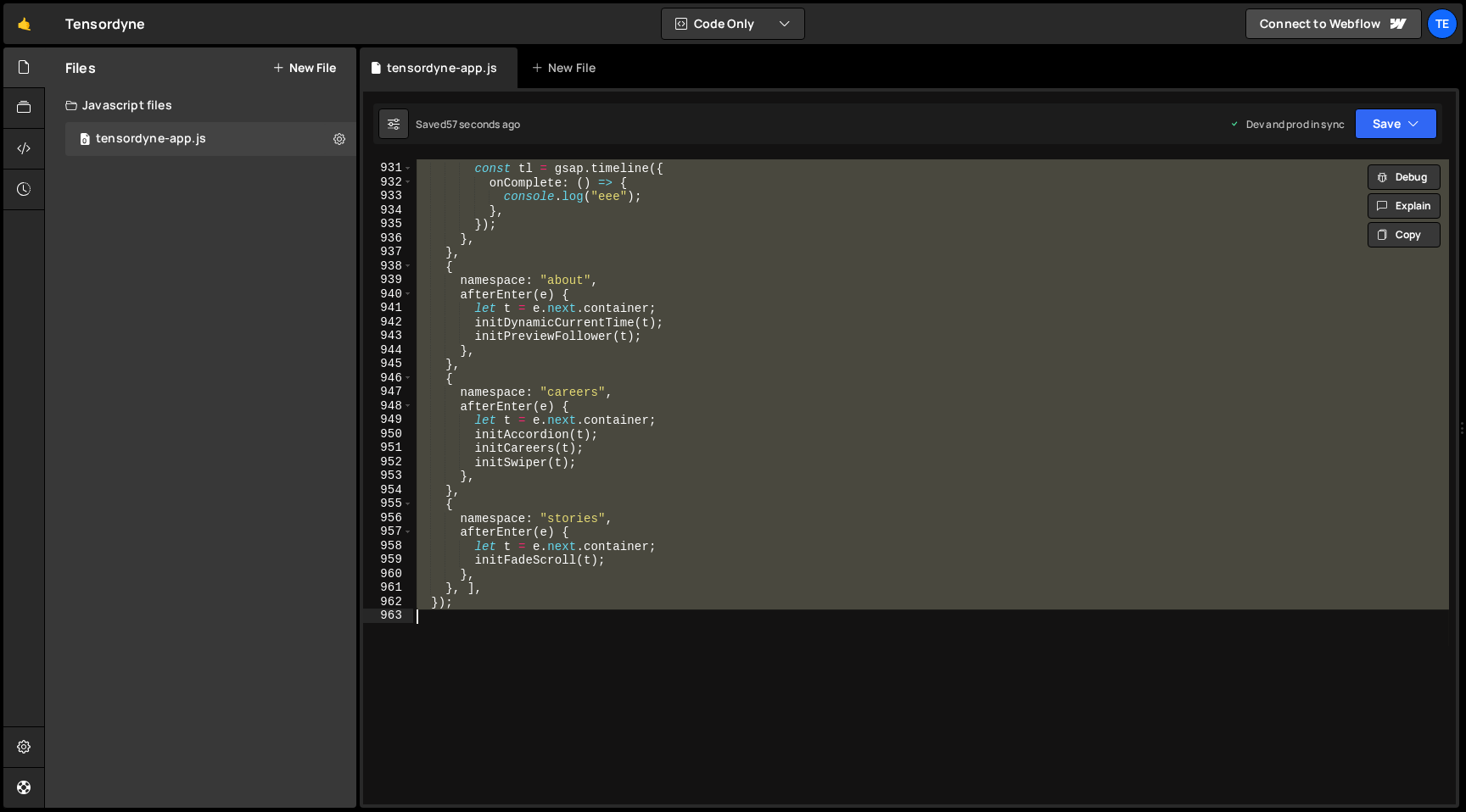
paste textarea
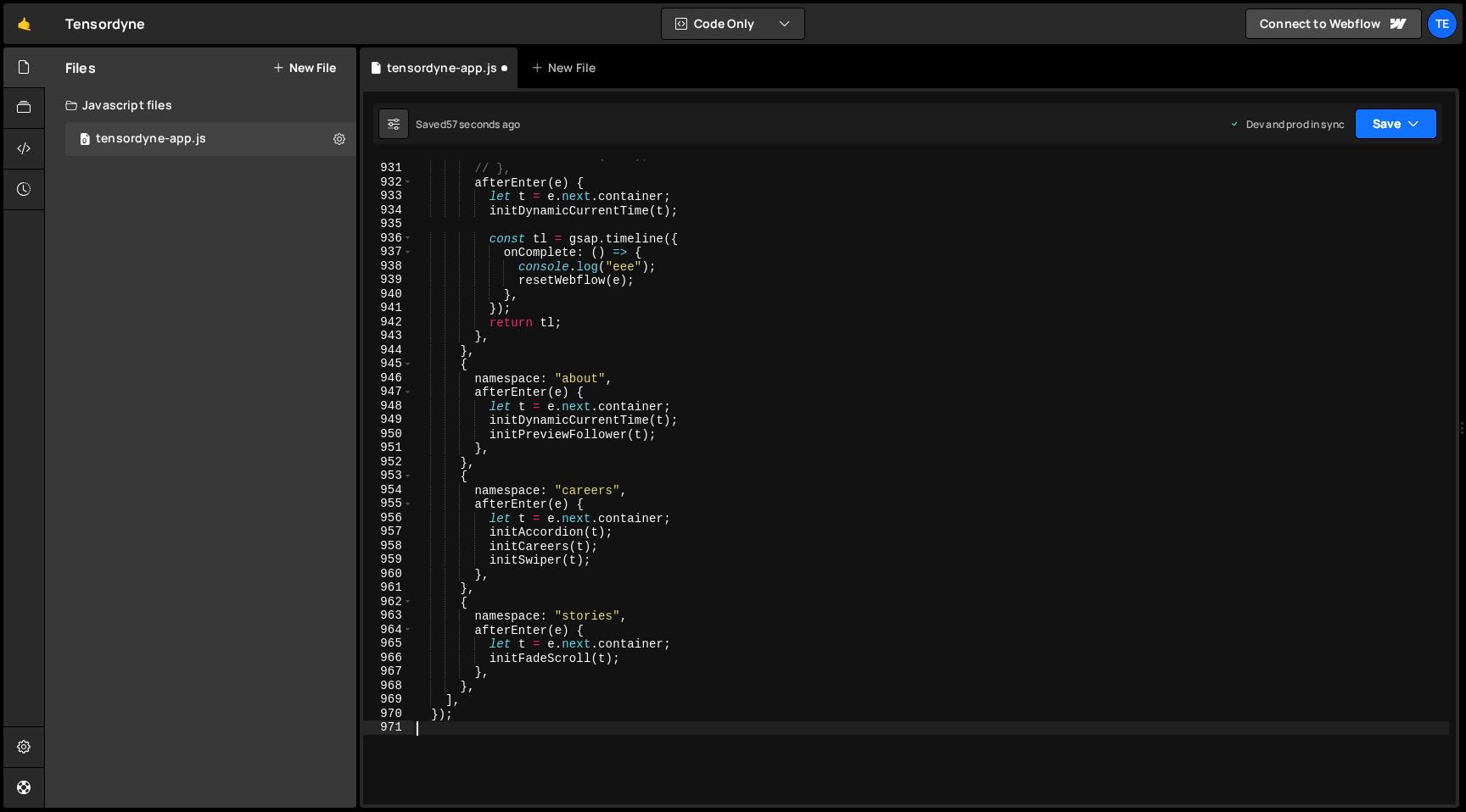
click at [1379, 120] on button "Save" at bounding box center [1395, 124] width 82 height 31
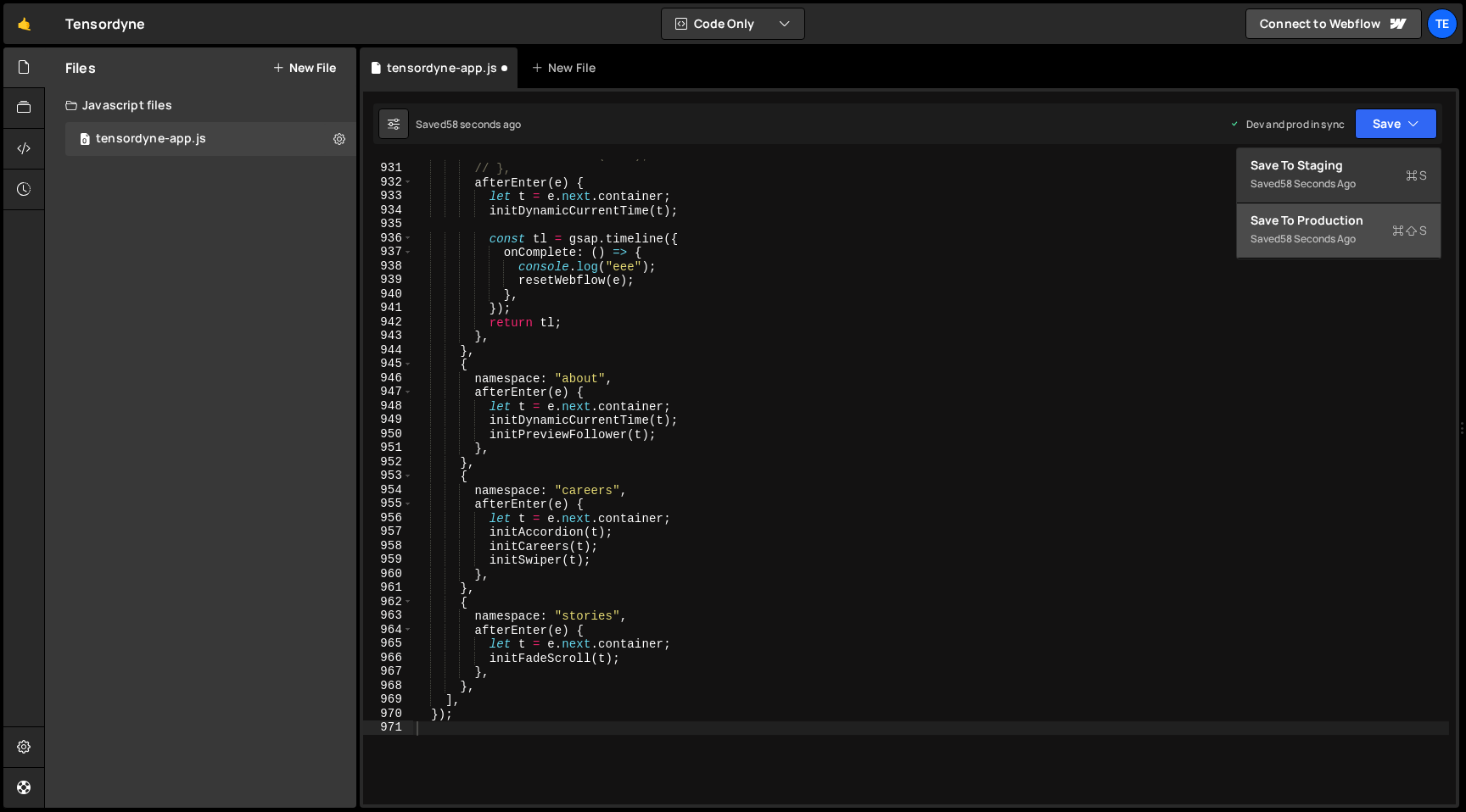
click at [1261, 230] on div "Saved 58 seconds ago" at bounding box center [1339, 240] width 177 height 20
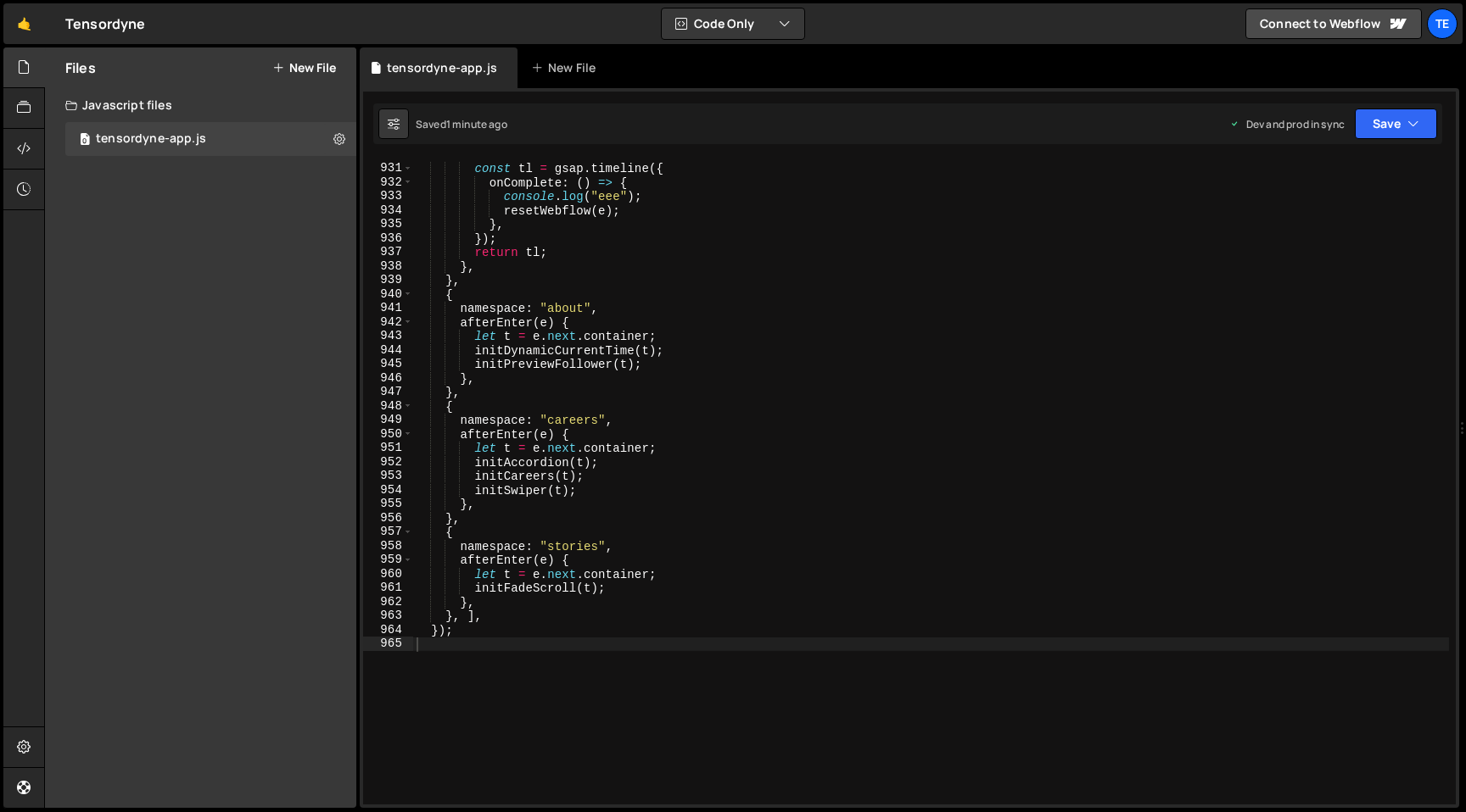
click at [1042, 144] on div "Saved 1 minute ago Dev and prod in sync Upgrade to Edit Save Save to Staging S …" at bounding box center [908, 124] width 1069 height 41
click at [1200, 201] on div "const tl = gsap . timeline ({ onComplete : ( ) => { console . log ( "eee" ) ; r…" at bounding box center [931, 484] width 1036 height 674
type textarea "});"
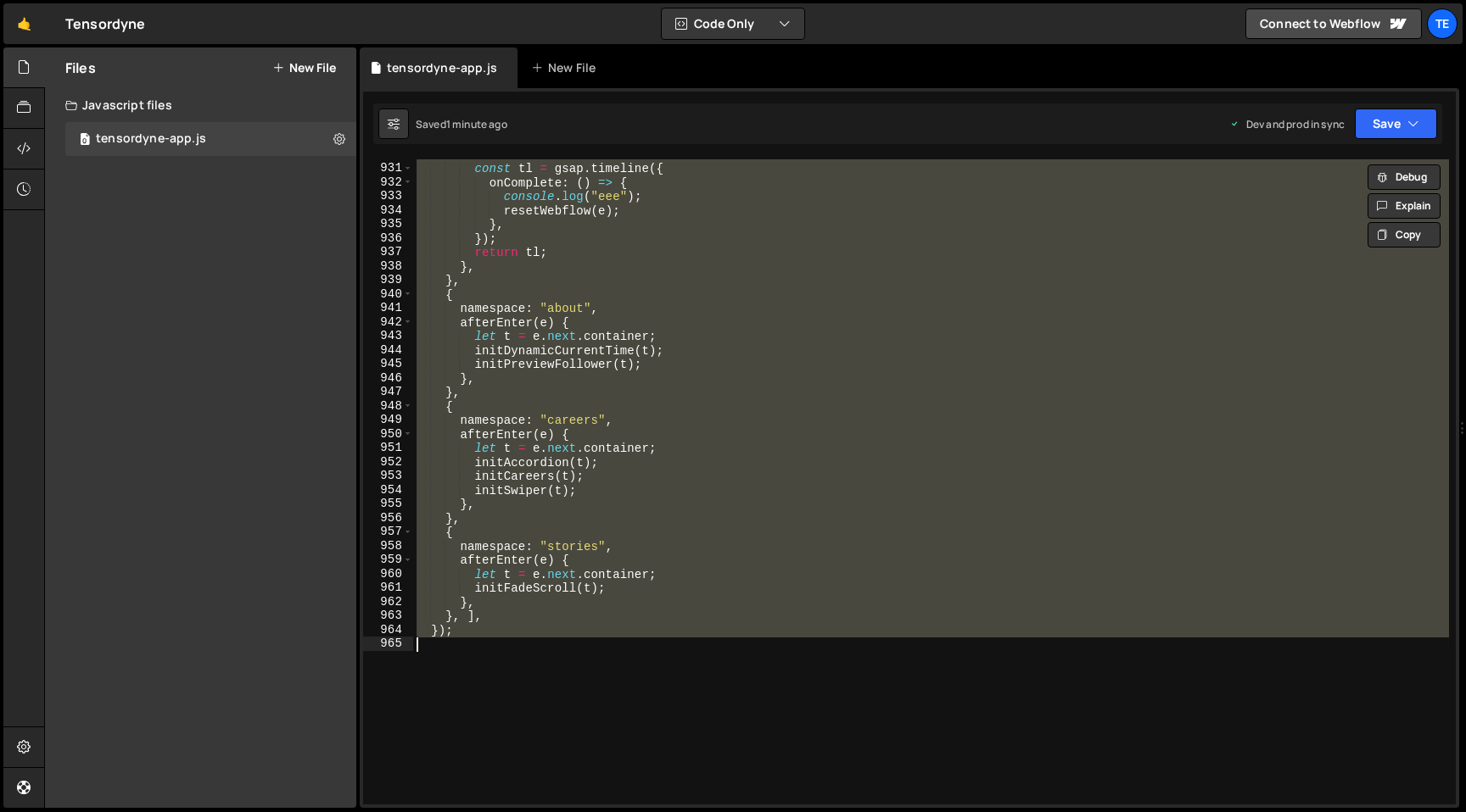
paste textarea
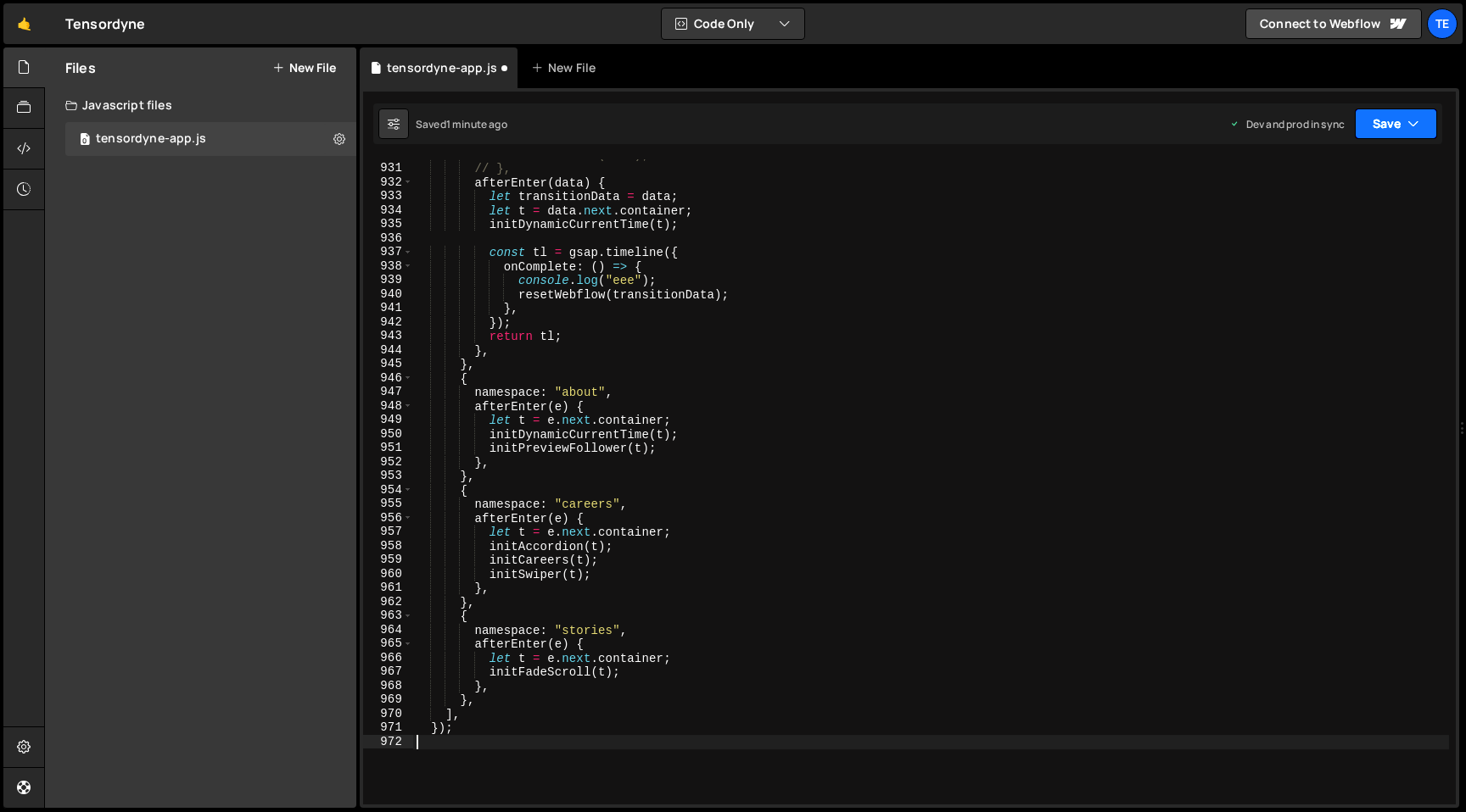
click at [1393, 124] on button "Save" at bounding box center [1395, 124] width 82 height 31
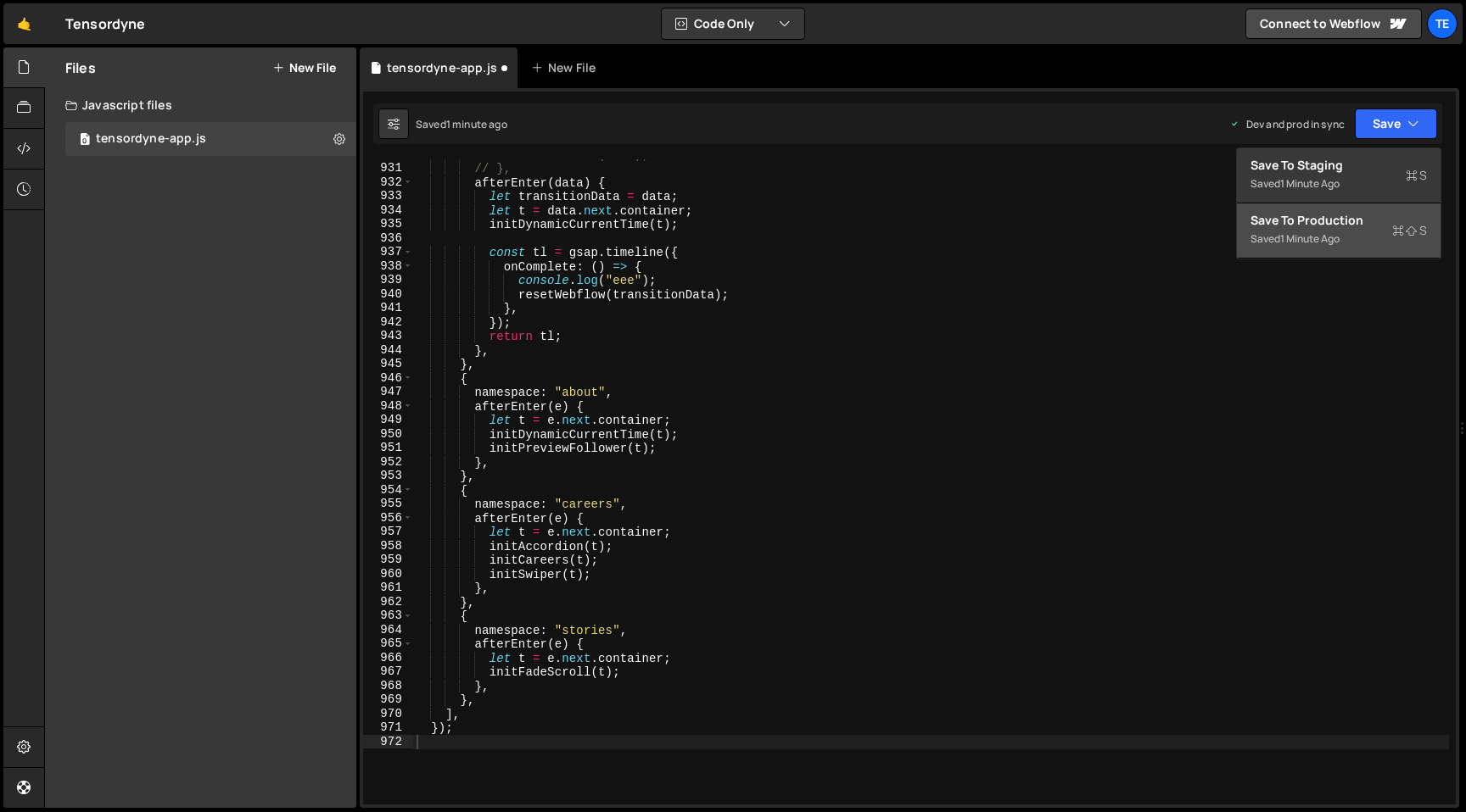
click at [1305, 214] on div "Save to Production S" at bounding box center [1339, 221] width 177 height 17
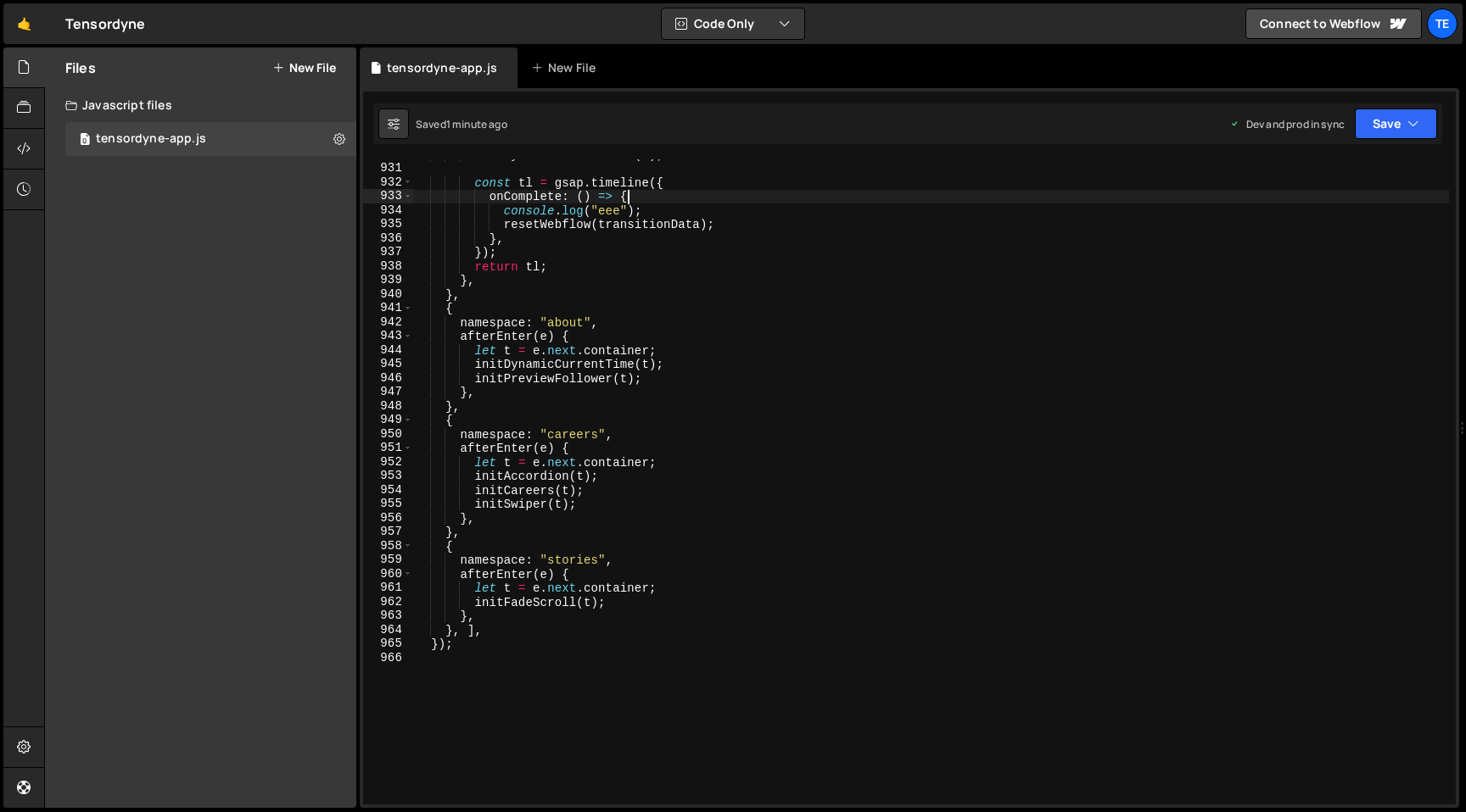
click at [859, 195] on div "initDynamicCurrentTime ( t ) ; const tl = gsap . timeline ({ onComplete : ( ) =…" at bounding box center [931, 484] width 1036 height 674
type textarea "});"
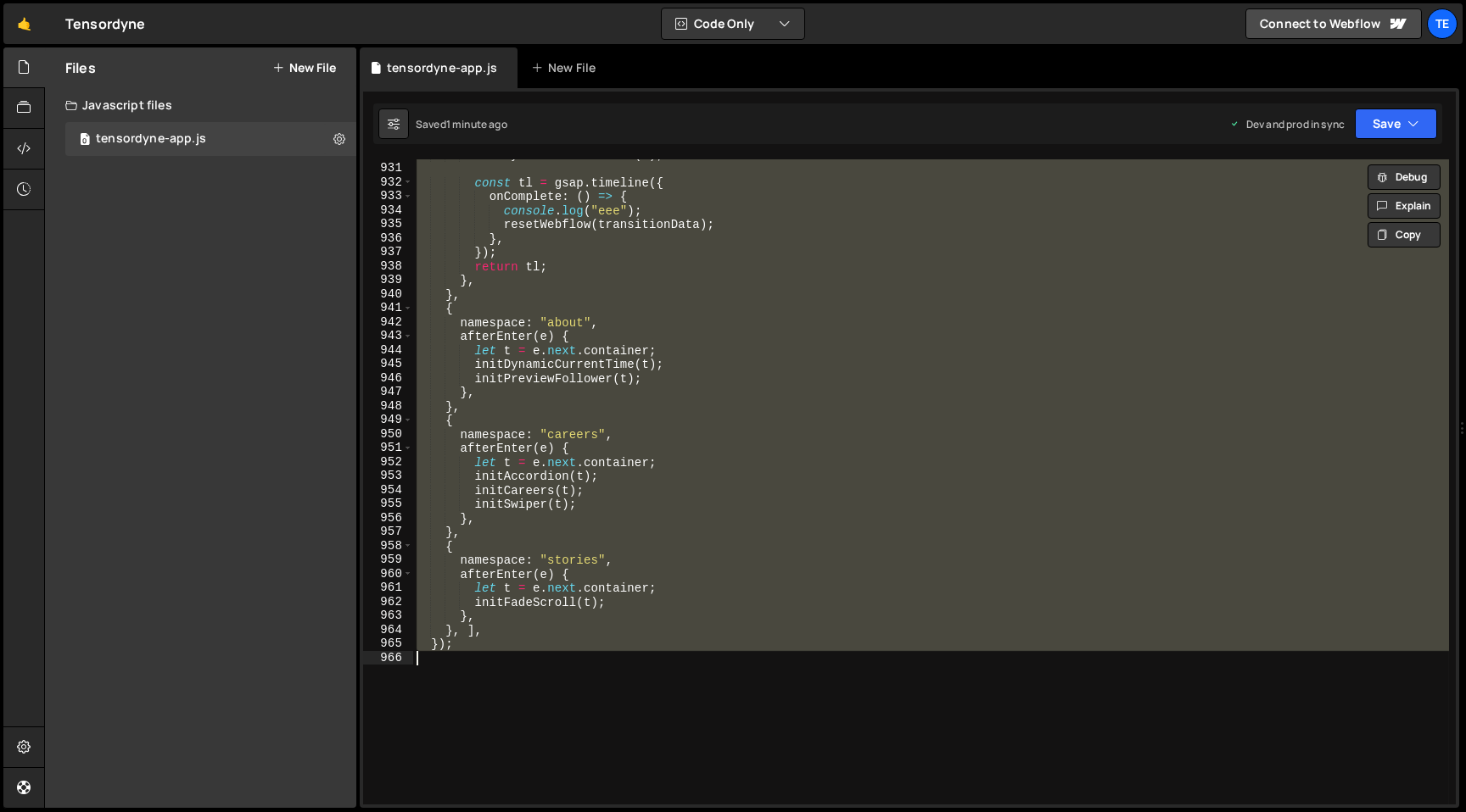
paste textarea
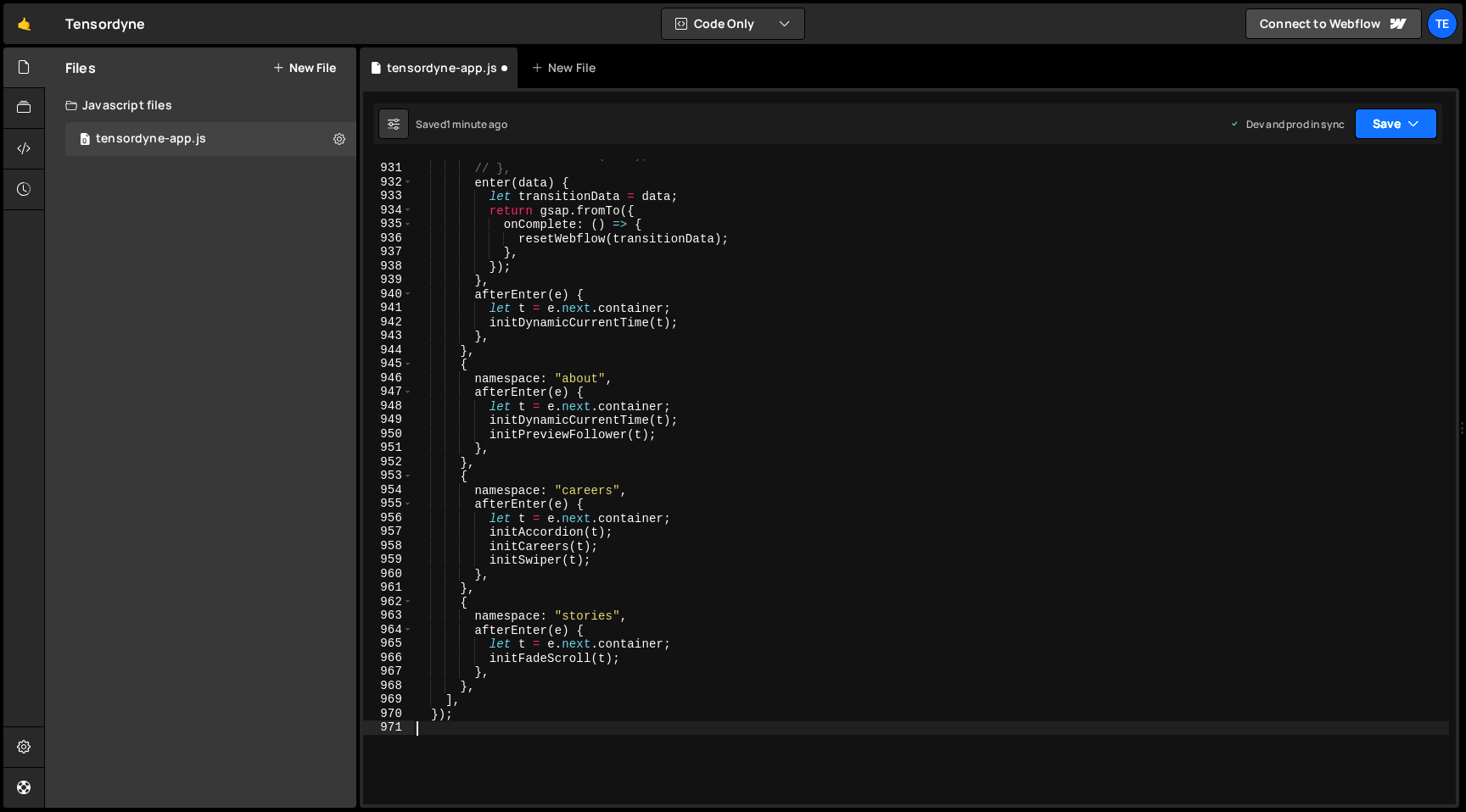
click at [1376, 127] on button "Save" at bounding box center [1395, 124] width 82 height 31
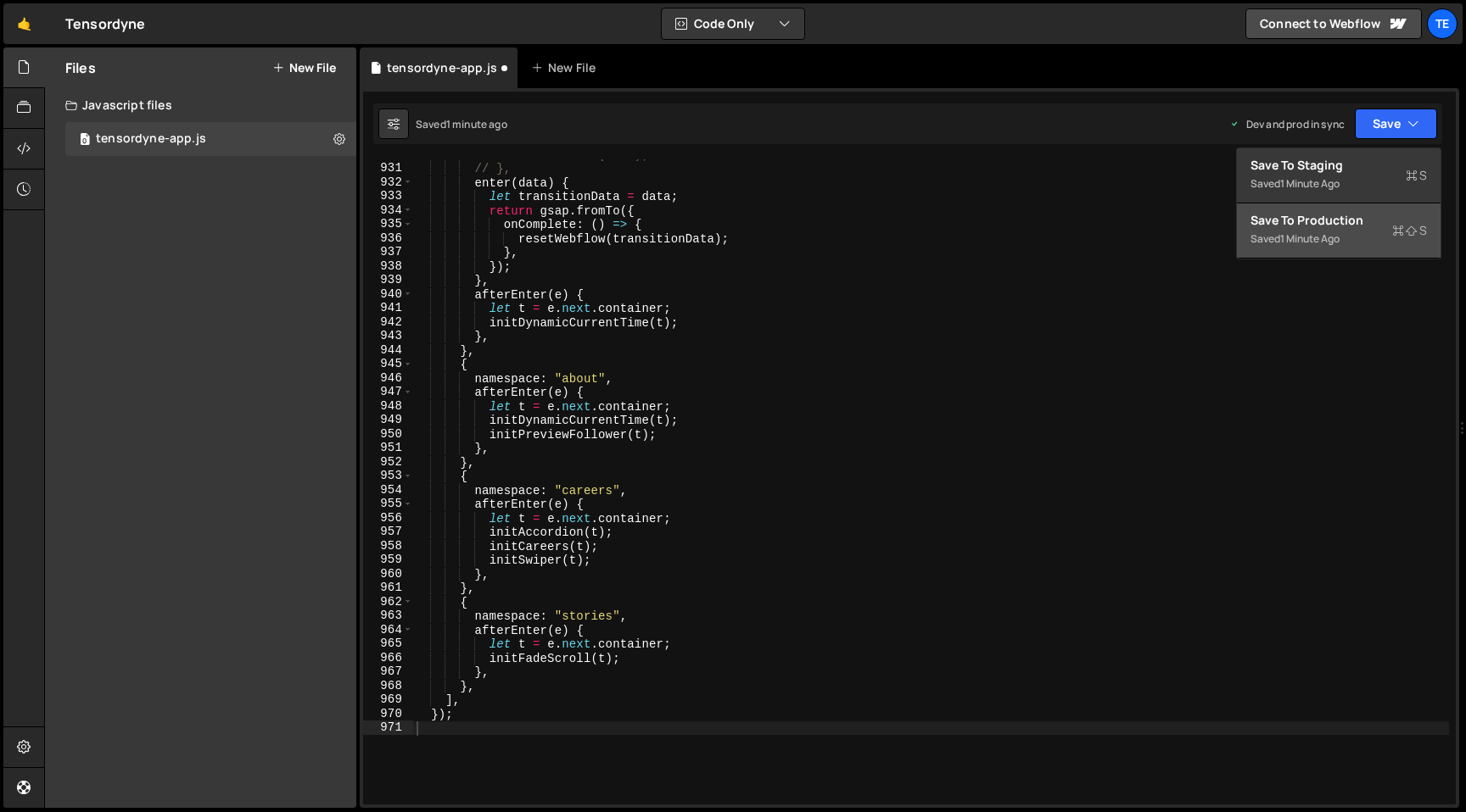
click at [1305, 223] on div "Save to Production S" at bounding box center [1339, 221] width 177 height 17
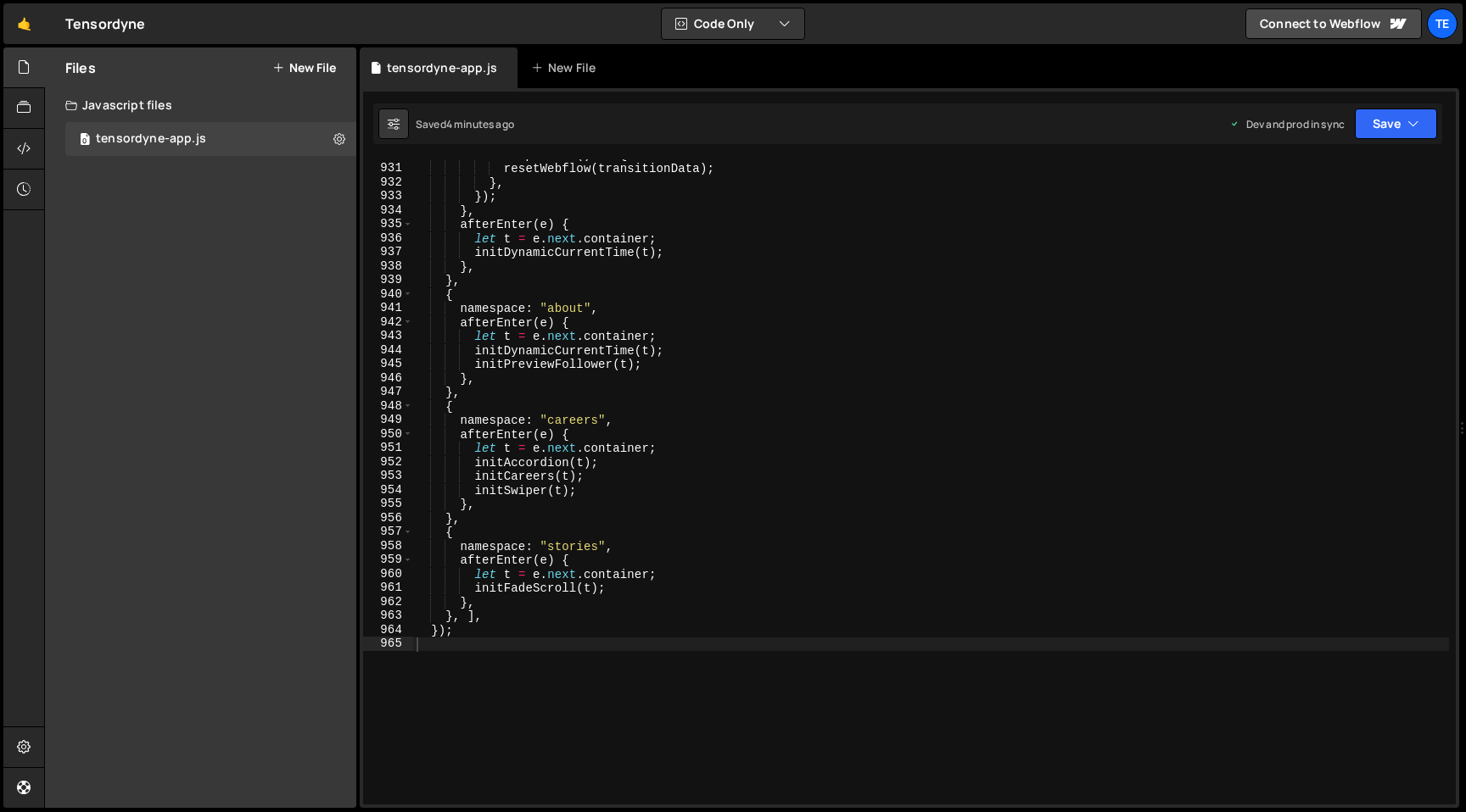
click at [862, 285] on div "onComplete : ( ) => { resetWebflow ( transitionData ) ; } , }) ; } , afterEnter…" at bounding box center [931, 484] width 1036 height 674
type textarea "});"
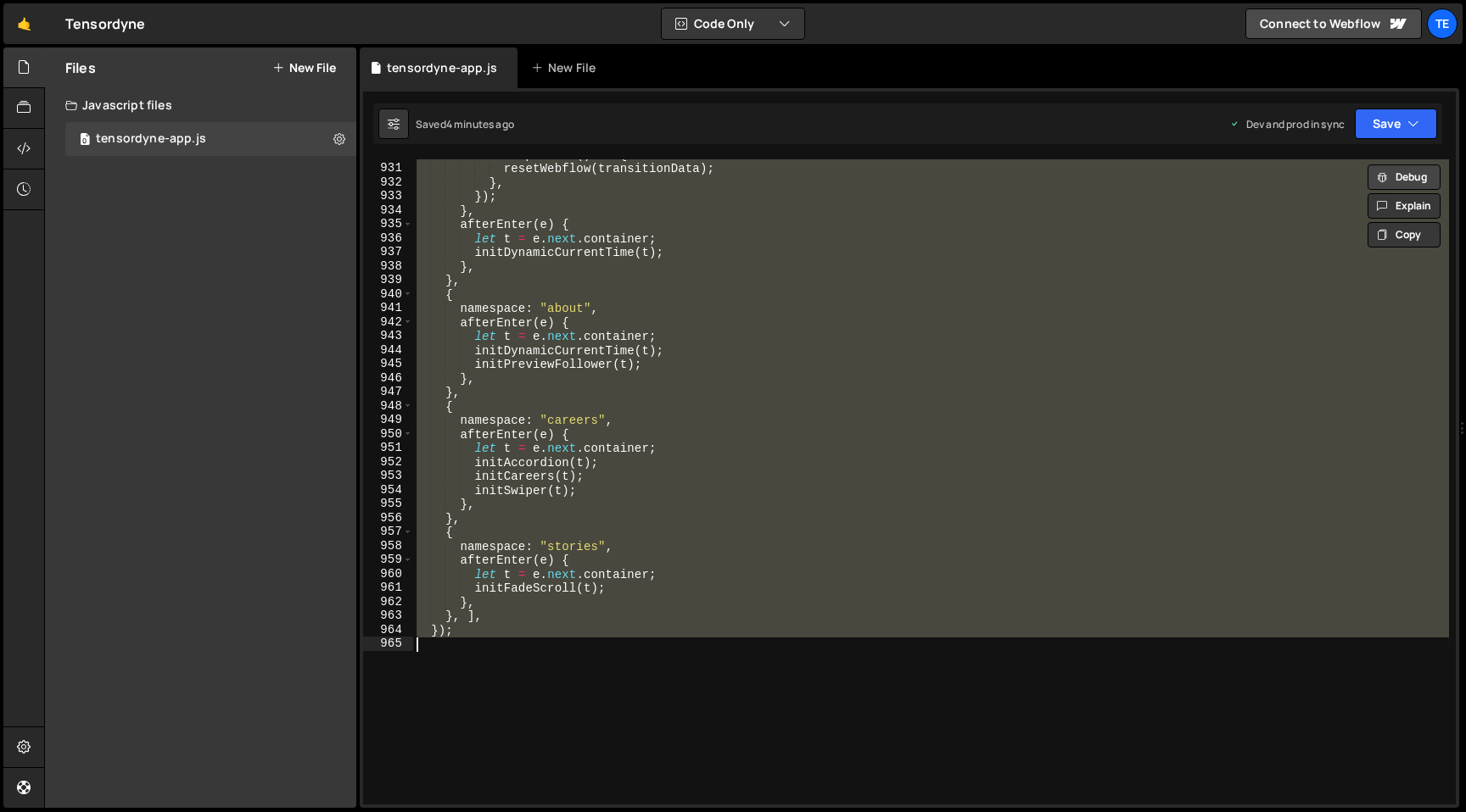
paste textarea
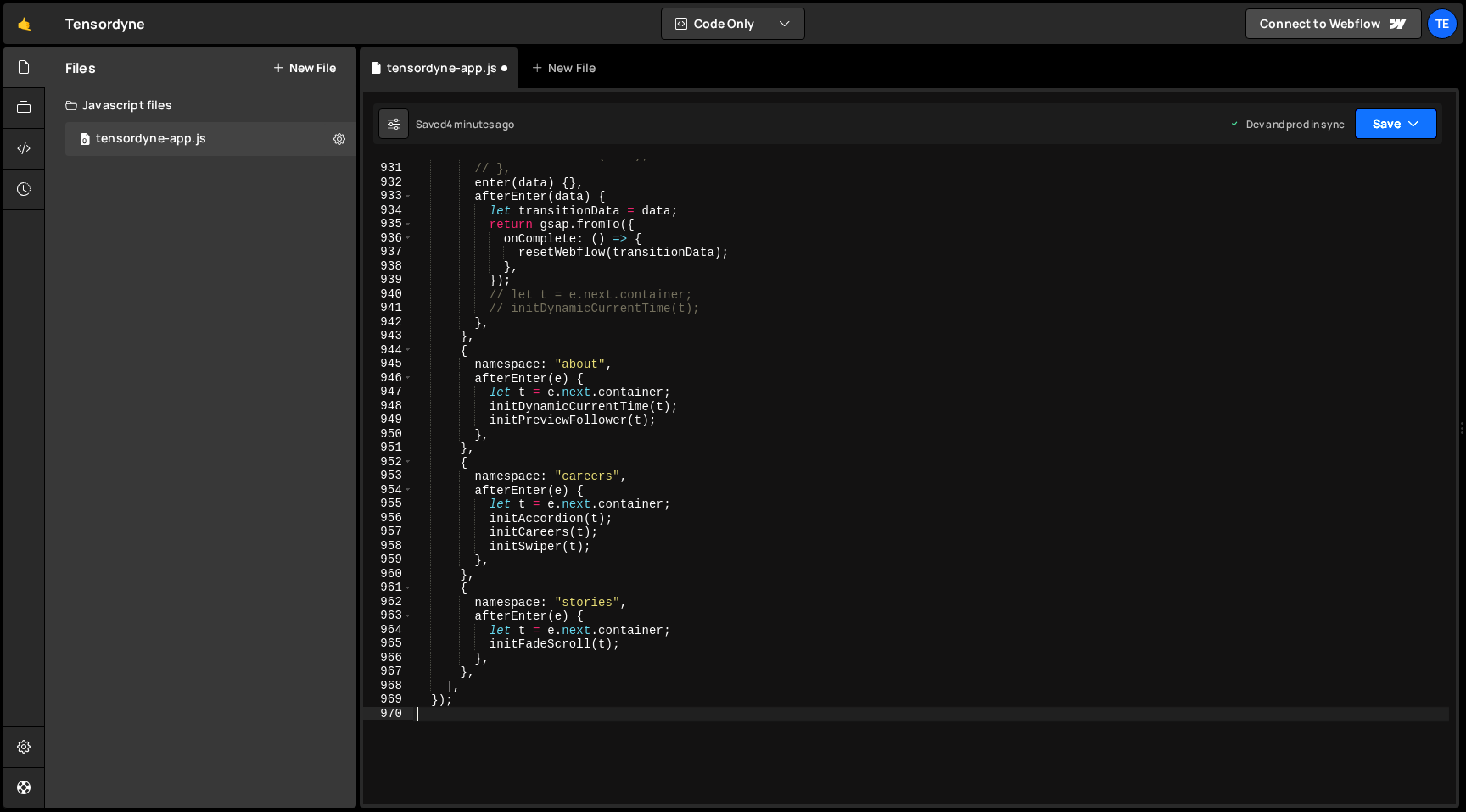
drag, startPoint x: 1395, startPoint y: 128, endPoint x: 1387, endPoint y: 137, distance: 12.0
click at [1395, 127] on button "Save" at bounding box center [1395, 124] width 82 height 31
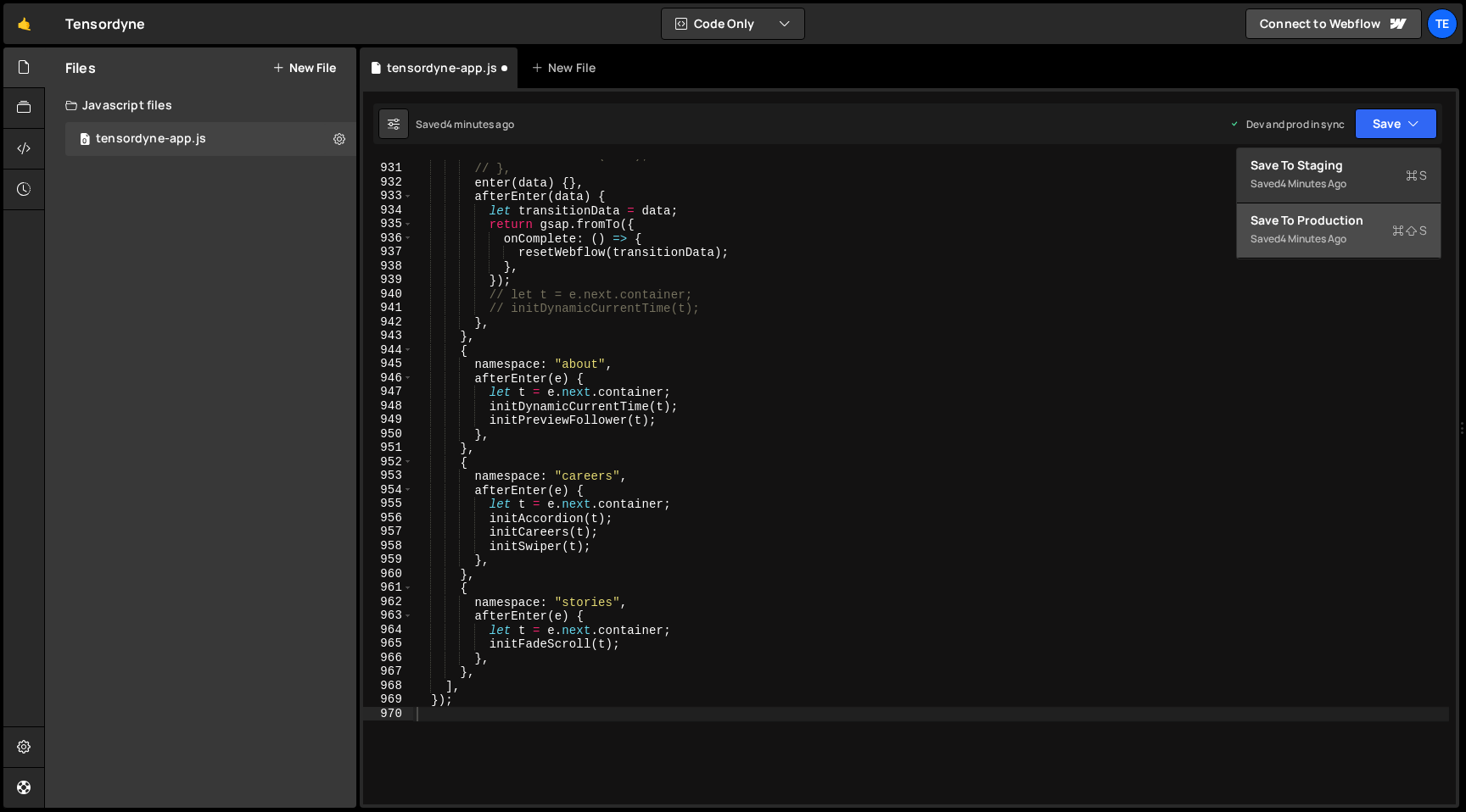
click at [1303, 223] on div "Save to Production S" at bounding box center [1339, 221] width 177 height 17
